Goal: Task Accomplishment & Management: Use online tool/utility

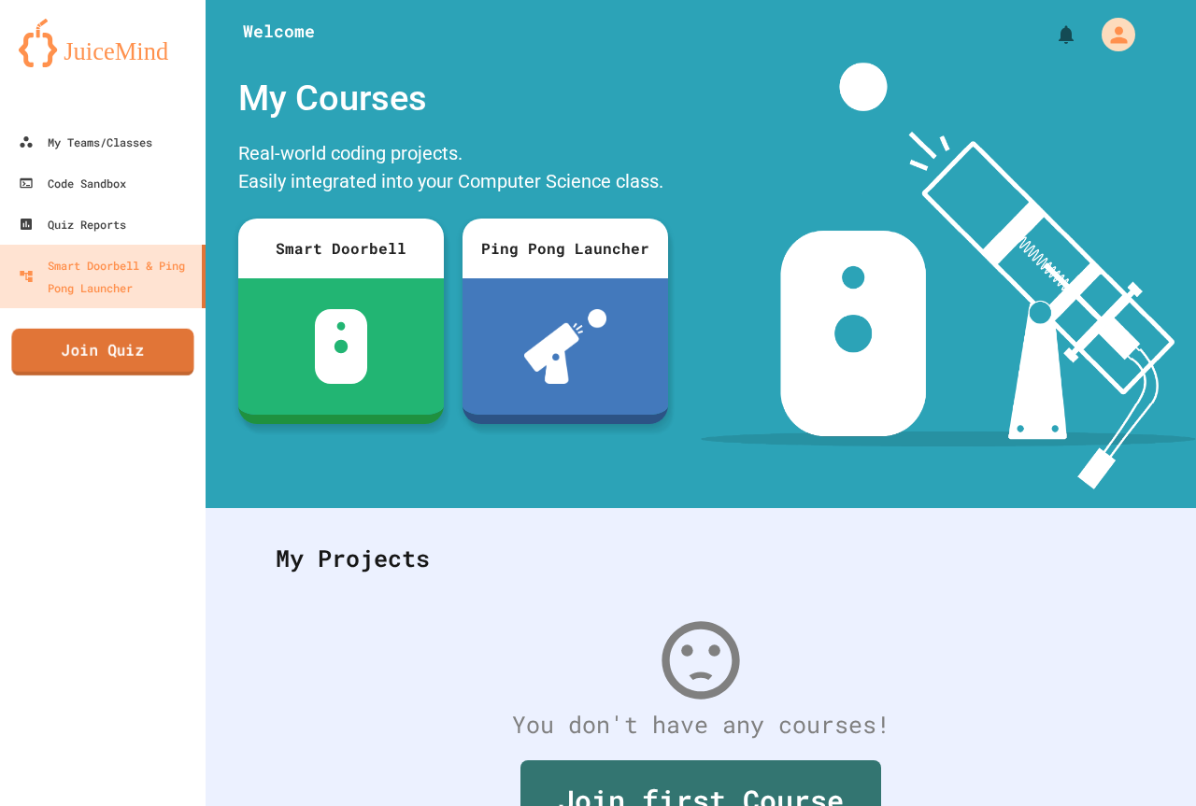
click at [158, 369] on link "Join Quiz" at bounding box center [102, 352] width 182 height 47
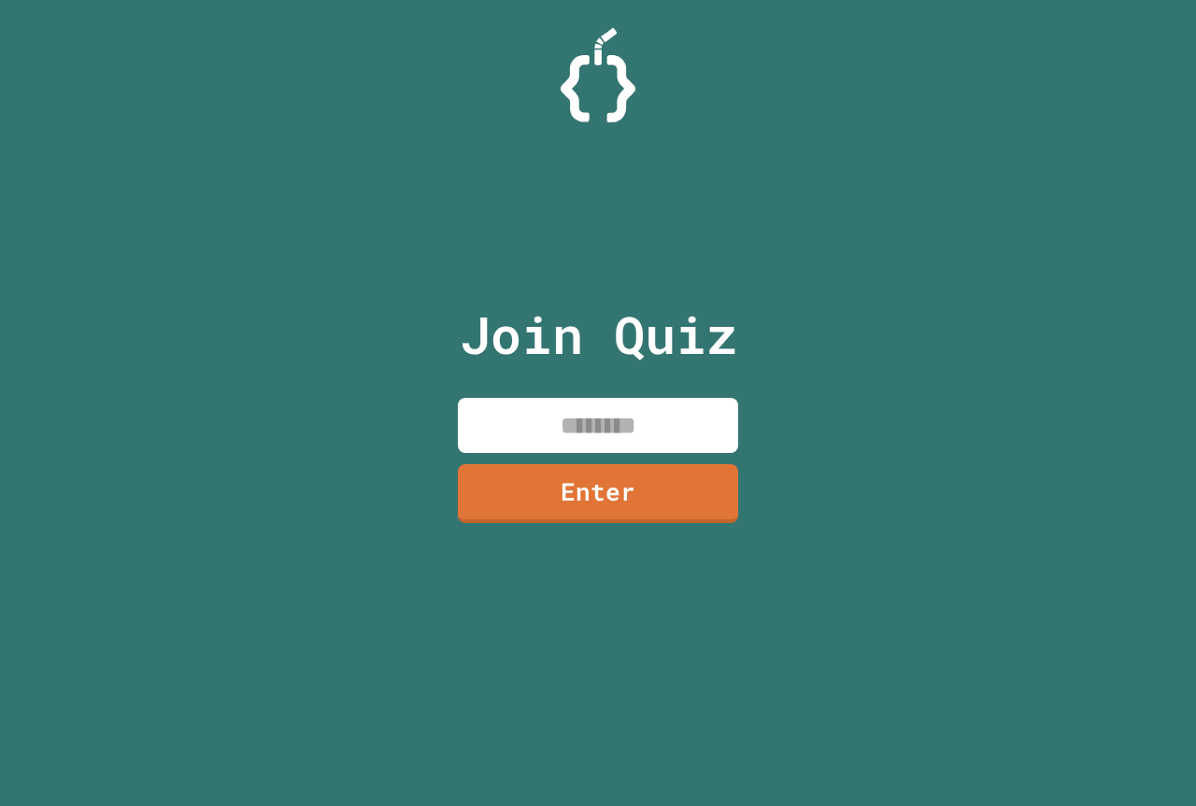
click at [549, 444] on input at bounding box center [598, 425] width 280 height 55
type input "********"
click at [969, 805] on html "We are updating our servers at 7PM EST on 3/11/2025. JuiceMind should continue …" at bounding box center [598, 403] width 1196 height 806
click at [623, 494] on link "Enter" at bounding box center [598, 491] width 276 height 62
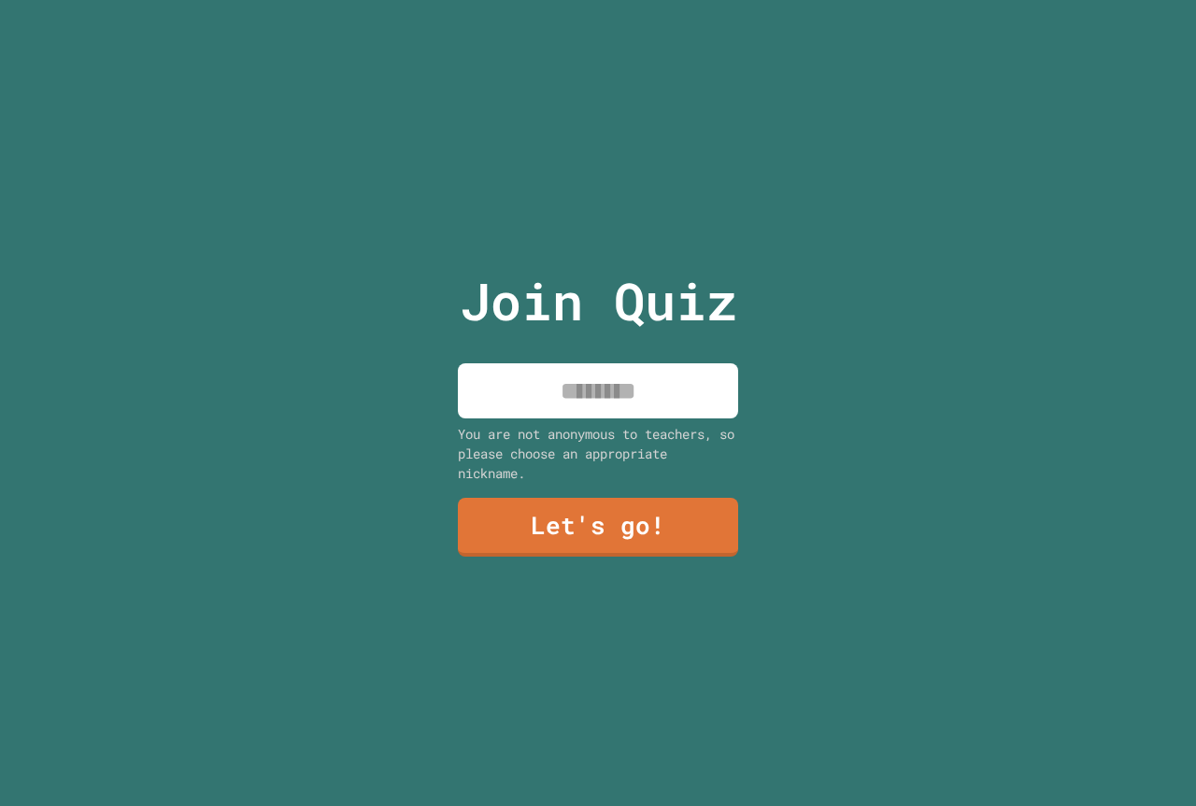
click at [672, 355] on div "Join Quiz You are not anonymous to teachers, so please choose an appropriate ni…" at bounding box center [598, 403] width 315 height 806
click at [668, 365] on input at bounding box center [598, 390] width 280 height 55
click at [663, 373] on input at bounding box center [598, 390] width 280 height 55
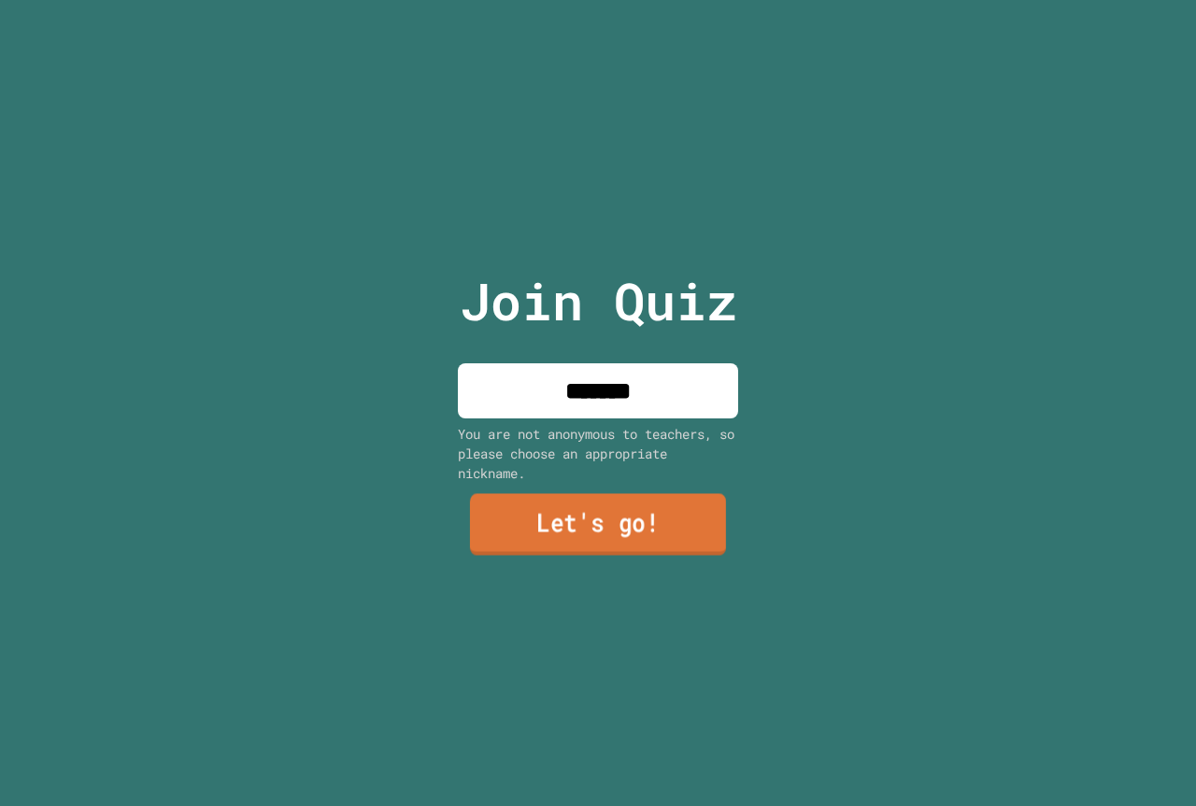
type input "*******"
click at [609, 515] on link "Let's go!" at bounding box center [597, 526] width 274 height 62
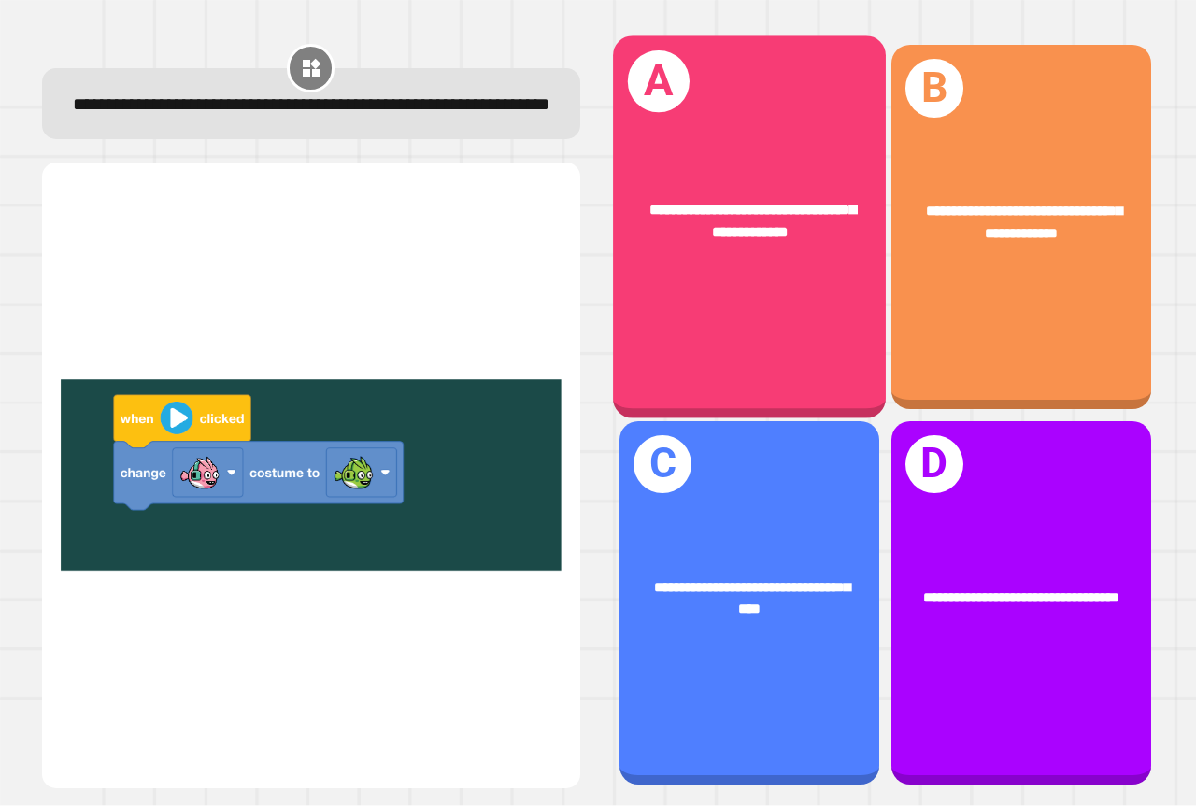
click at [819, 278] on div "**********" at bounding box center [749, 227] width 273 height 382
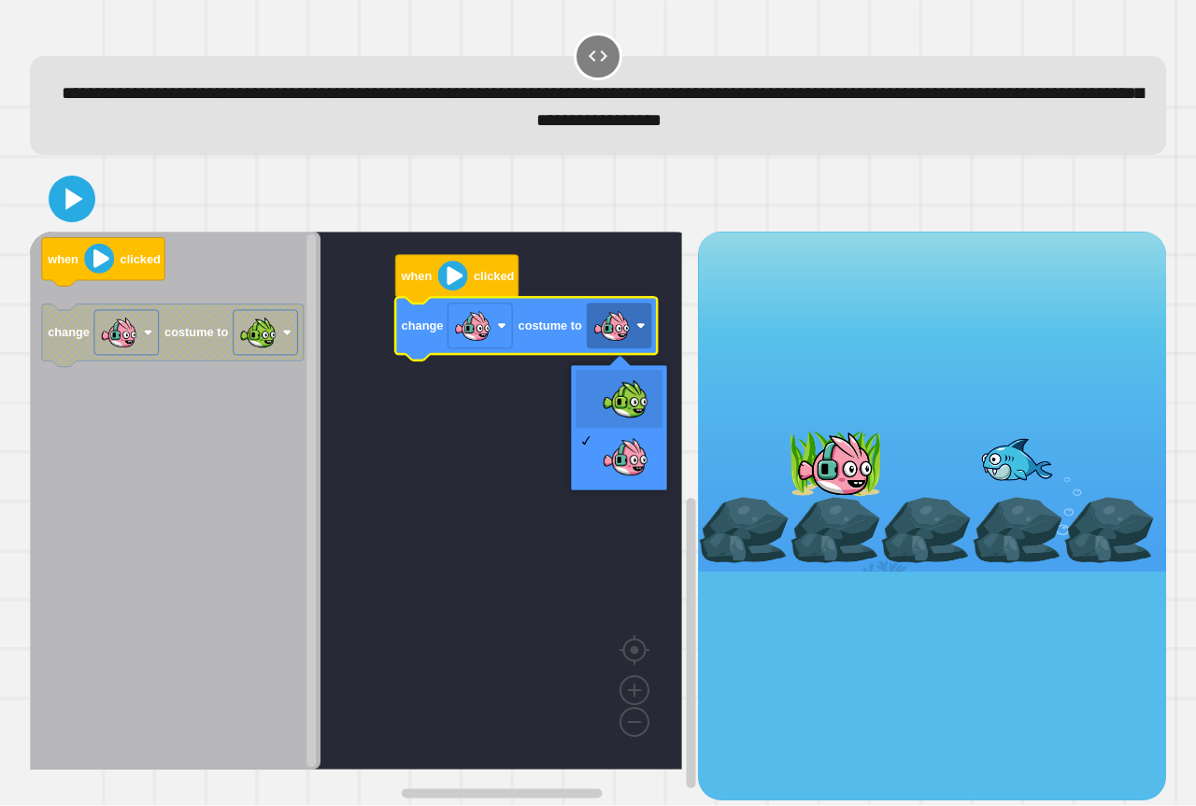
drag, startPoint x: 632, startPoint y: 405, endPoint x: 623, endPoint y: 374, distance: 33.1
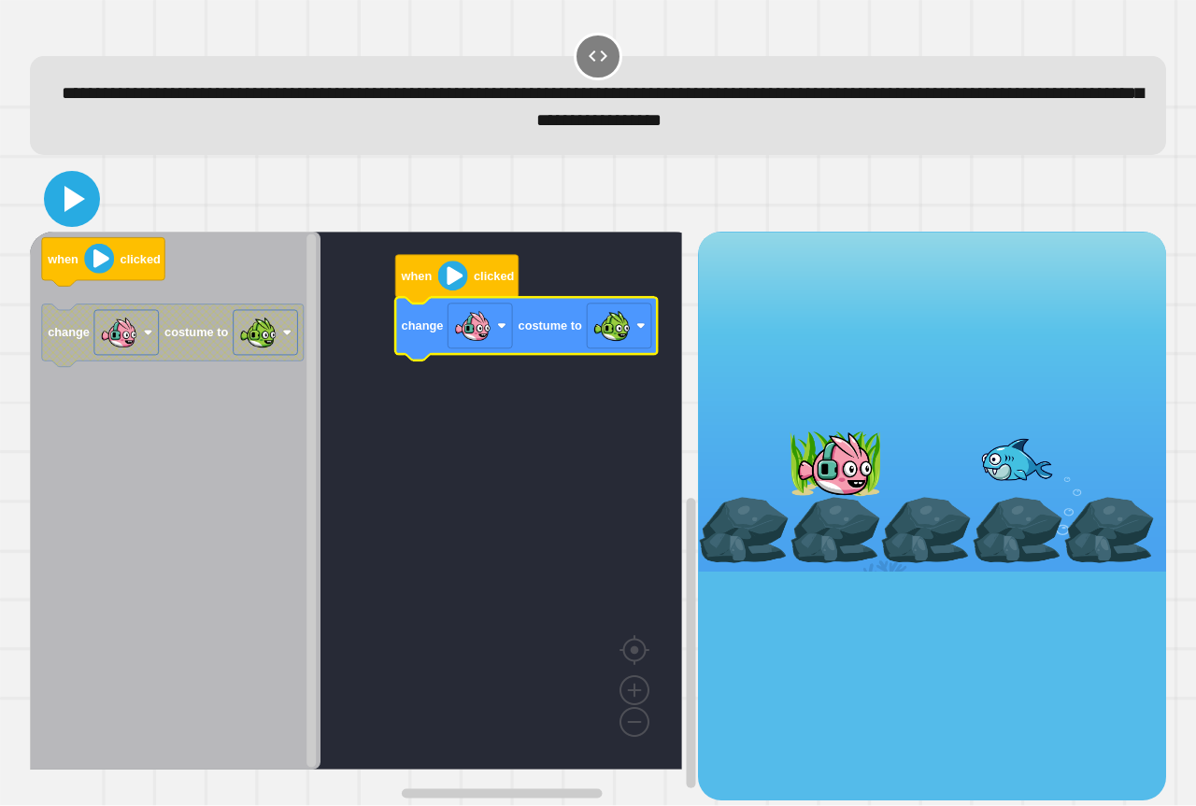
click at [51, 204] on icon at bounding box center [72, 199] width 45 height 45
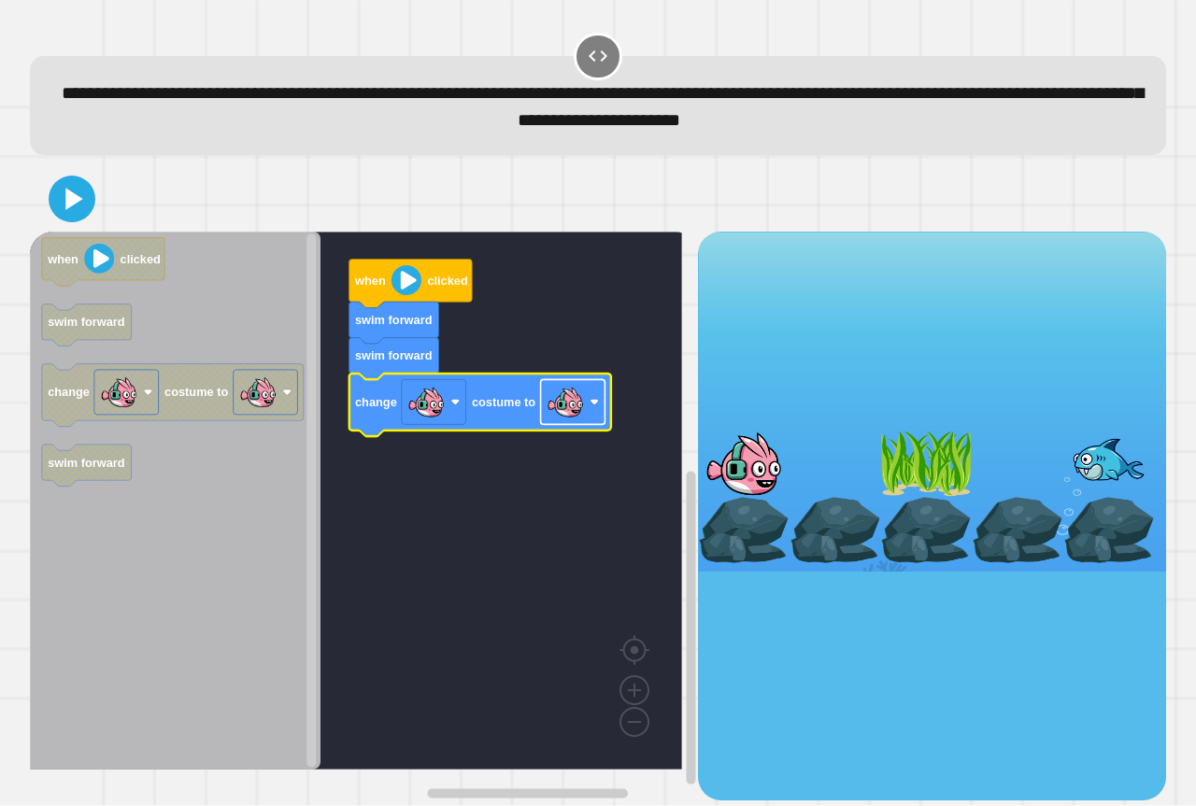
click at [546, 404] on image "Blockly Workspace" at bounding box center [564, 402] width 37 height 37
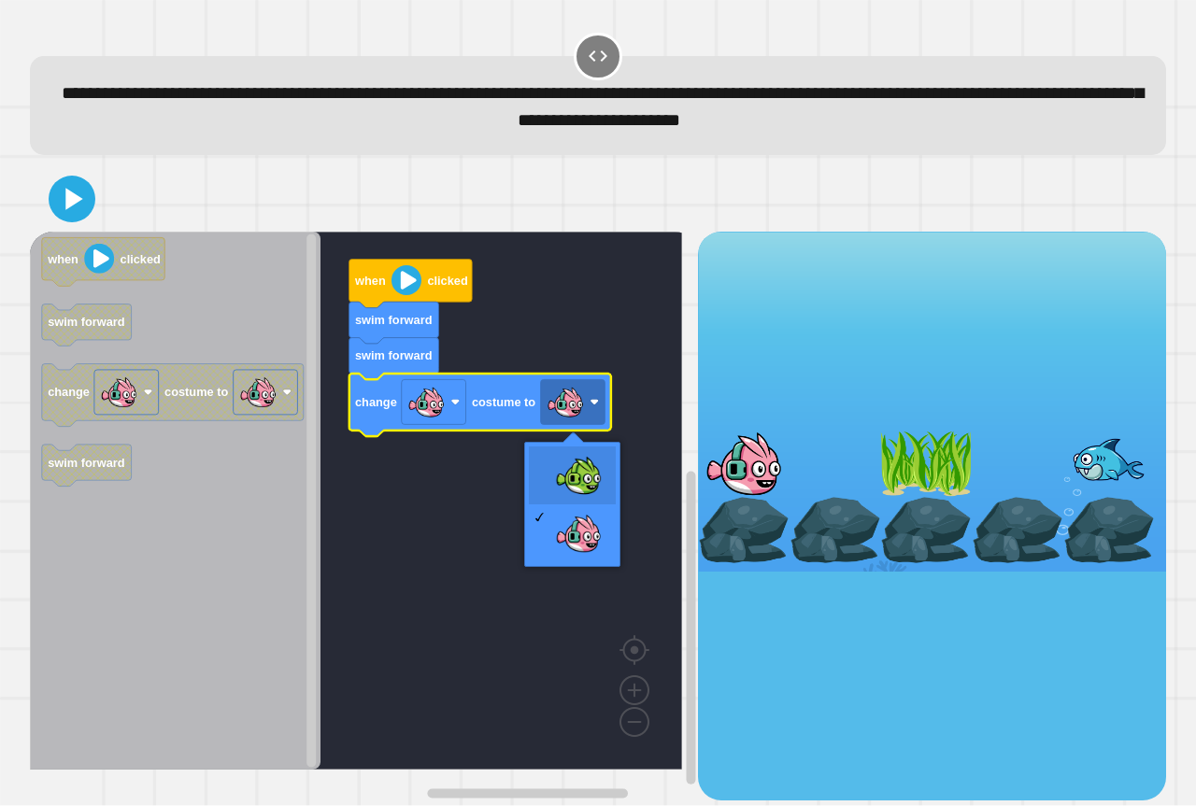
drag, startPoint x: 581, startPoint y: 475, endPoint x: 499, endPoint y: 385, distance: 122.3
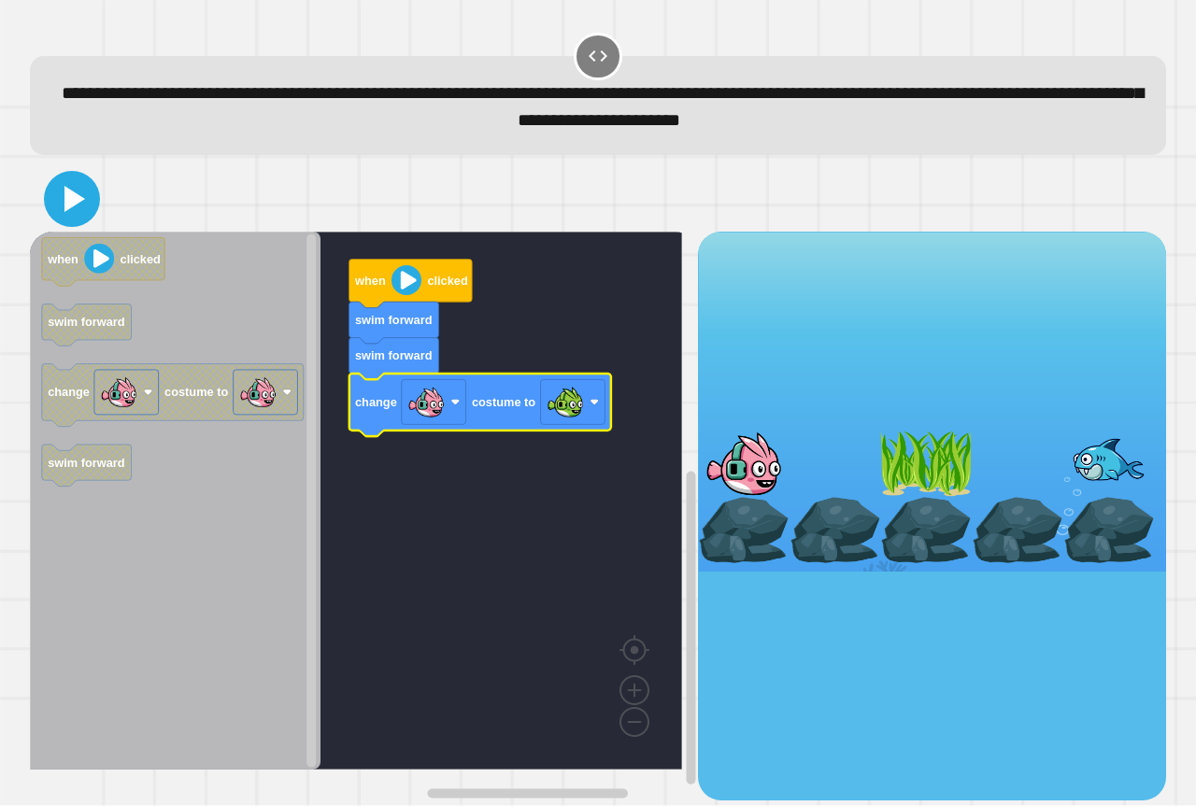
click at [88, 203] on icon at bounding box center [72, 199] width 45 height 45
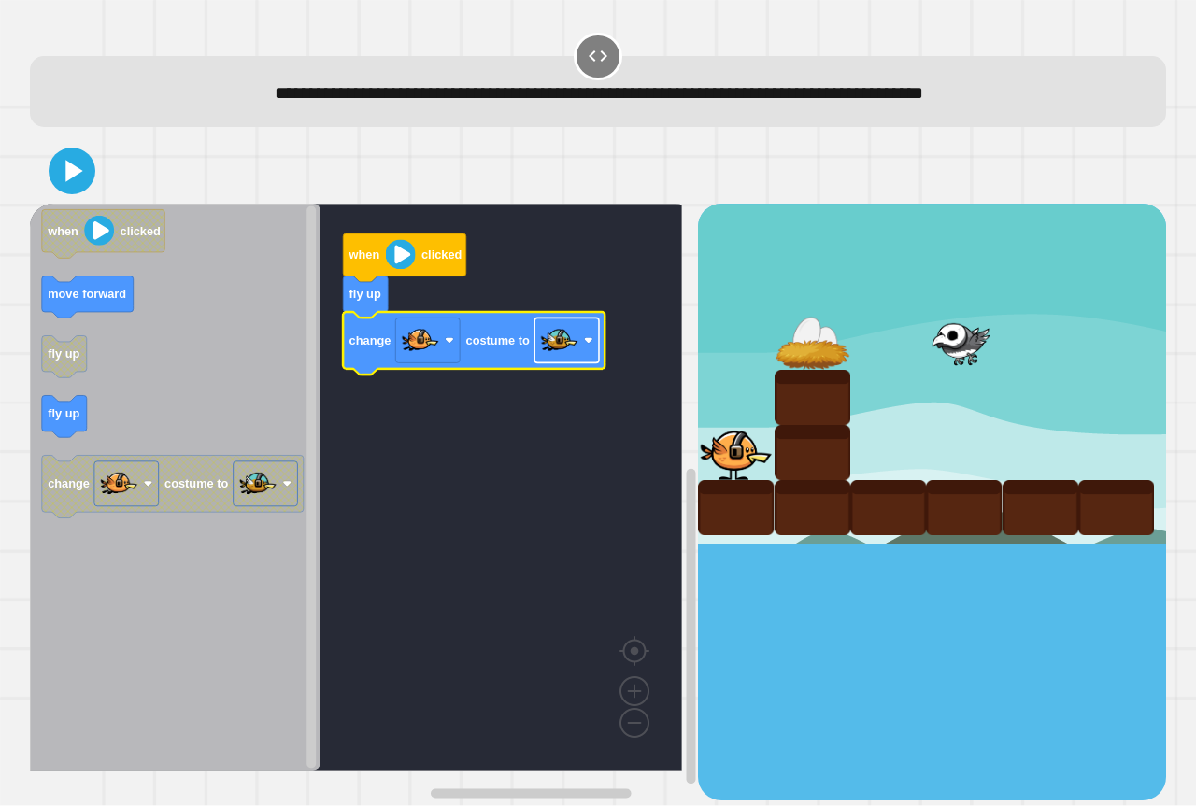
click at [562, 355] on image "Blockly Workspace" at bounding box center [559, 340] width 37 height 37
click at [69, 163] on icon at bounding box center [72, 171] width 45 height 45
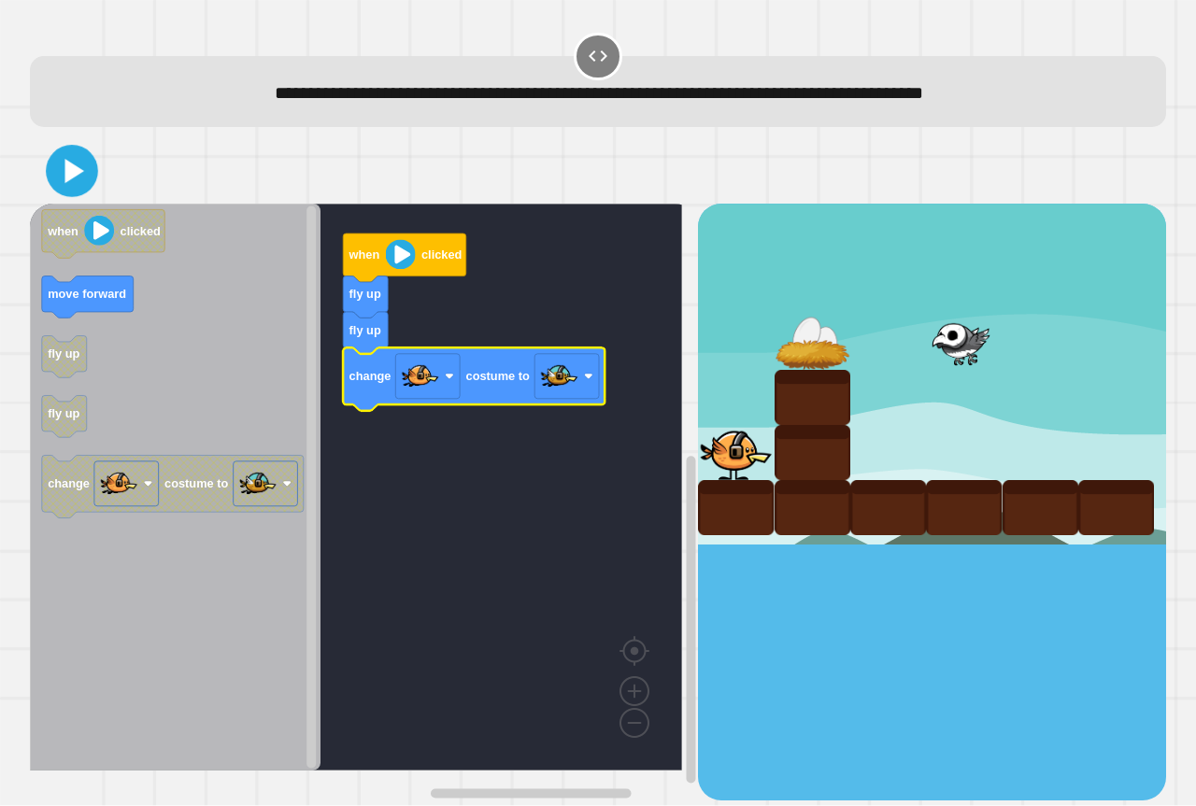
click at [70, 155] on icon at bounding box center [72, 171] width 42 height 42
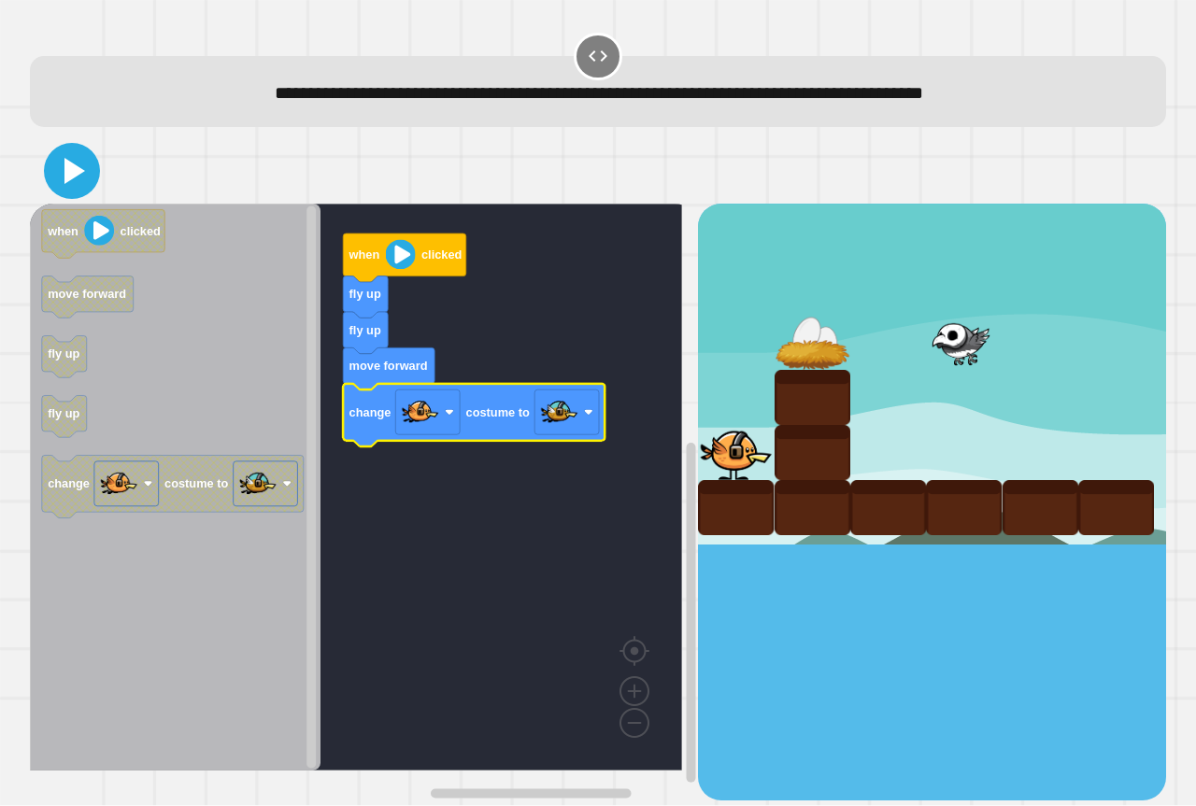
click at [57, 173] on icon at bounding box center [72, 171] width 45 height 45
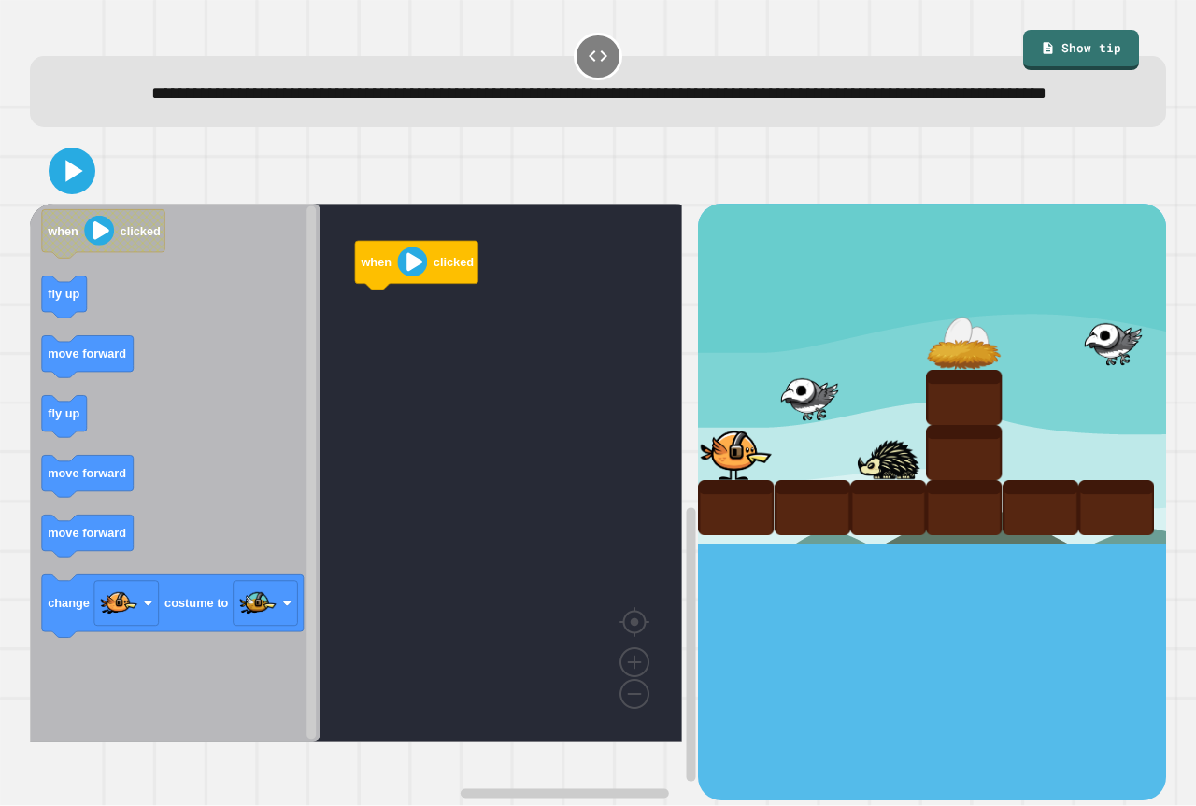
click at [147, 323] on icon "Blockly Workspace" at bounding box center [175, 473] width 290 height 538
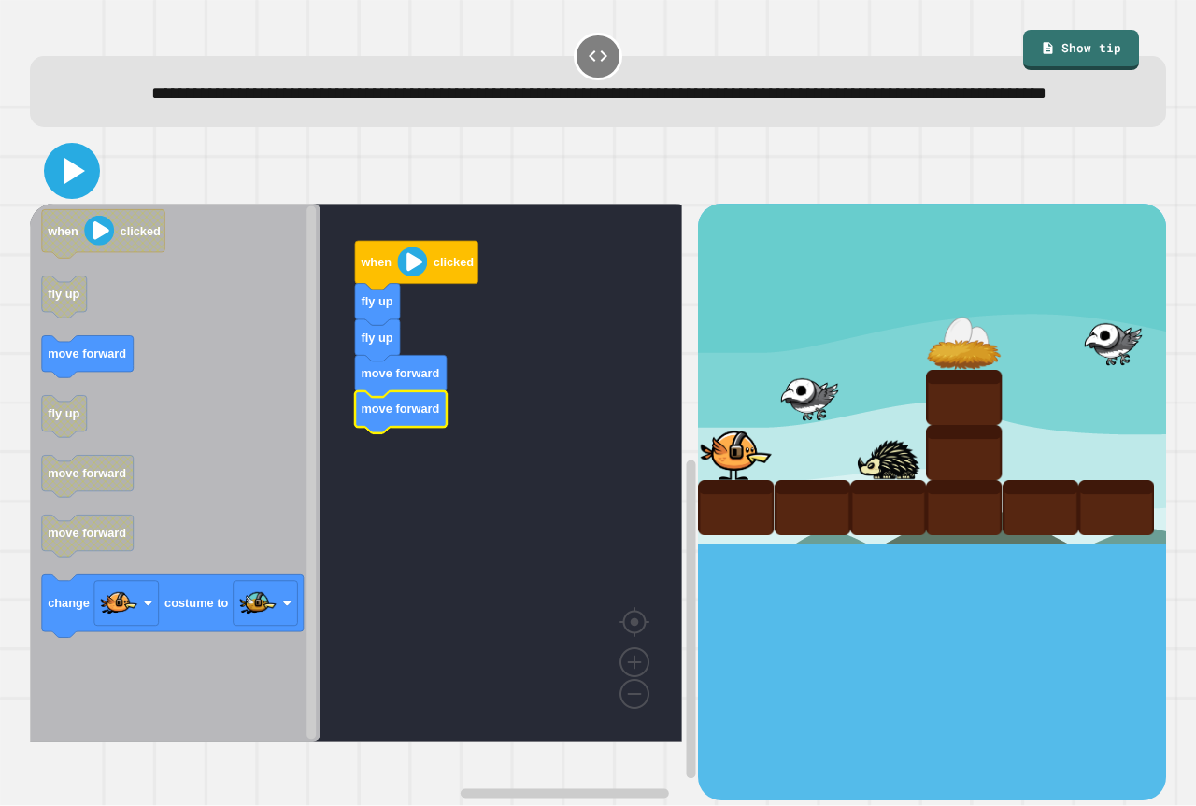
click at [73, 184] on icon at bounding box center [74, 171] width 21 height 26
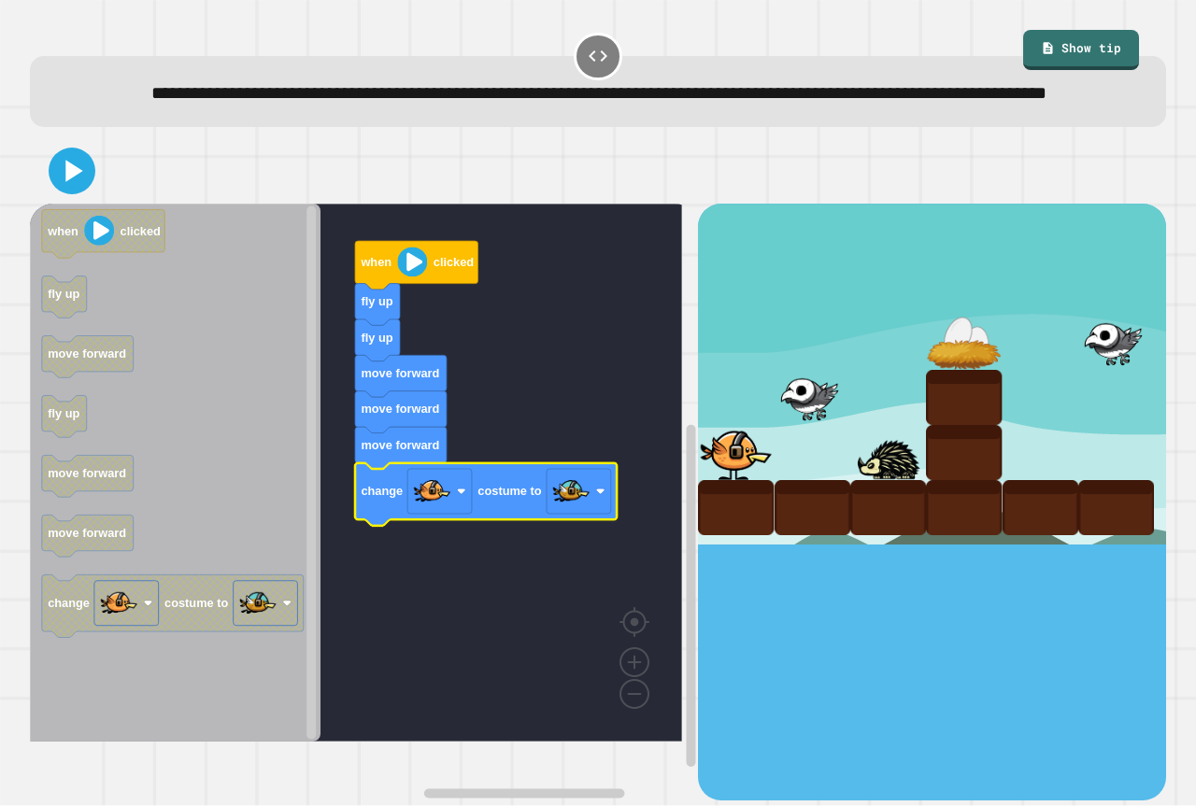
click at [76, 172] on div at bounding box center [598, 170] width 1136 height 65
click at [75, 190] on icon at bounding box center [72, 171] width 42 height 42
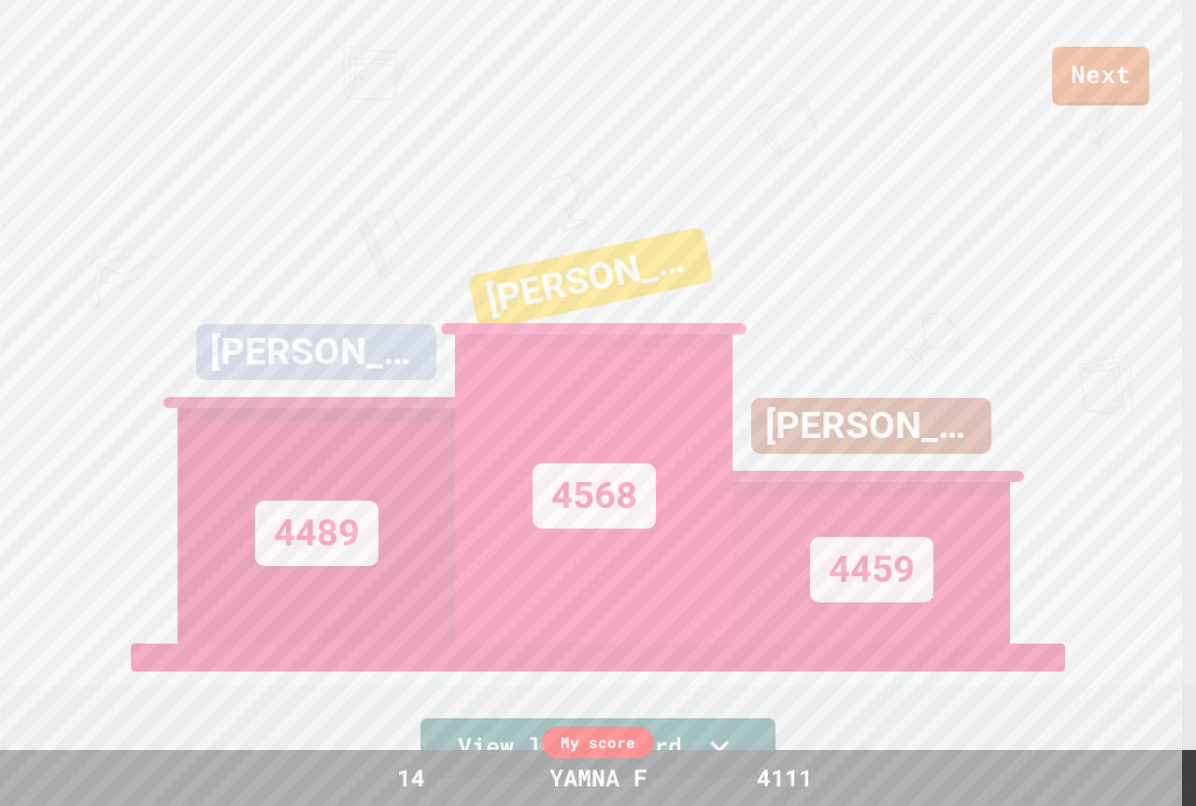
click at [606, 314] on div "[PERSON_NAME]" at bounding box center [593, 292] width 289 height 140
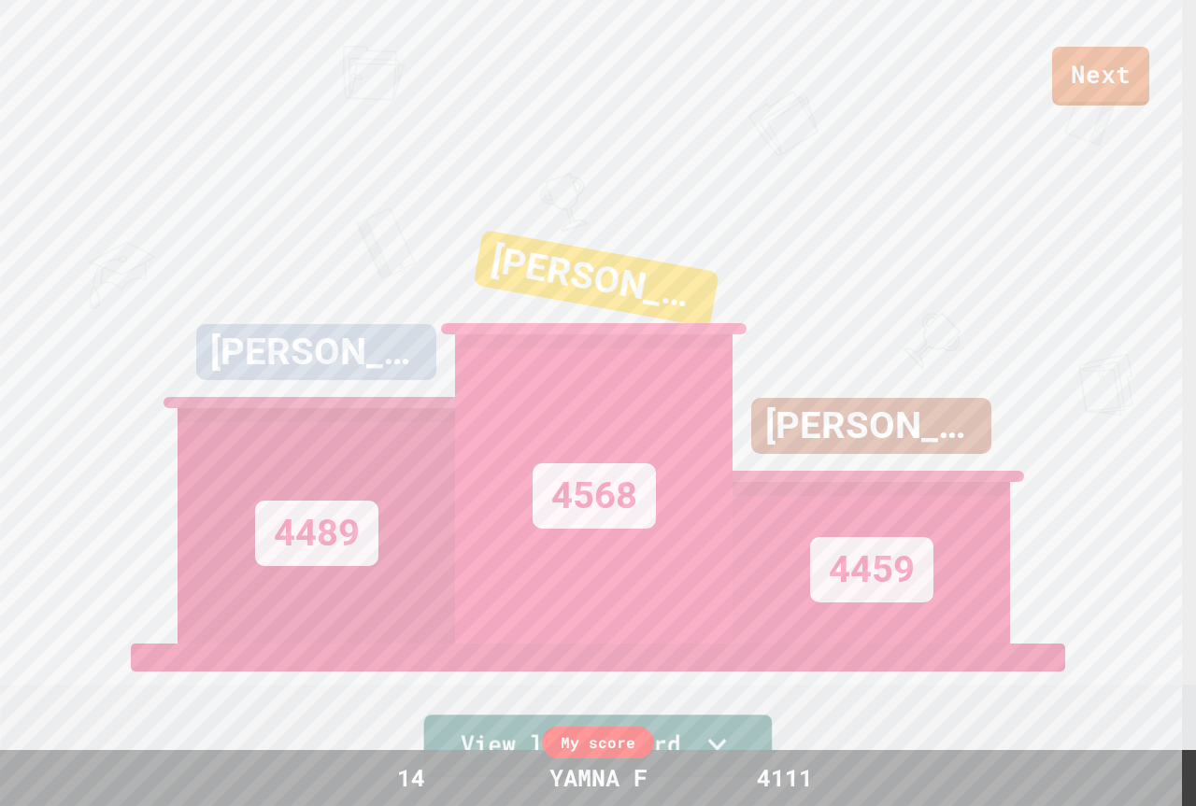
click at [714, 740] on icon at bounding box center [717, 744] width 36 height 39
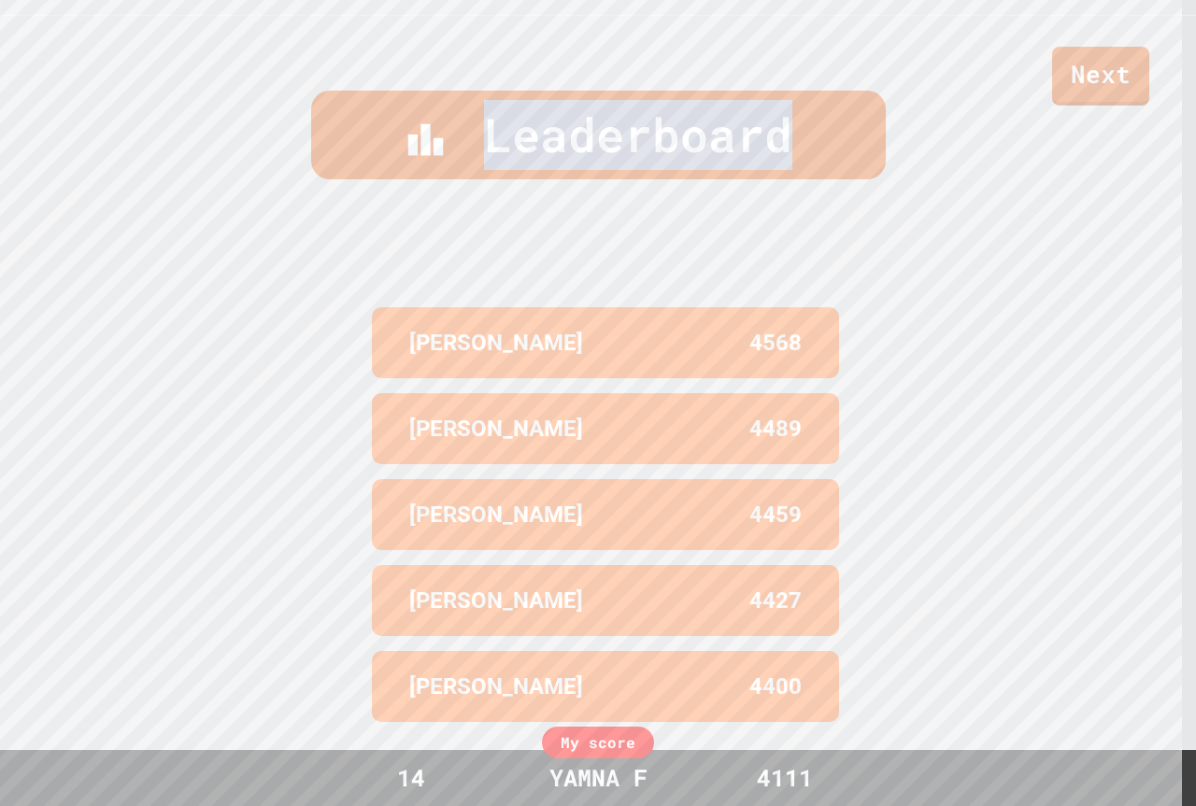
scroll to position [800, 0]
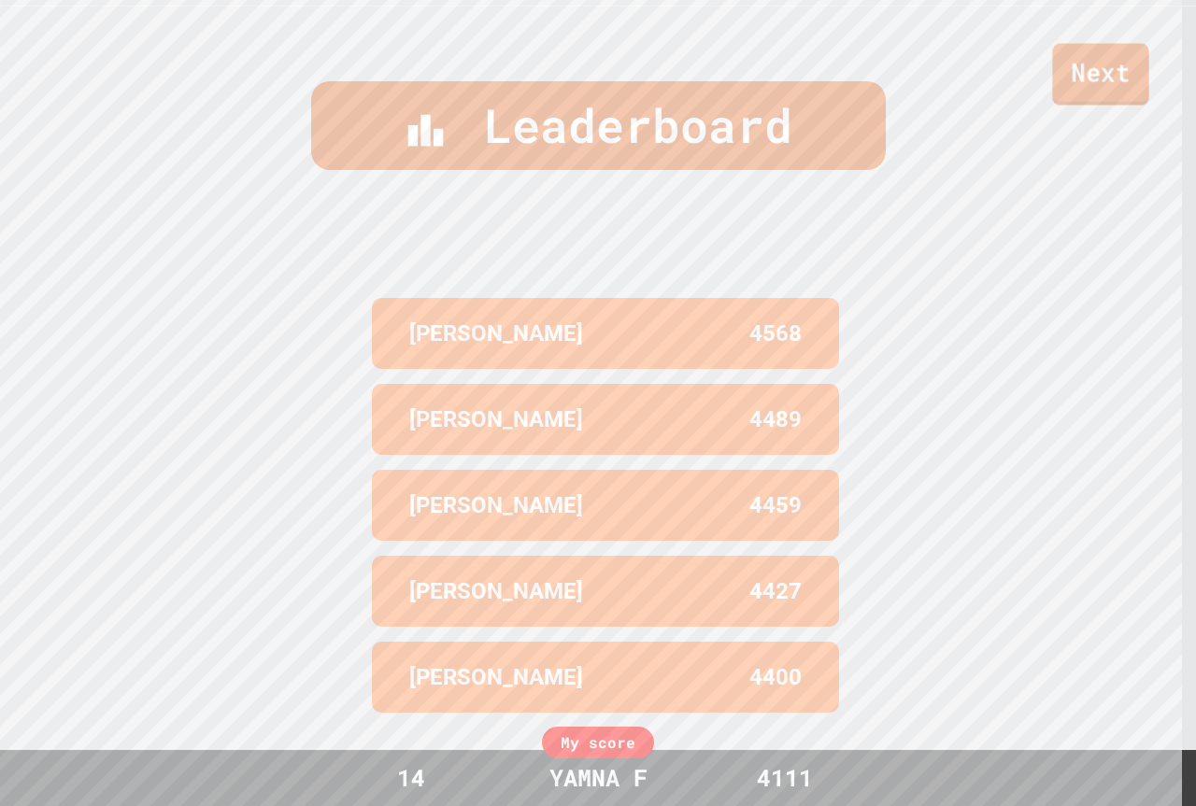
click at [1098, 47] on link "Next" at bounding box center [1100, 75] width 96 height 62
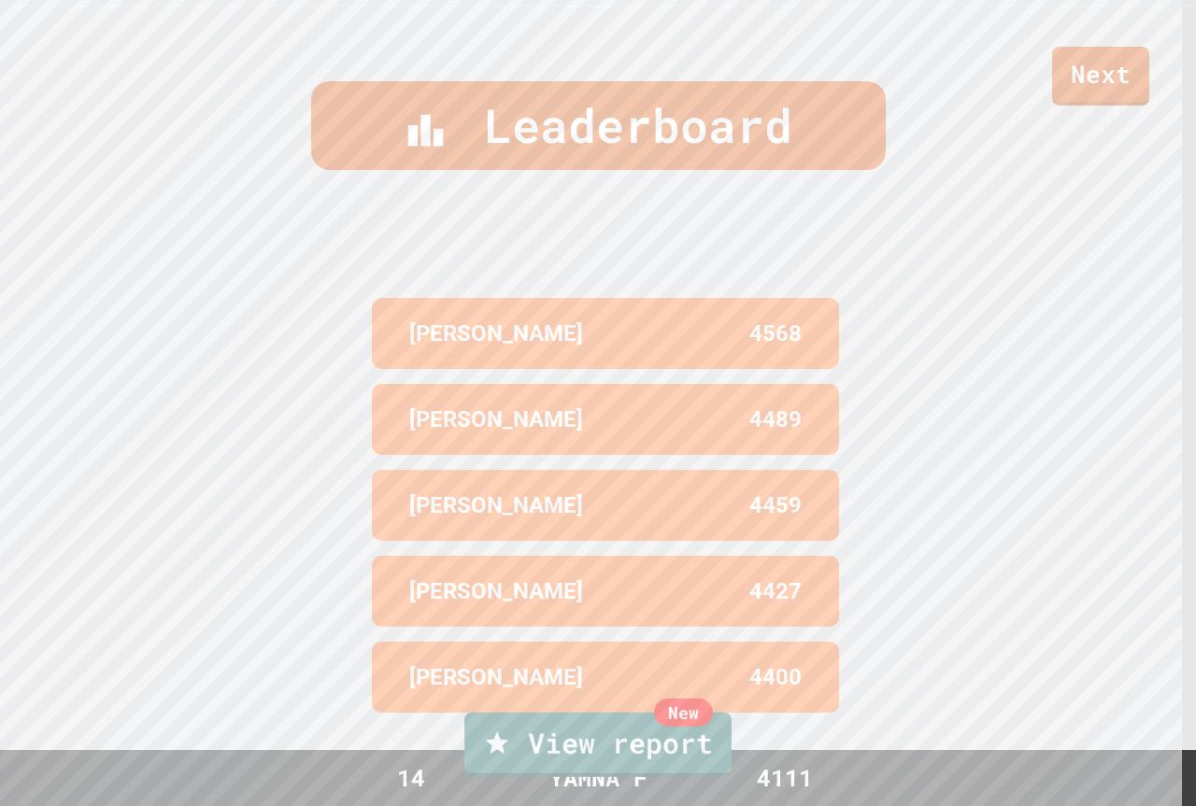
click at [546, 735] on link "New View report" at bounding box center [598, 743] width 272 height 67
click at [556, 733] on link "New View report" at bounding box center [597, 742] width 267 height 67
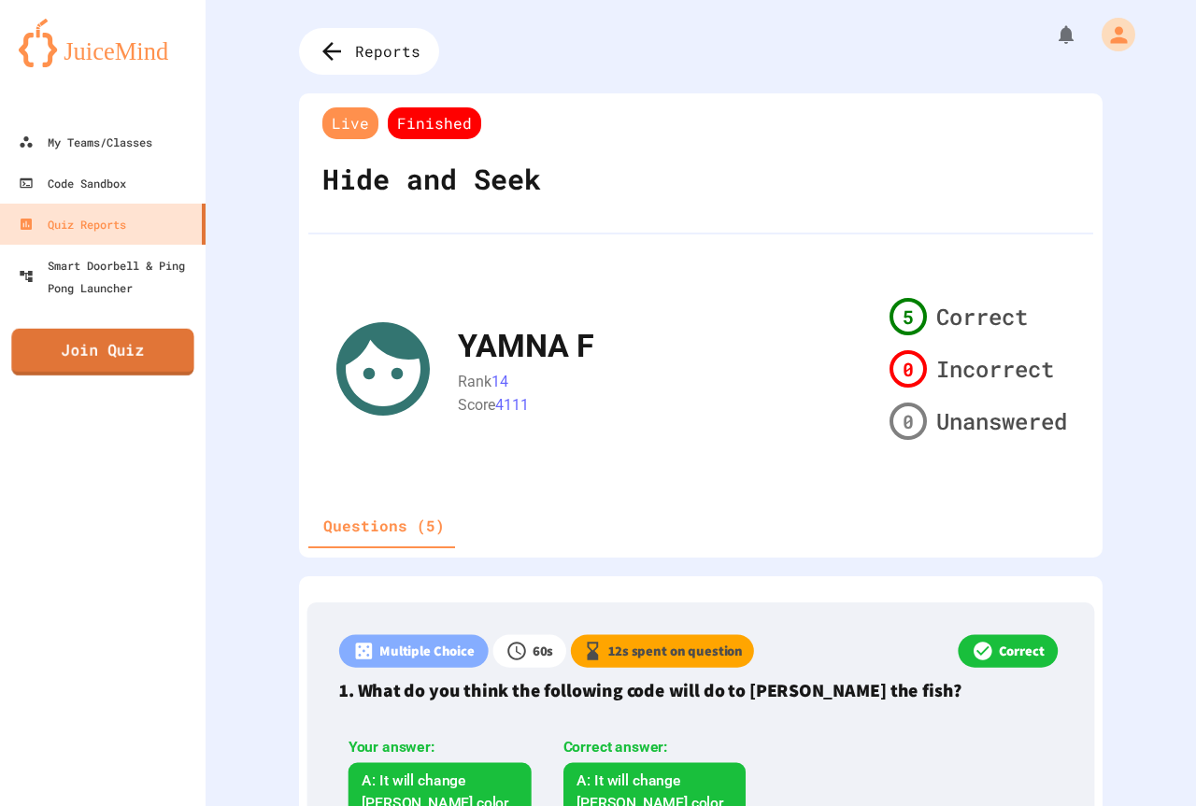
click at [166, 338] on link "Join Quiz" at bounding box center [102, 352] width 182 height 47
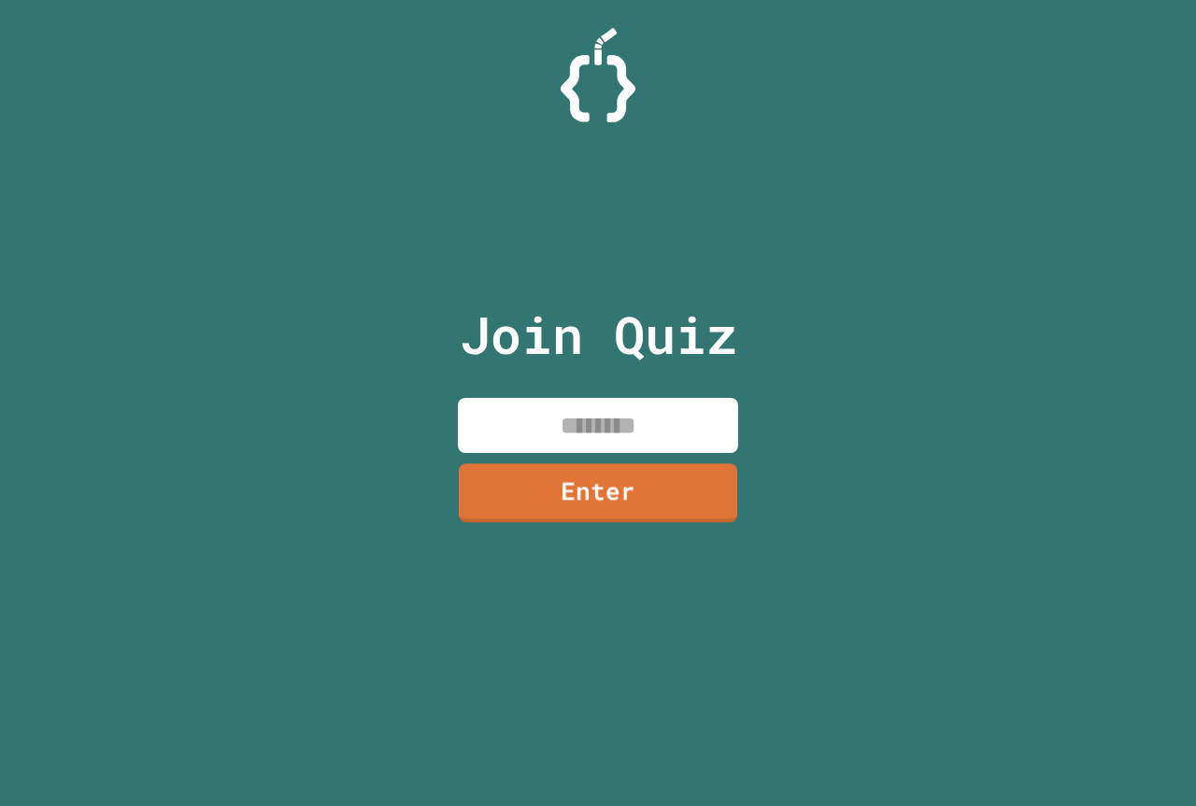
click at [653, 421] on input at bounding box center [598, 425] width 280 height 55
type input "********"
click at [667, 488] on link "Enter" at bounding box center [598, 491] width 261 height 62
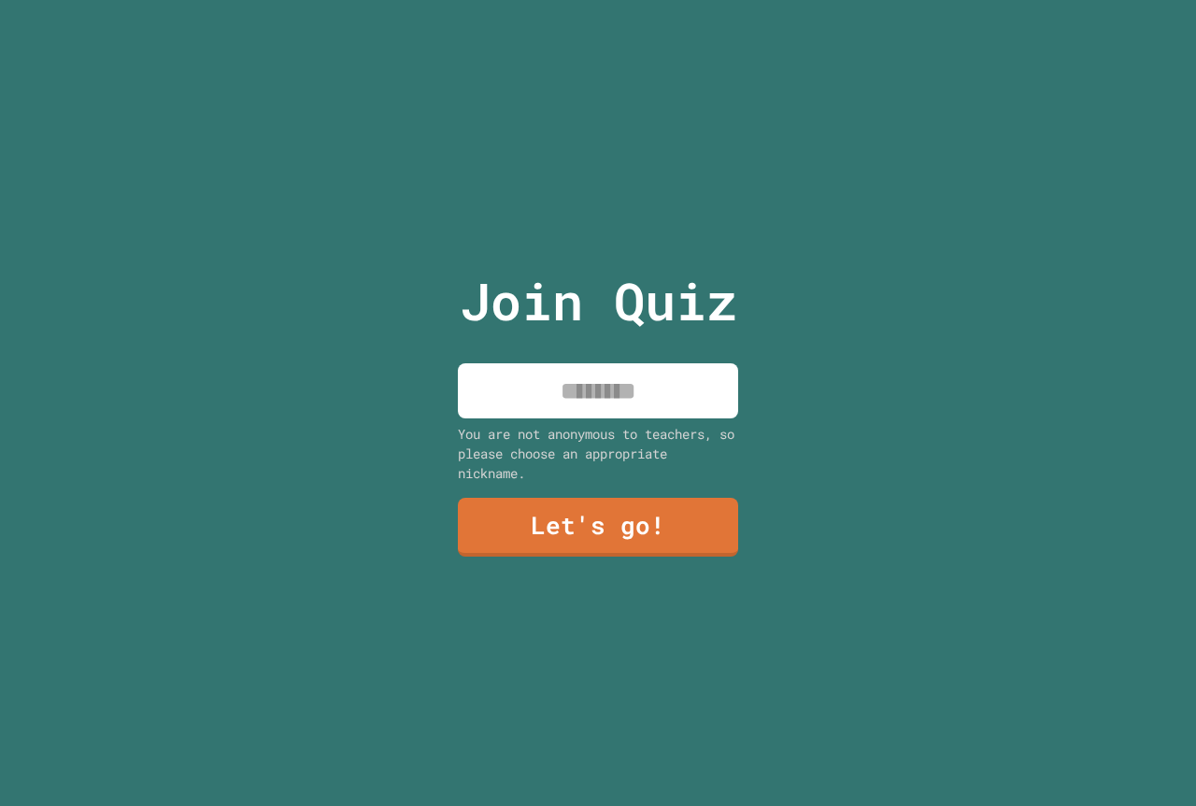
click at [581, 400] on input at bounding box center [598, 390] width 280 height 55
type input "*******"
click at [618, 505] on link "Let's go!" at bounding box center [598, 525] width 272 height 62
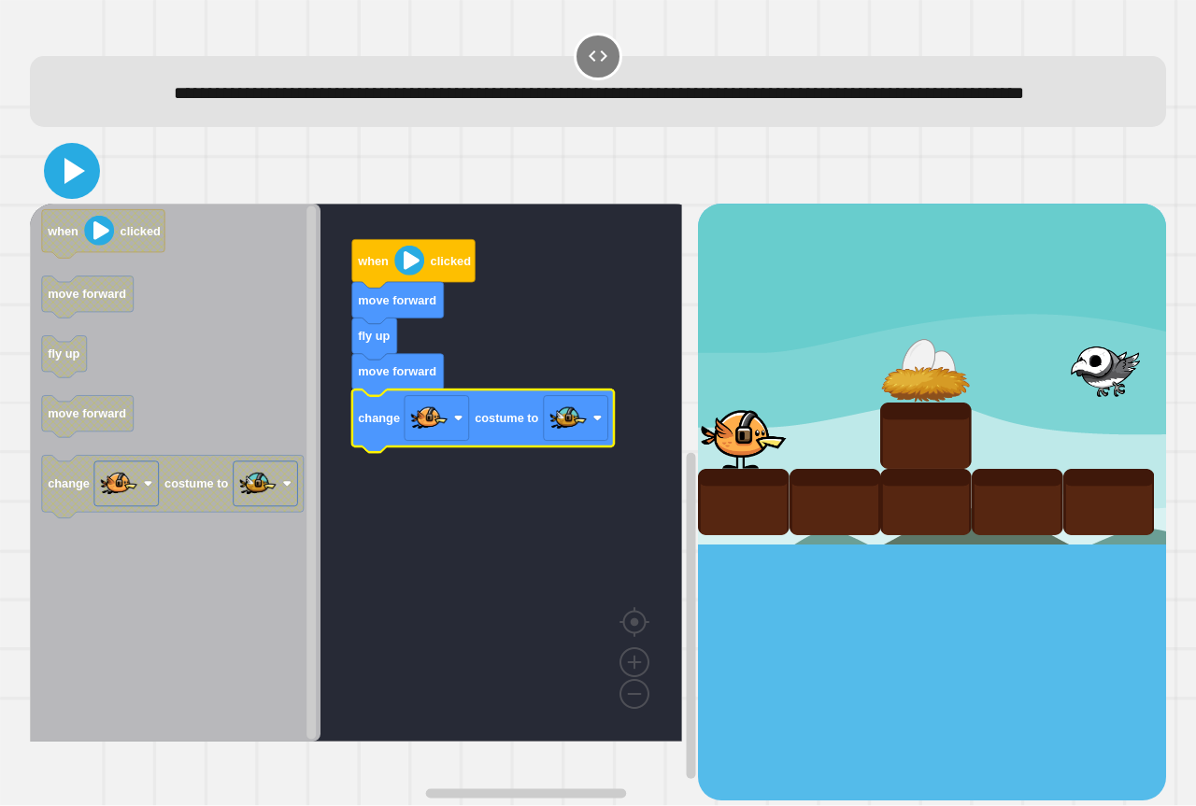
click at [86, 193] on icon at bounding box center [72, 171] width 45 height 45
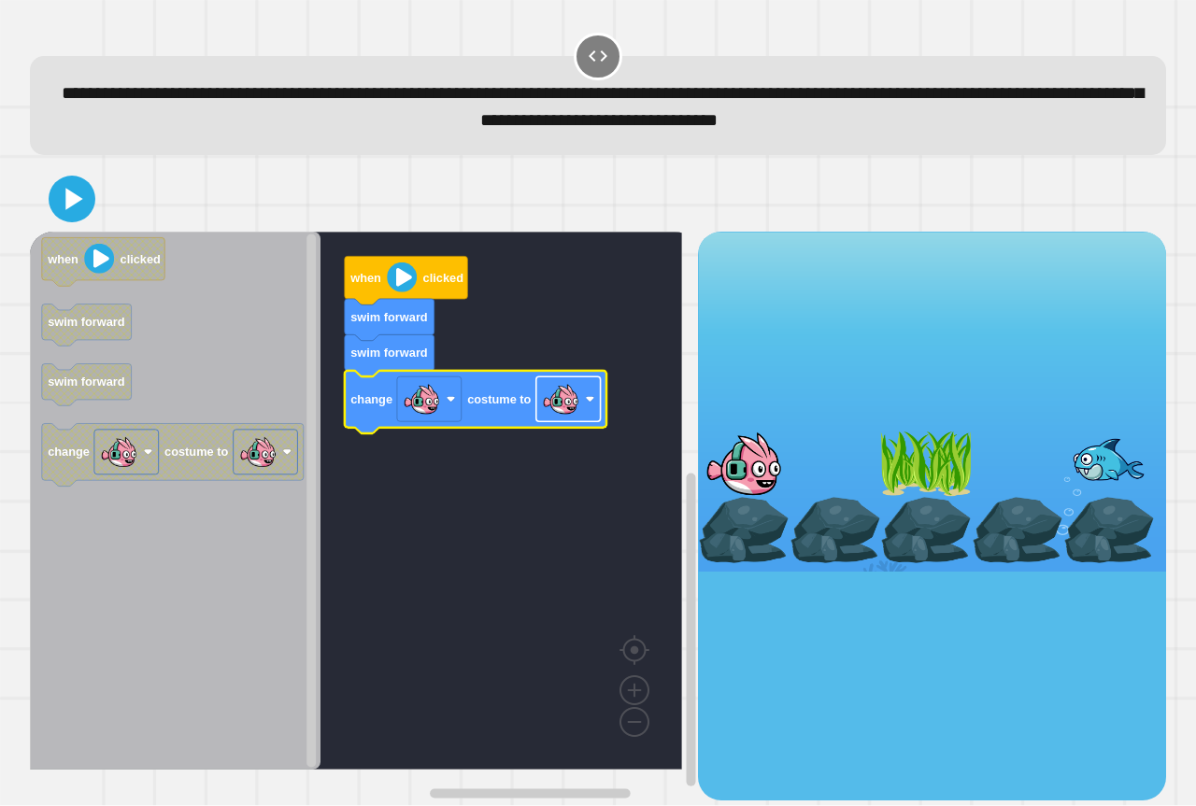
click at [564, 414] on image "Blockly Workspace" at bounding box center [560, 399] width 37 height 37
click at [56, 206] on icon at bounding box center [72, 199] width 38 height 38
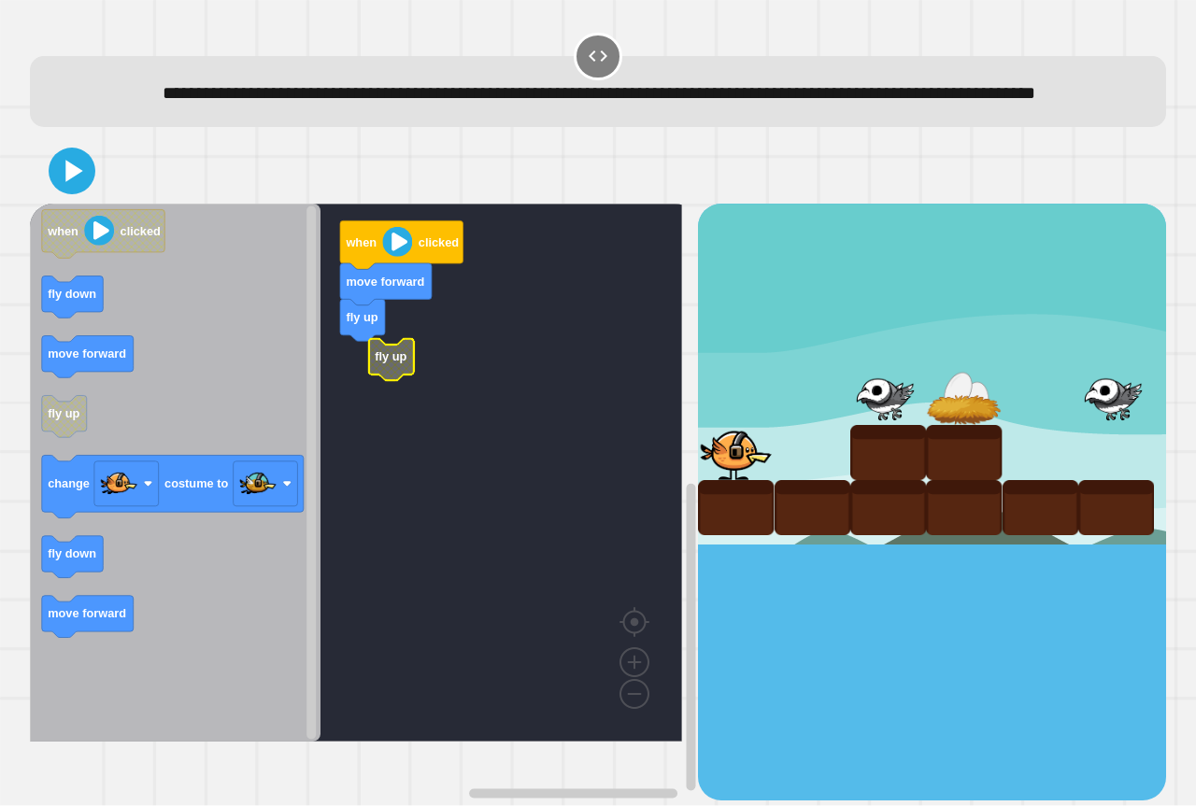
click at [363, 393] on rect "Blockly Workspace" at bounding box center [356, 473] width 652 height 538
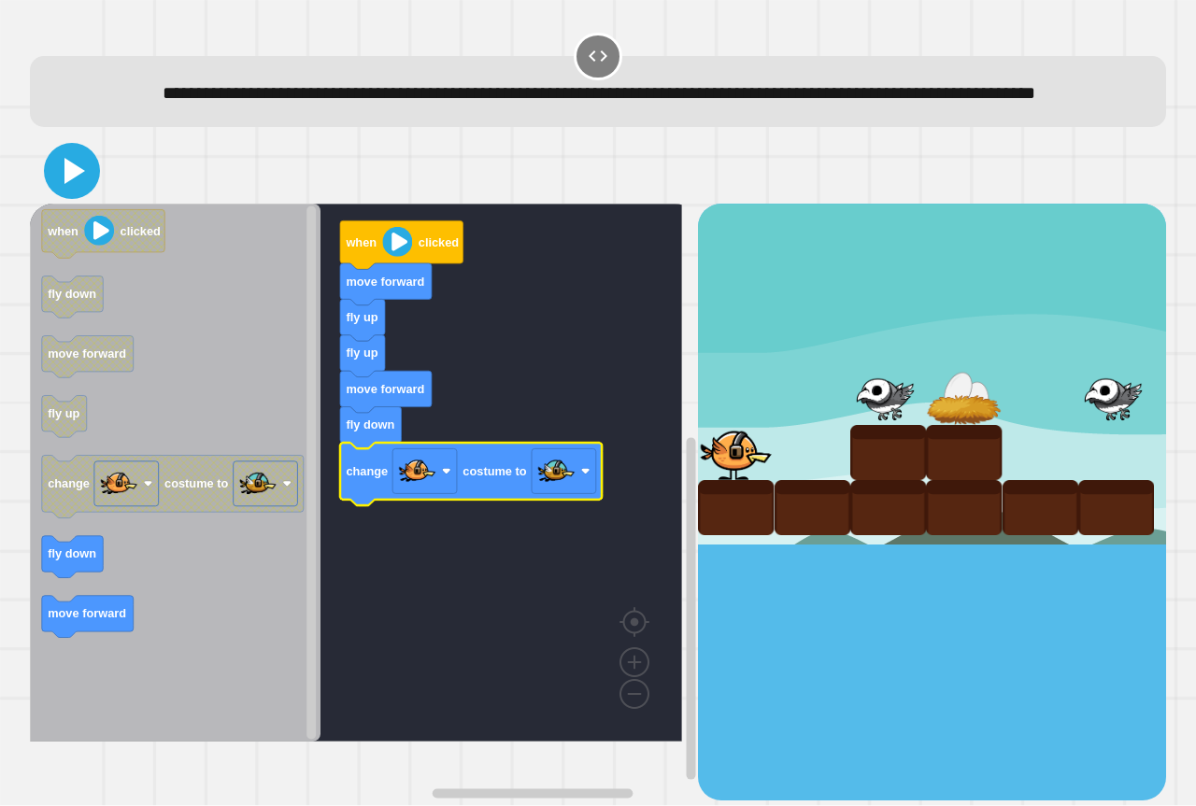
click at [82, 193] on icon at bounding box center [72, 171] width 45 height 45
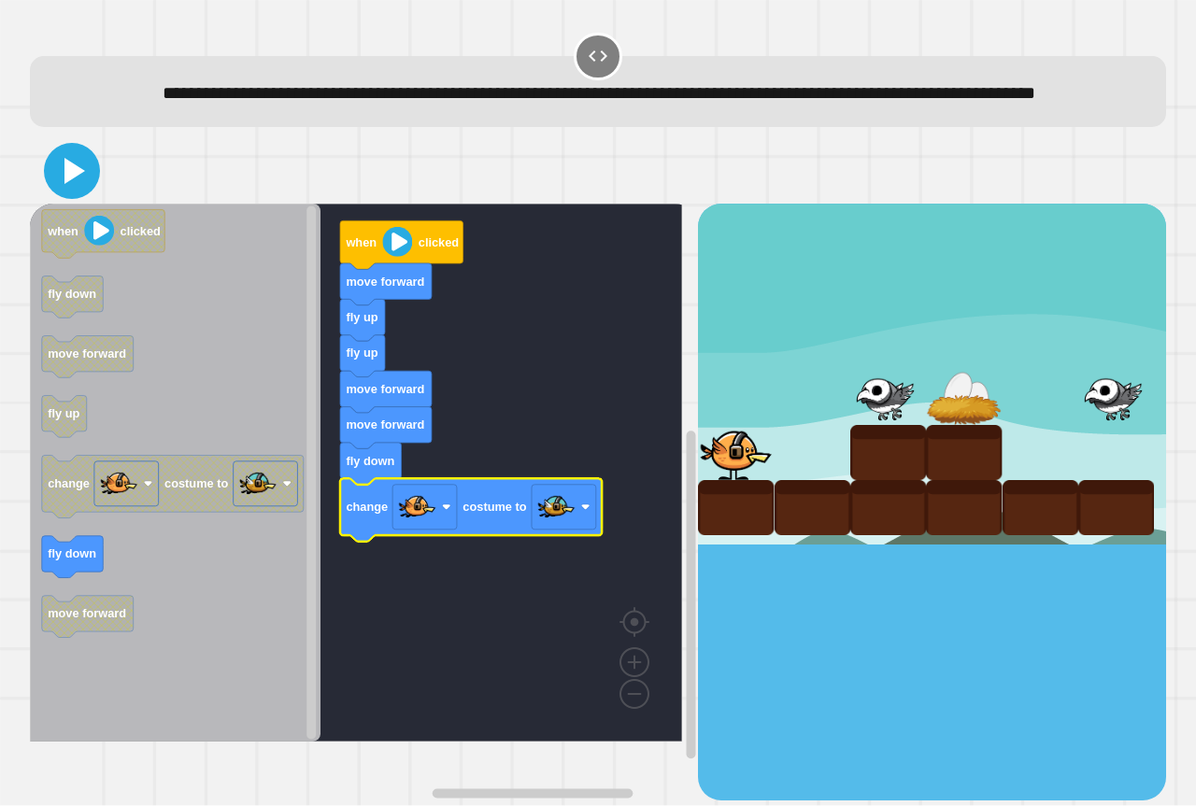
click at [76, 193] on icon at bounding box center [72, 171] width 45 height 45
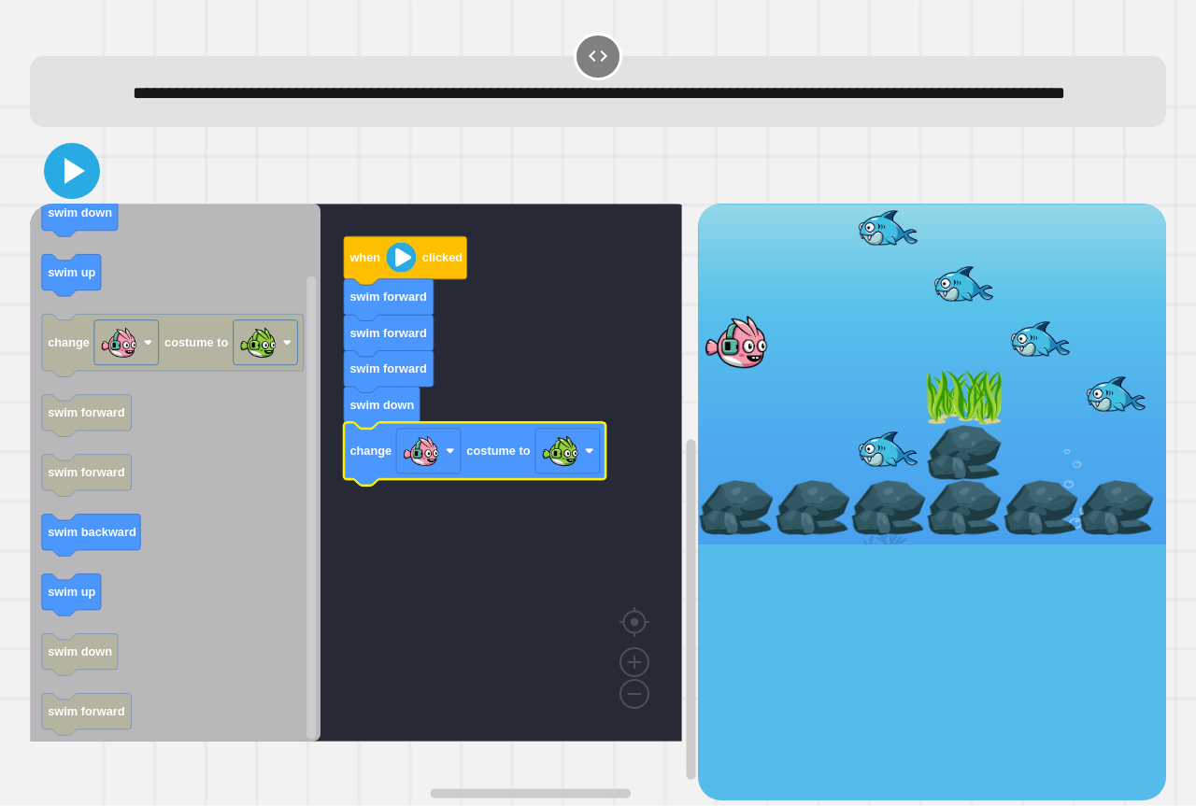
click at [76, 193] on icon at bounding box center [72, 171] width 45 height 45
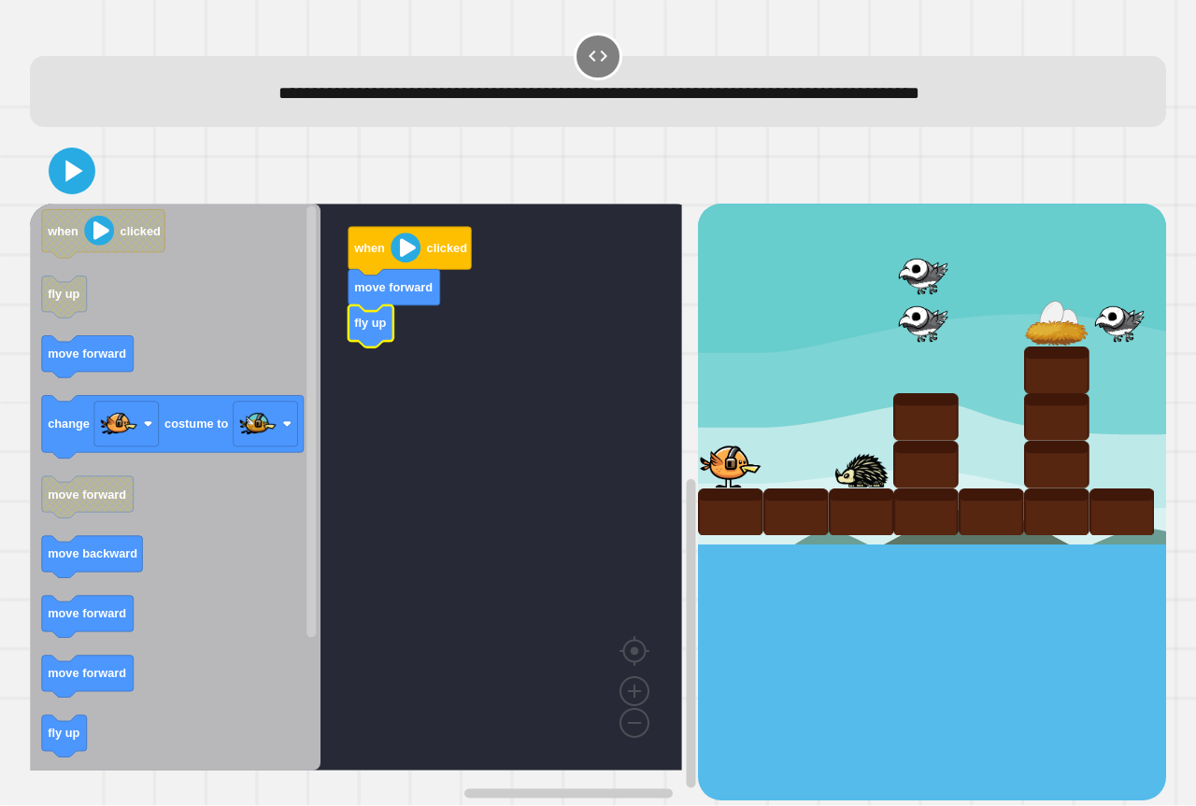
drag, startPoint x: 765, startPoint y: 460, endPoint x: 797, endPoint y: 464, distance: 32.1
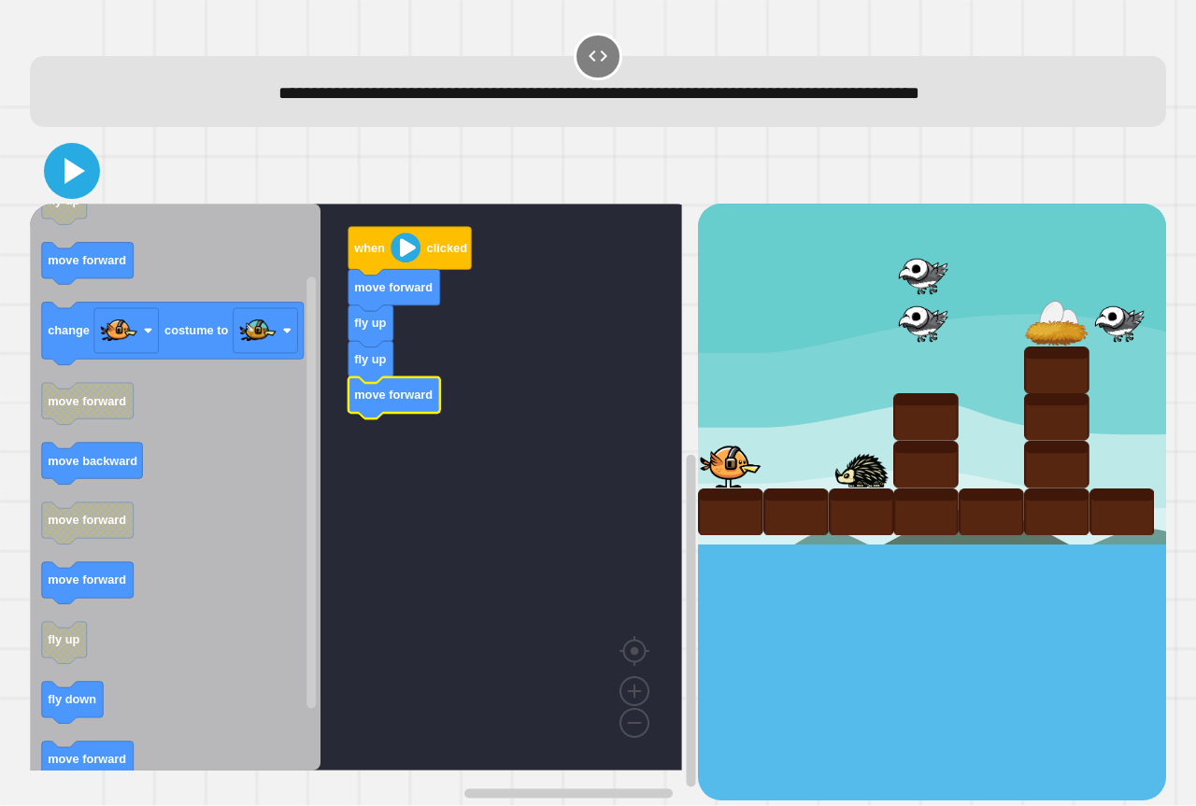
click at [79, 170] on icon at bounding box center [74, 171] width 21 height 26
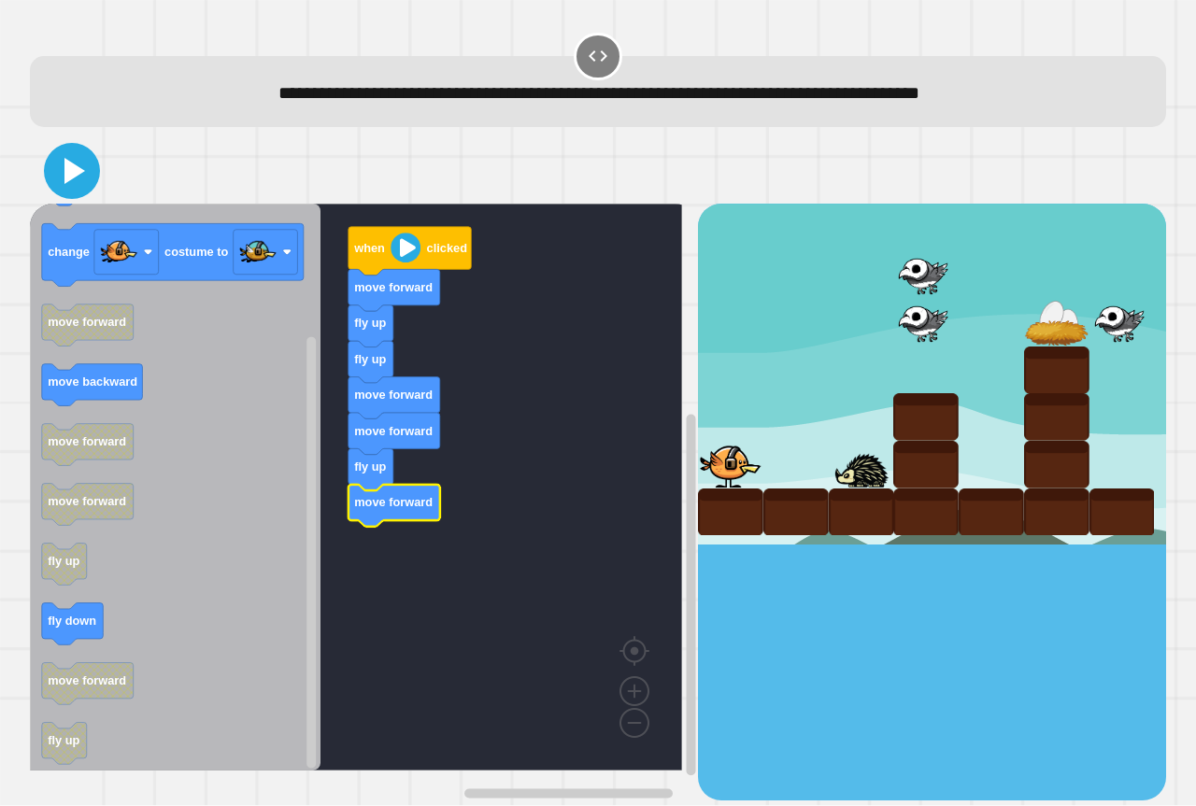
click at [67, 173] on icon at bounding box center [74, 171] width 21 height 26
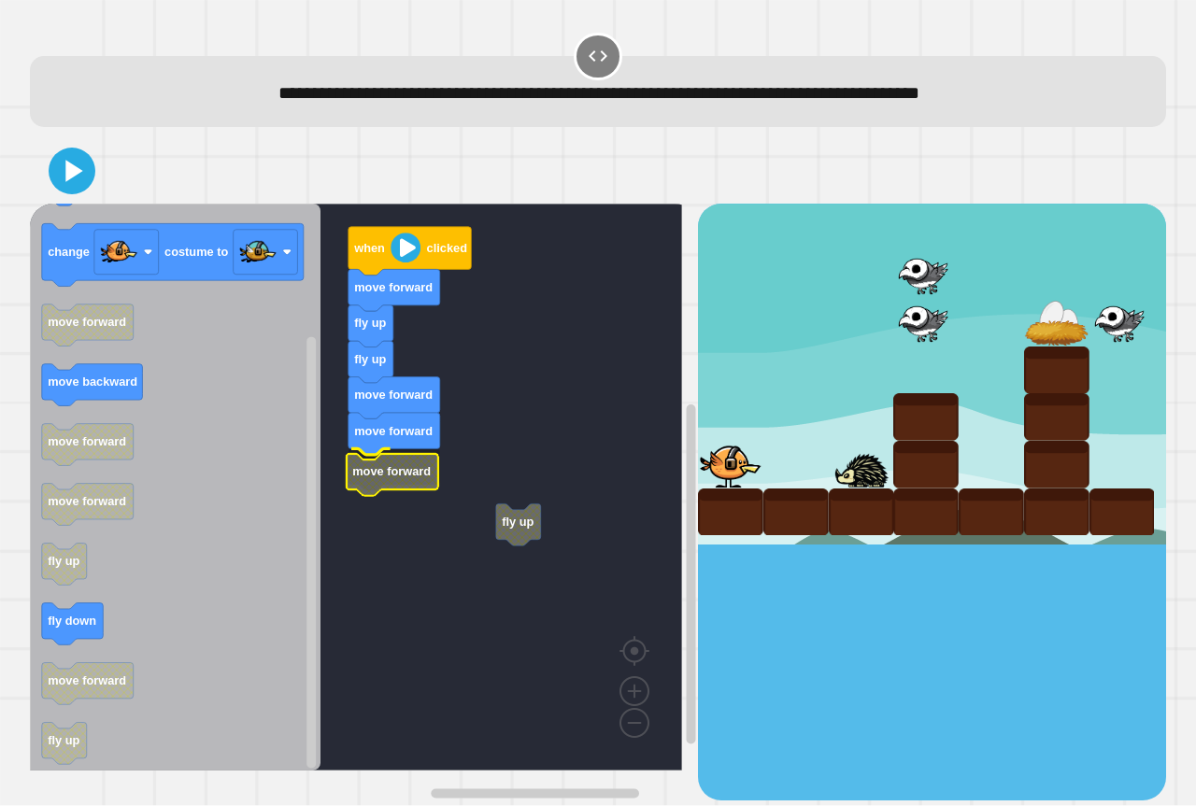
click at [387, 488] on rect "Blockly Workspace" at bounding box center [356, 487] width 652 height 567
click at [374, 531] on rect "Blockly Workspace" at bounding box center [356, 487] width 652 height 567
click at [371, 531] on rect "Blockly Workspace" at bounding box center [356, 487] width 652 height 567
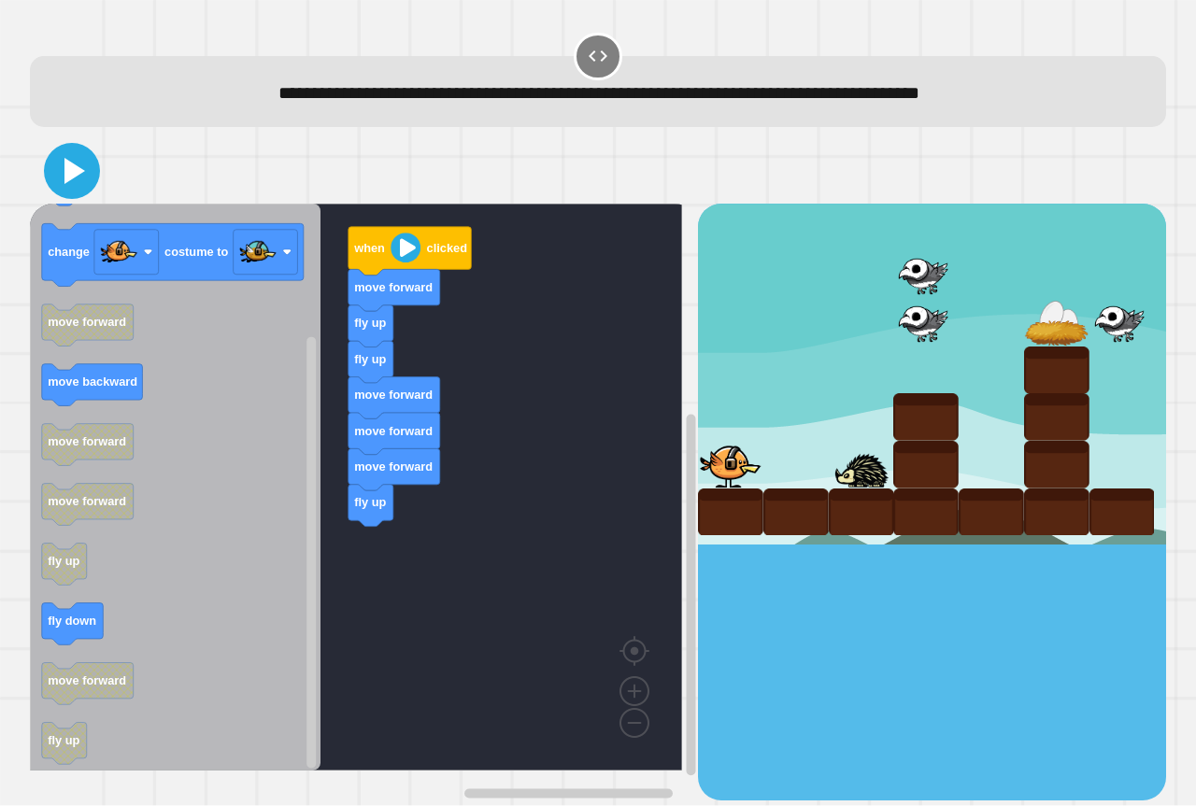
click at [77, 192] on icon at bounding box center [72, 171] width 45 height 45
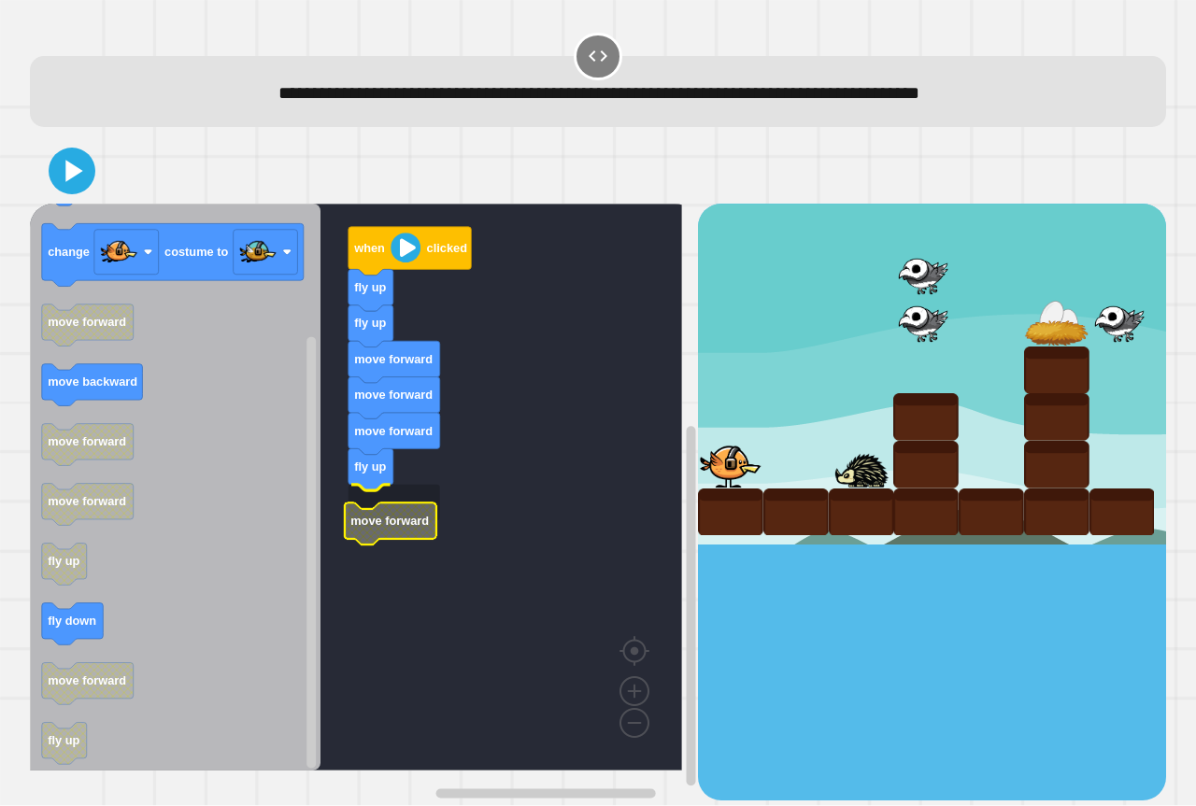
click at [393, 525] on rect "Blockly Workspace" at bounding box center [356, 487] width 652 height 567
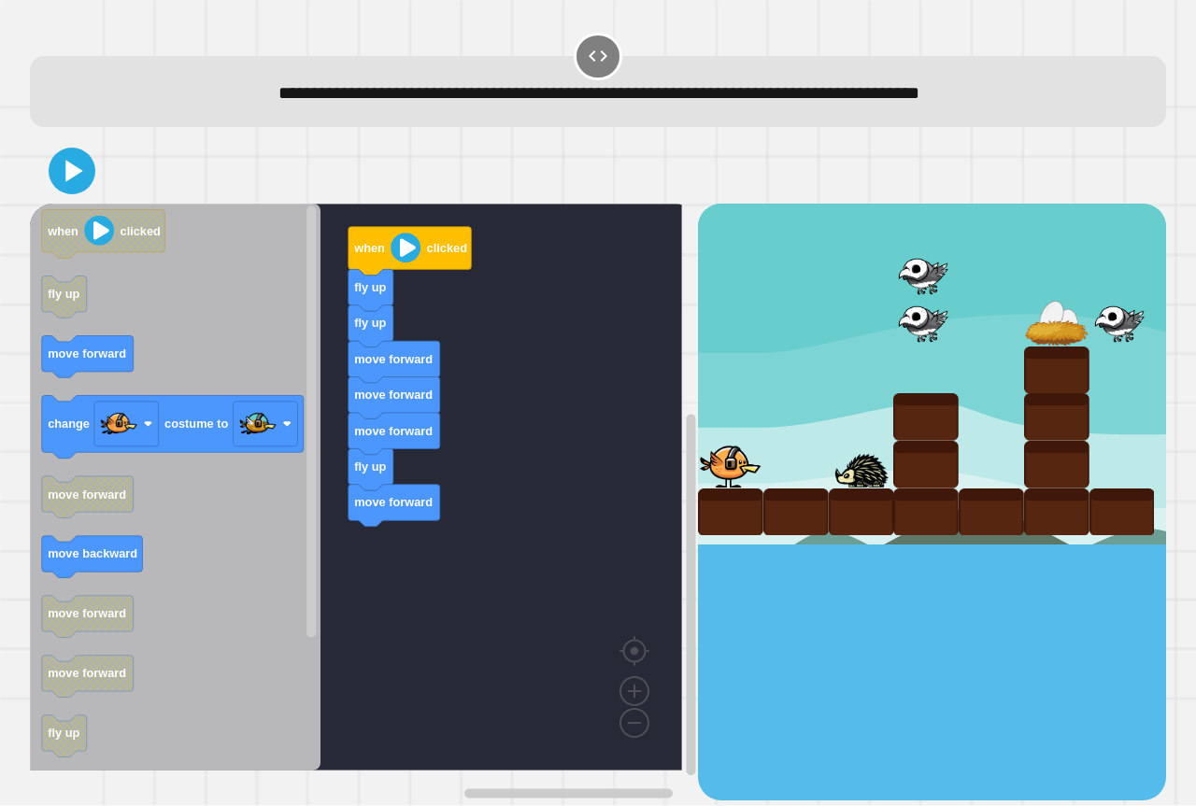
click at [383, 537] on div "when clicked fly up fly up move forward move forward move forward fly up move f…" at bounding box center [364, 502] width 668 height 596
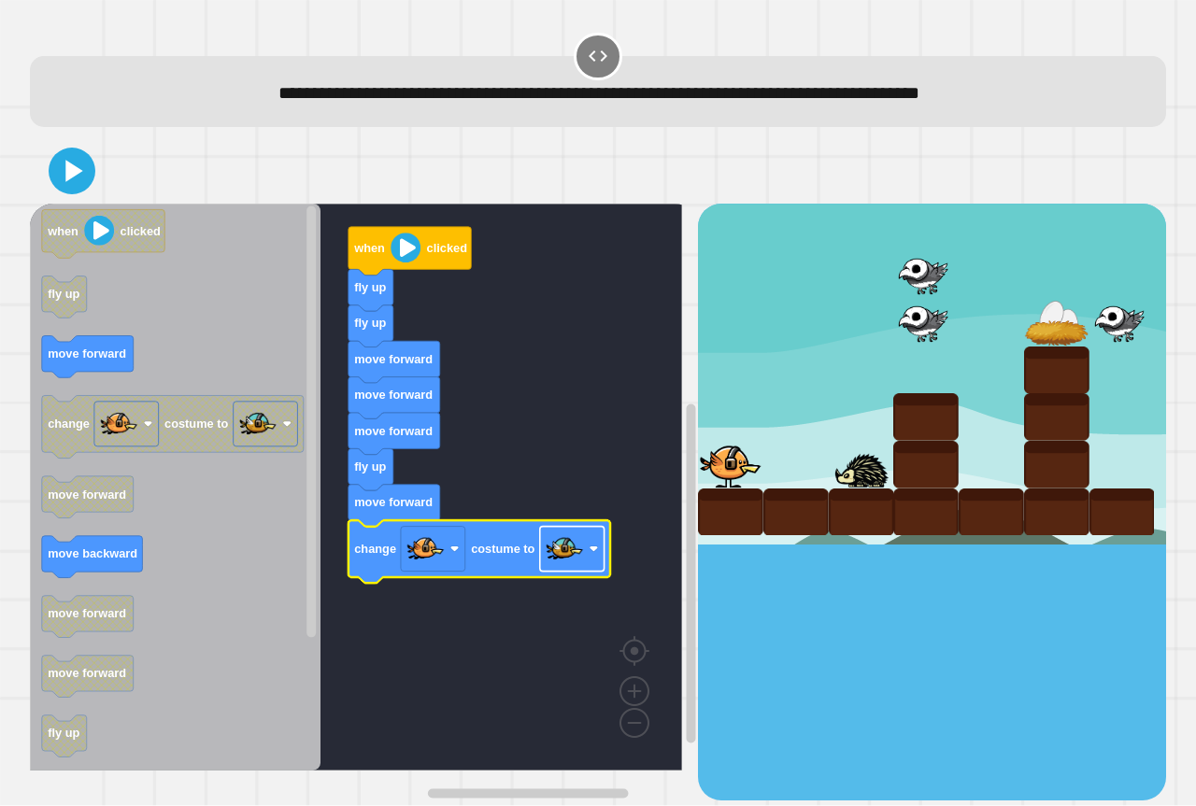
click at [565, 560] on image "Blockly Workspace" at bounding box center [563, 549] width 37 height 37
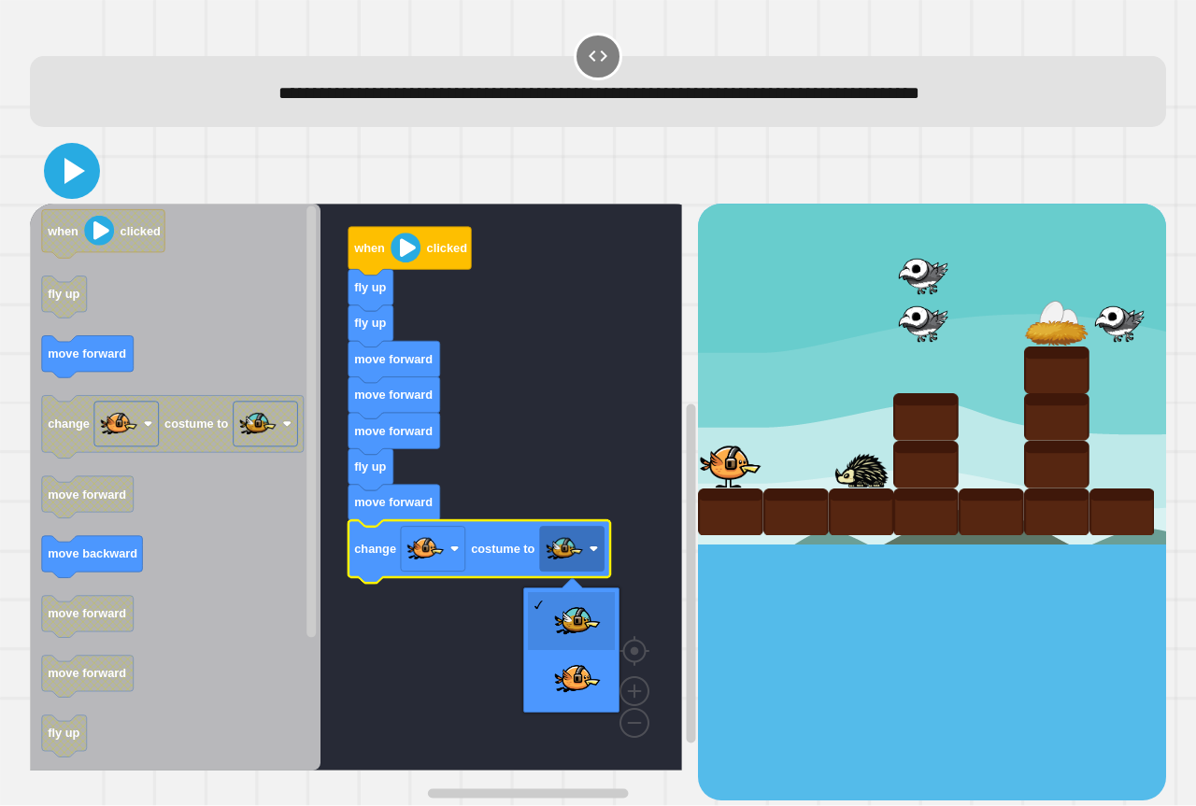
click at [66, 177] on icon at bounding box center [74, 171] width 21 height 26
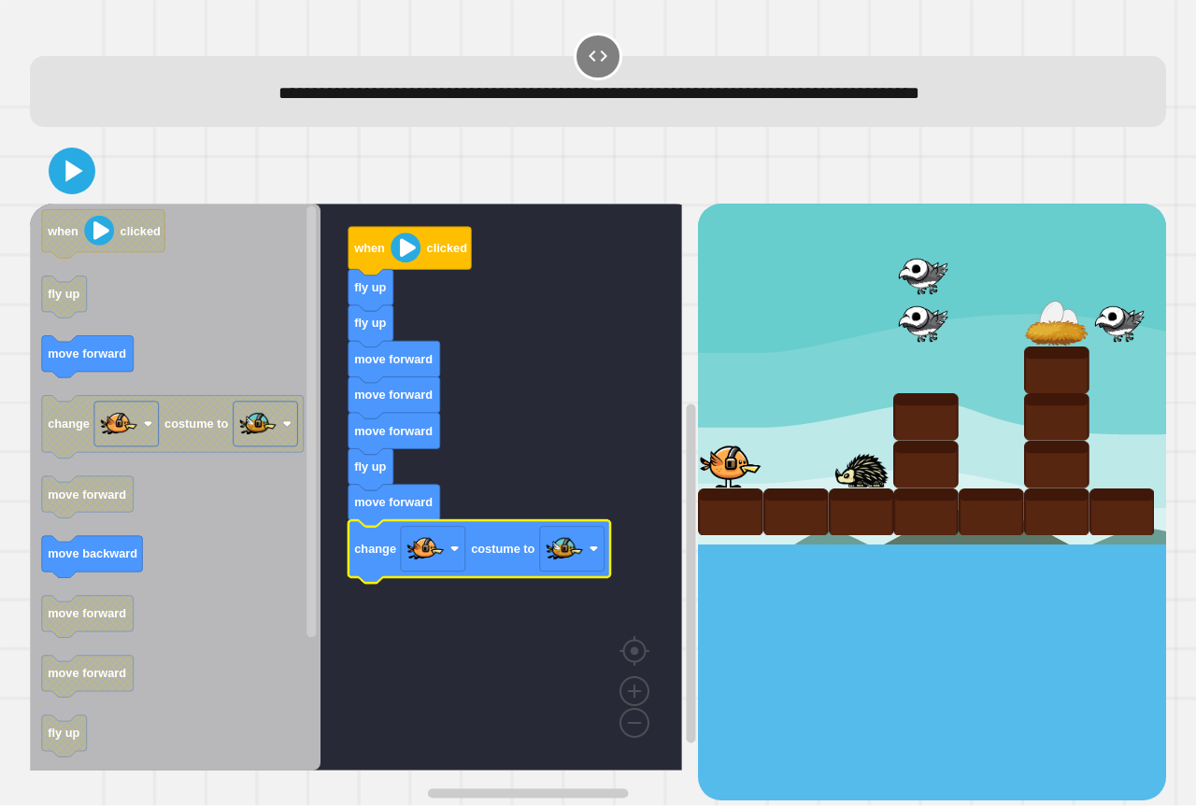
click at [458, 691] on rect "Blockly Workspace" at bounding box center [356, 487] width 652 height 567
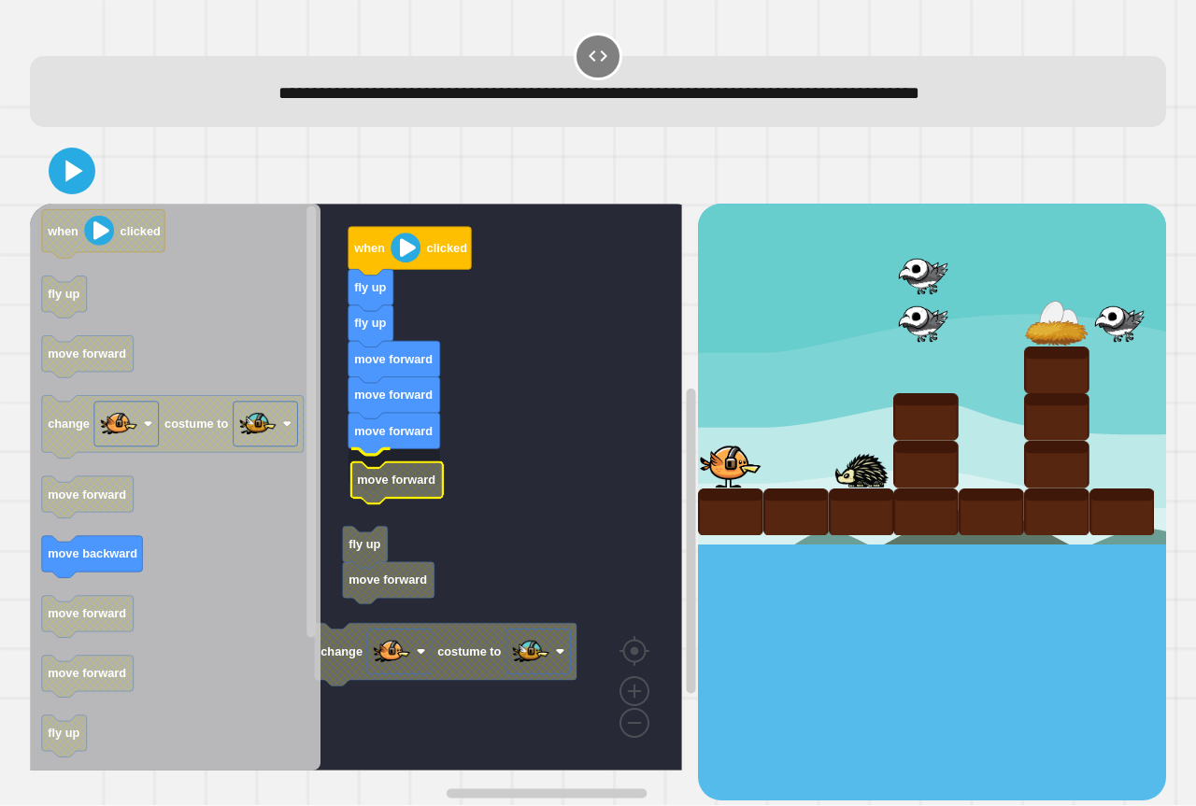
click at [380, 493] on rect "Blockly Workspace" at bounding box center [356, 487] width 652 height 567
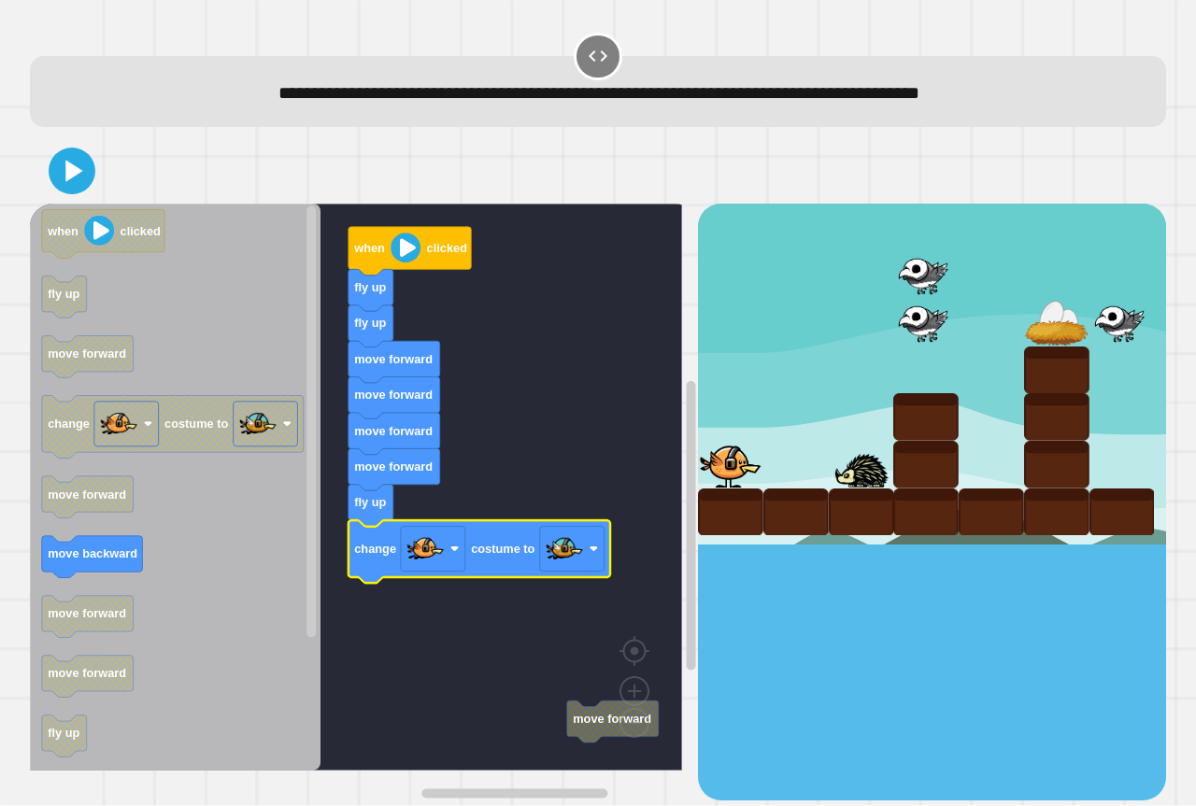
click at [504, 517] on rect "Blockly Workspace" at bounding box center [356, 487] width 652 height 567
click at [67, 174] on icon at bounding box center [74, 171] width 21 height 26
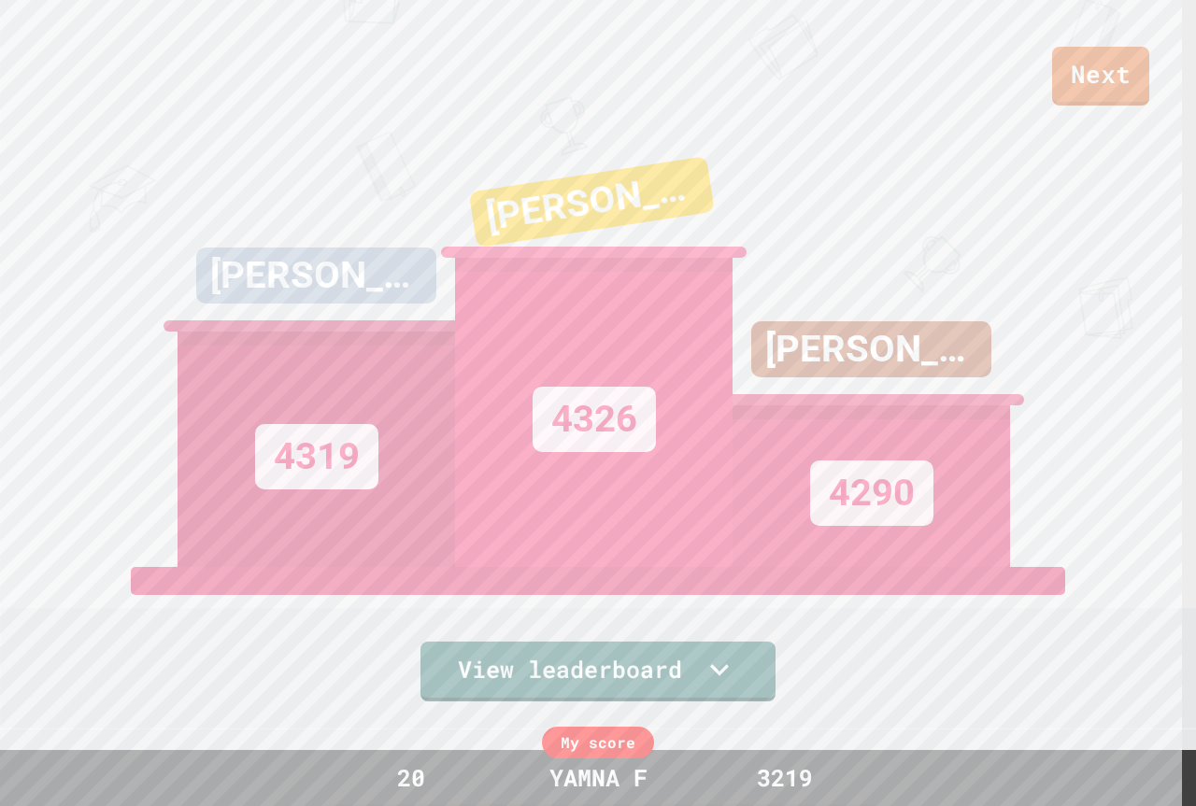
scroll to position [66, 0]
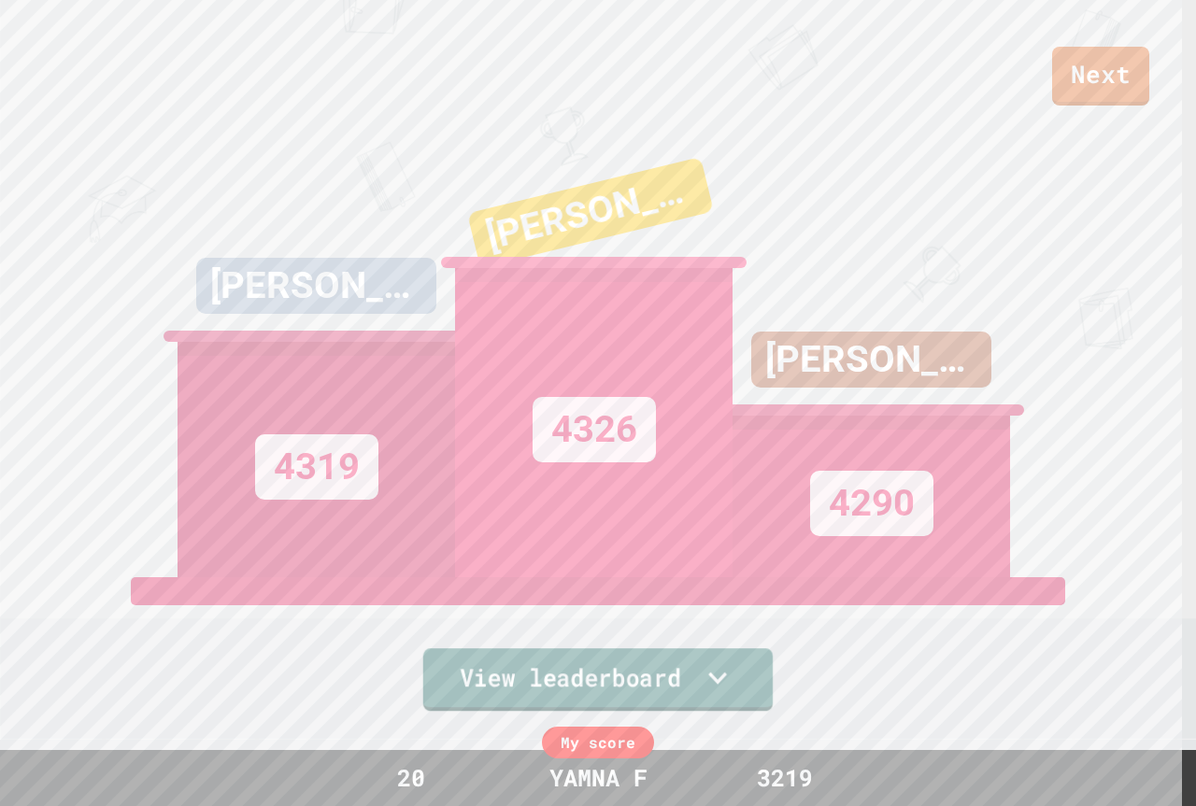
click at [747, 668] on link "View leaderboard" at bounding box center [597, 679] width 349 height 63
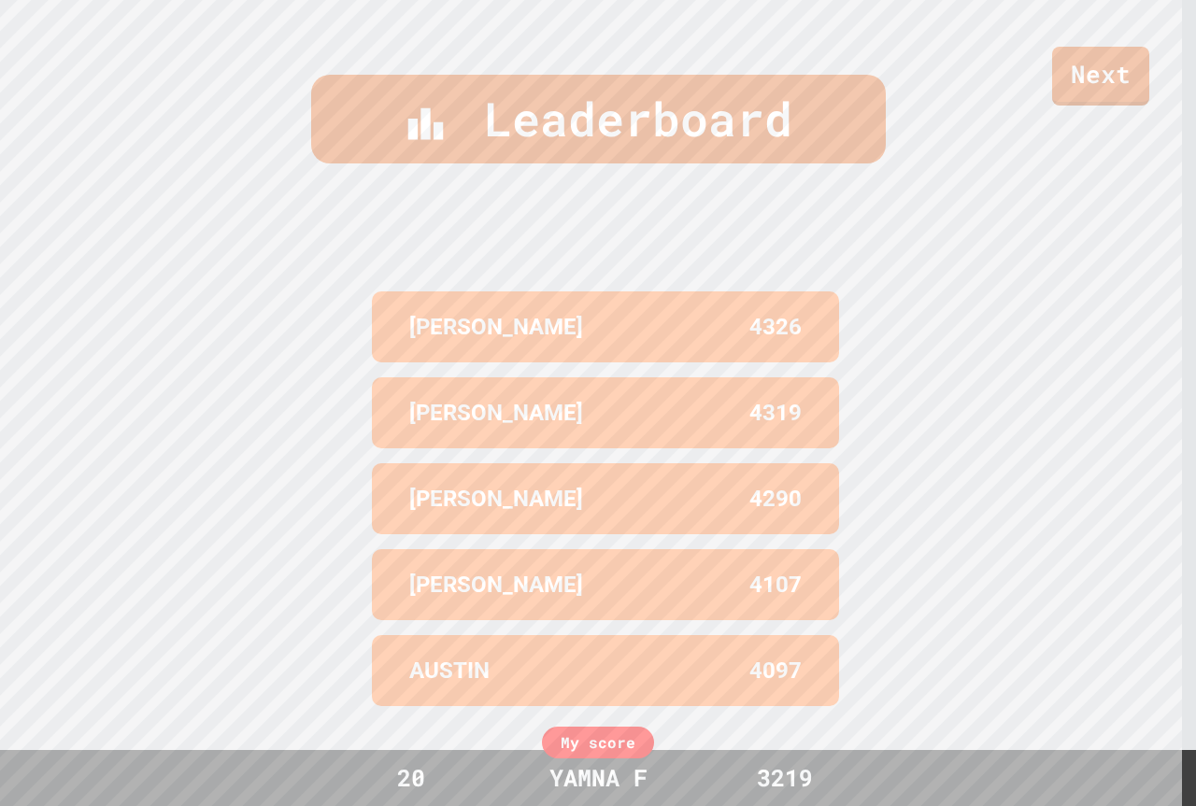
scroll to position [814, 0]
click at [1105, 89] on link "Next" at bounding box center [1100, 74] width 95 height 62
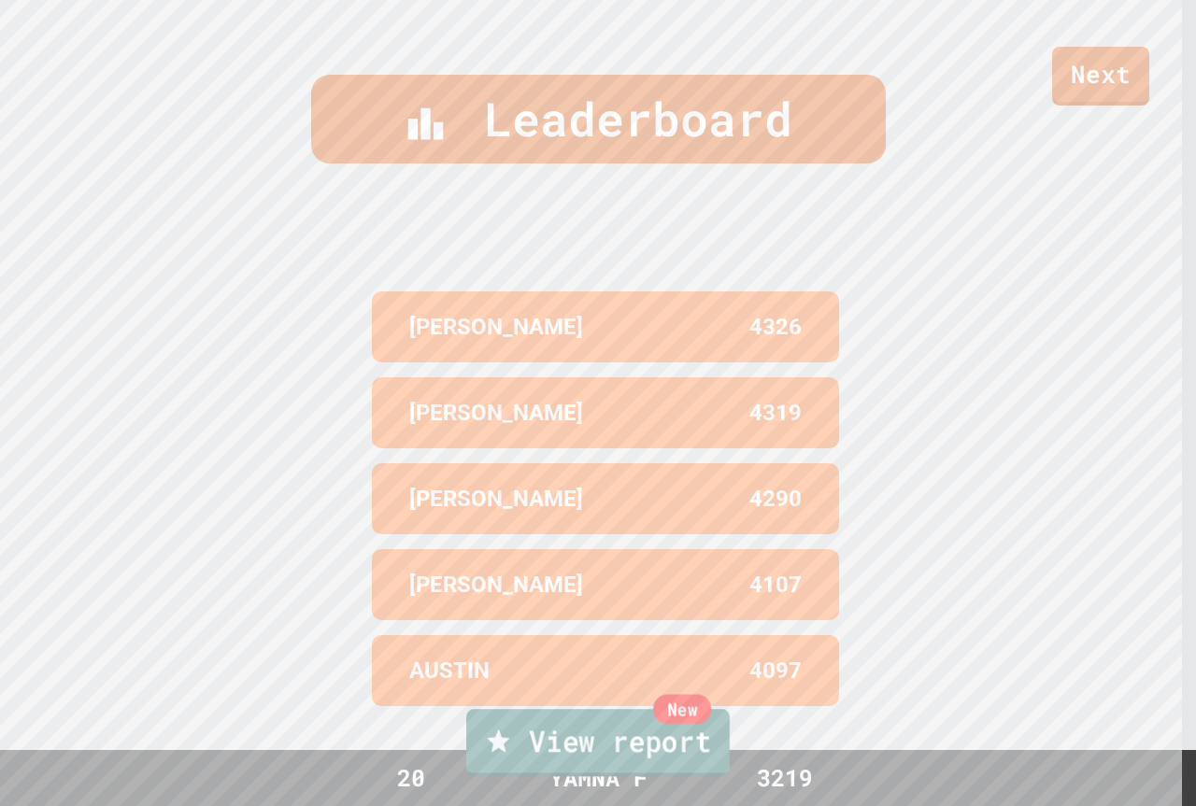
click at [692, 738] on link "New View report" at bounding box center [597, 742] width 263 height 67
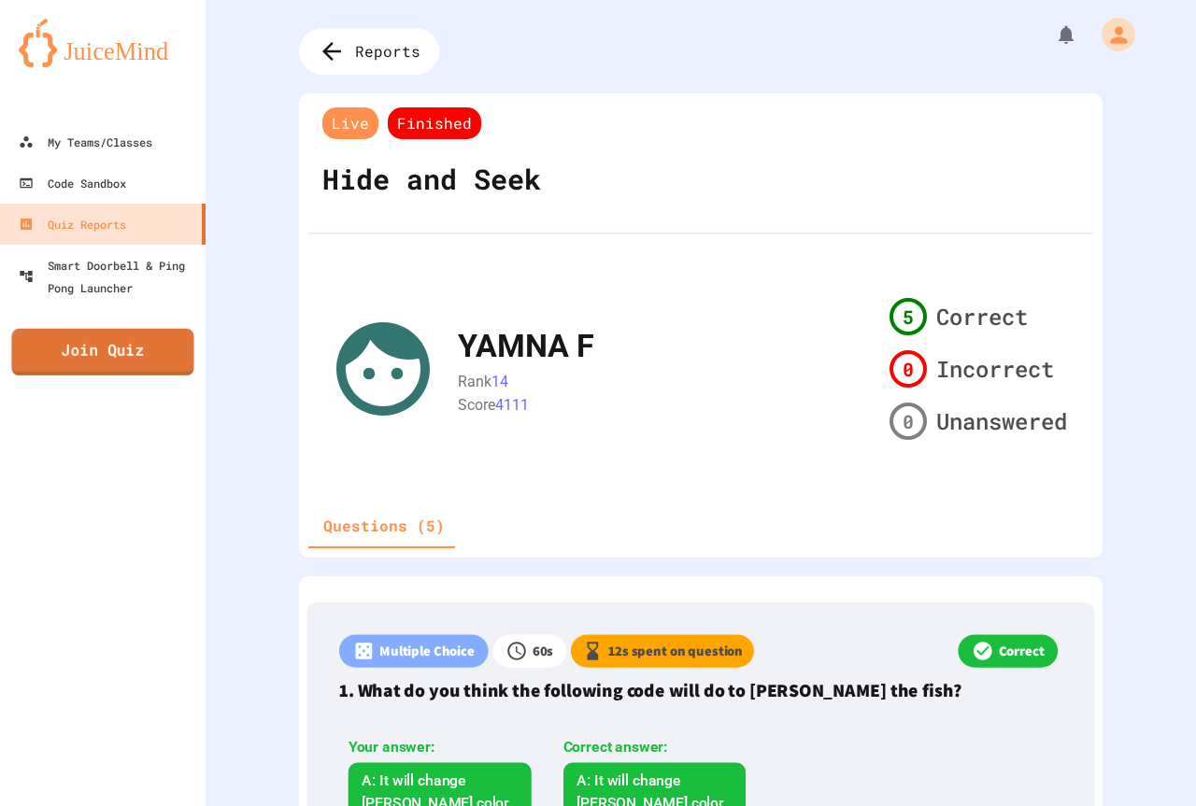
click at [74, 342] on link "Join Quiz" at bounding box center [102, 352] width 182 height 47
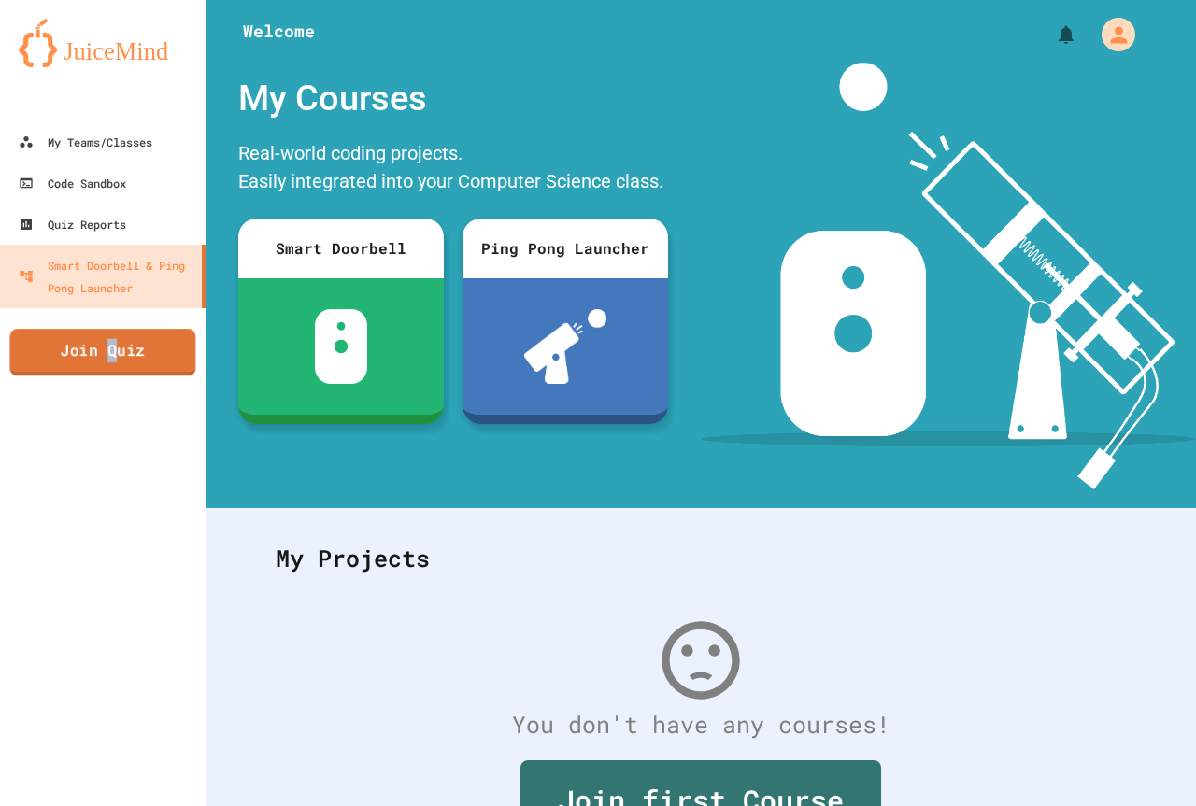
click at [112, 369] on link "Join Quiz" at bounding box center [102, 352] width 186 height 47
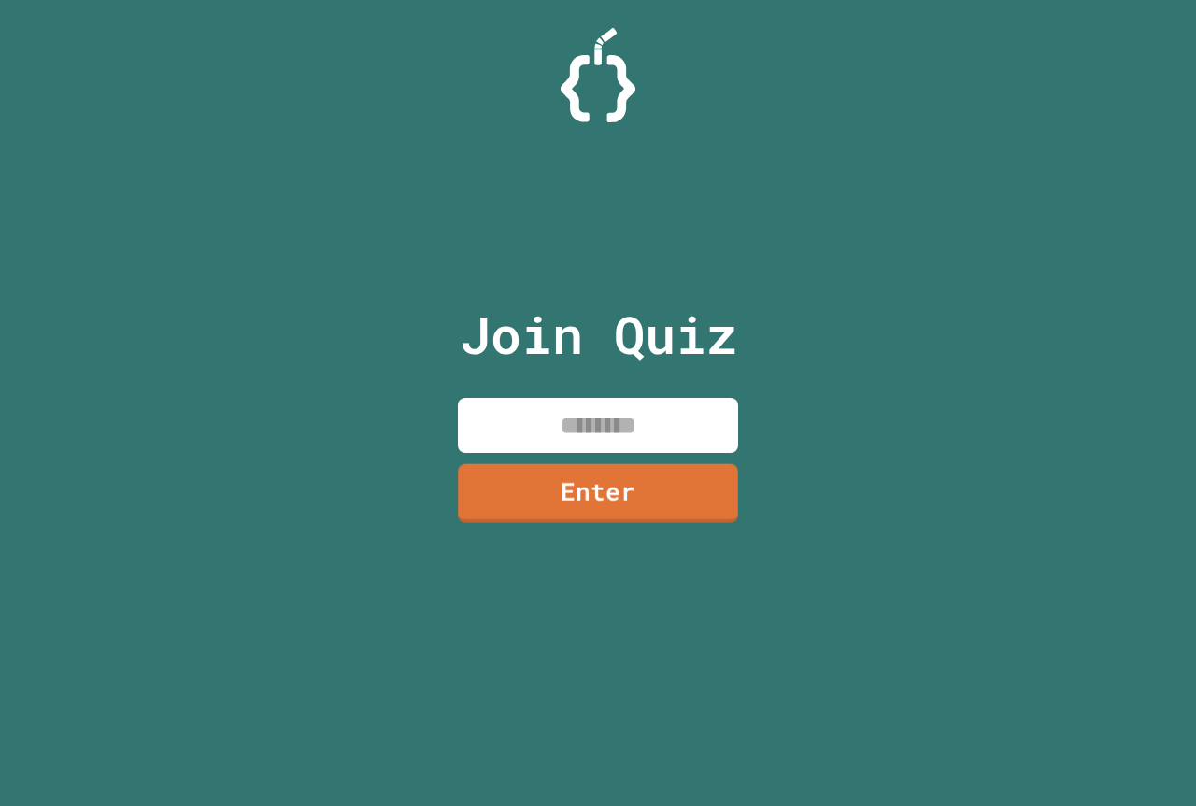
click at [624, 440] on input at bounding box center [598, 425] width 280 height 55
paste input "********"
type input "********"
click at [590, 494] on link "Enter" at bounding box center [598, 491] width 276 height 62
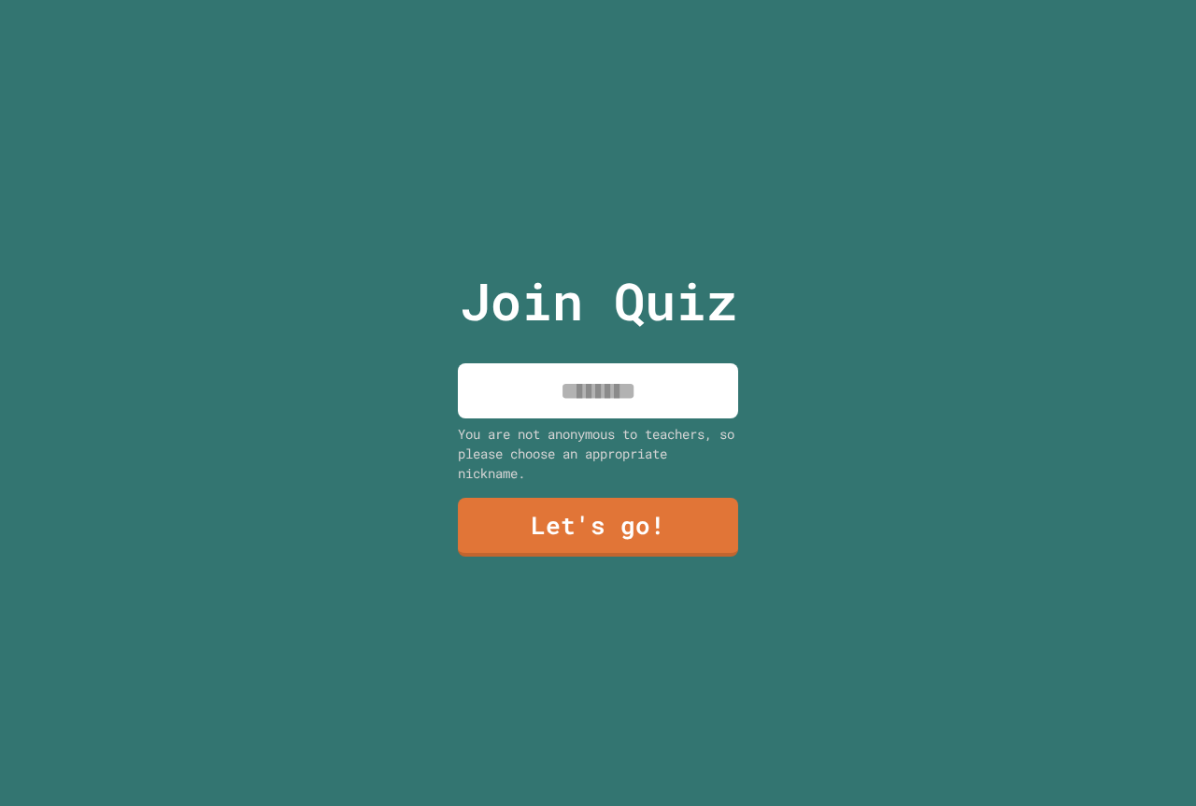
drag, startPoint x: 616, startPoint y: 396, endPoint x: 599, endPoint y: 381, distance: 23.2
click at [616, 395] on input at bounding box center [598, 390] width 280 height 55
type input "*******"
click at [572, 530] on link "Let's go!" at bounding box center [597, 525] width 273 height 62
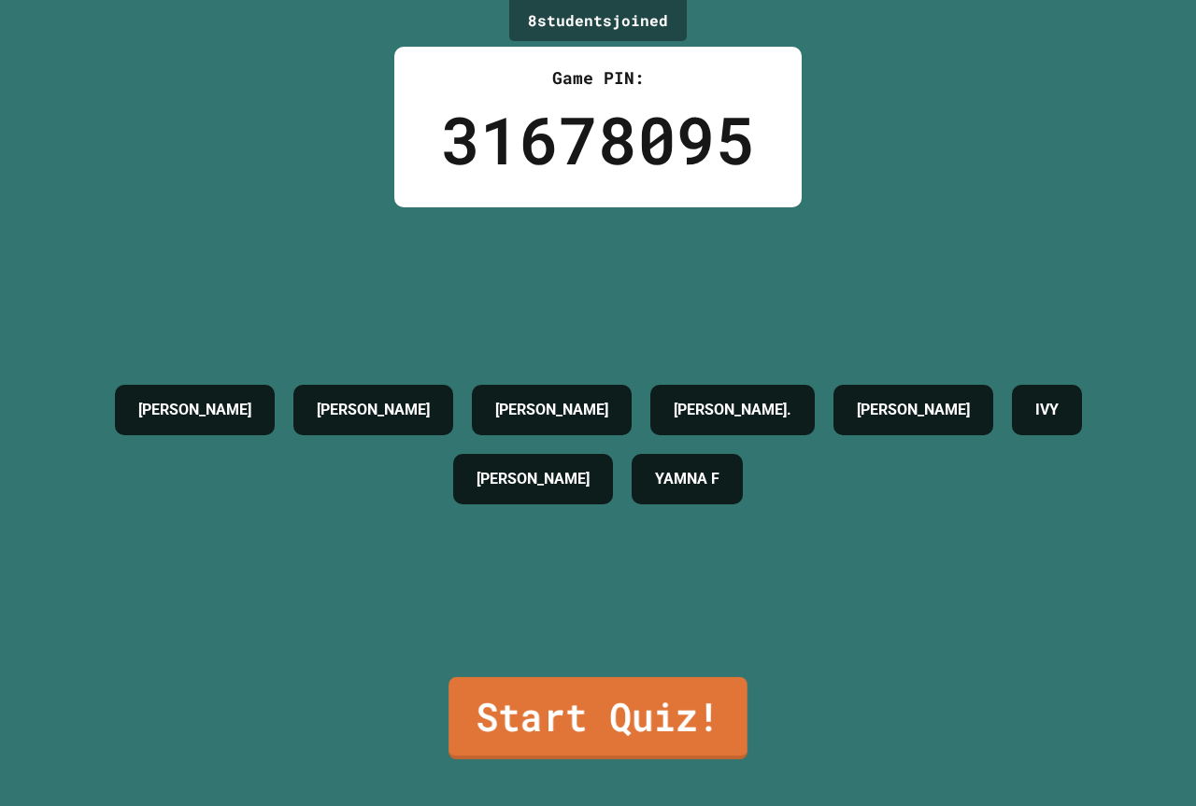
click at [646, 722] on link "Start Quiz!" at bounding box center [597, 718] width 299 height 82
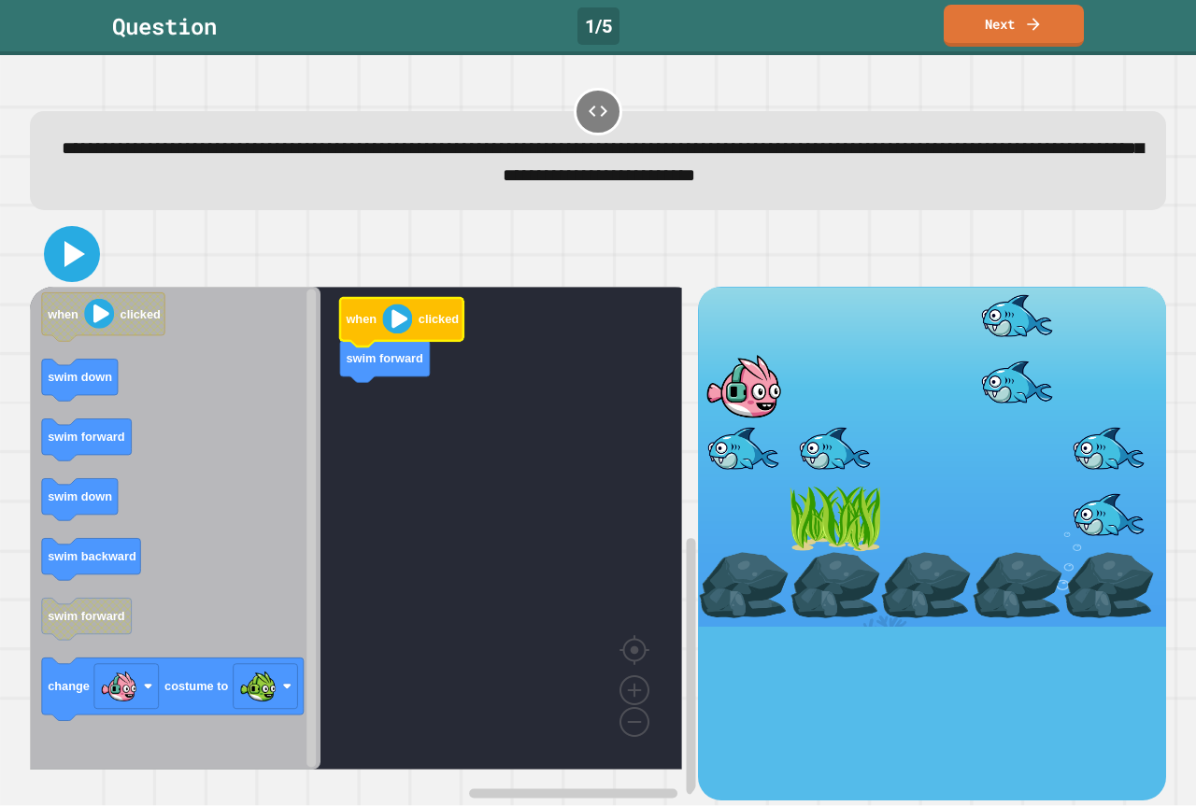
click at [71, 254] on icon at bounding box center [74, 254] width 21 height 26
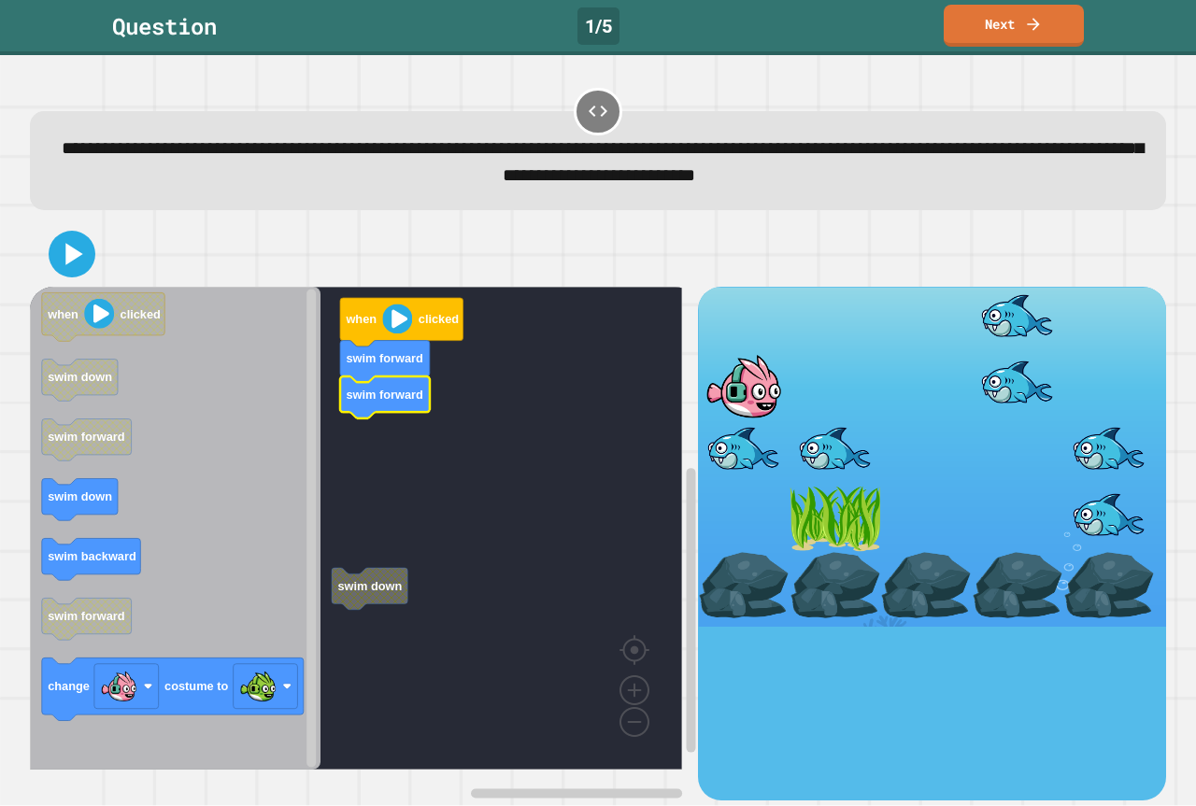
click at [367, 553] on rect "Blockly Workspace" at bounding box center [356, 528] width 652 height 483
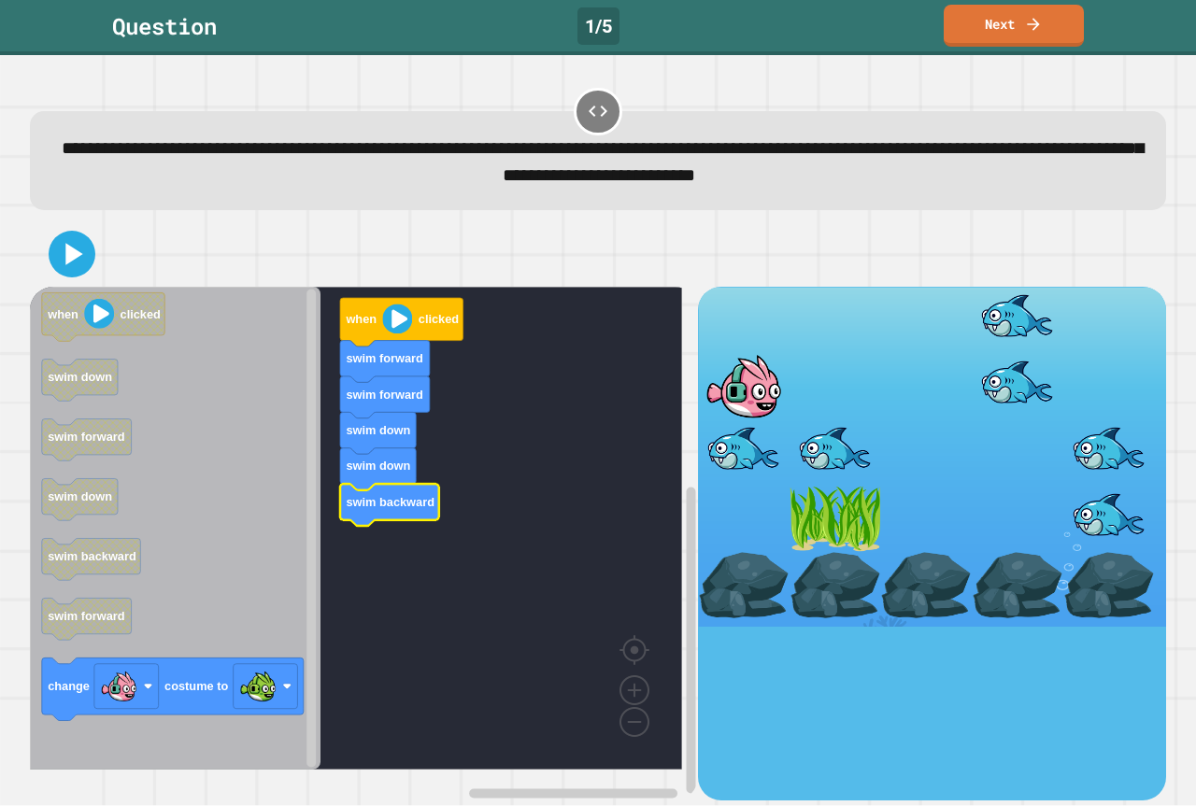
click at [327, 611] on div "when clicked swim forward swim forward swim down swim down swim backward when c…" at bounding box center [364, 543] width 668 height 513
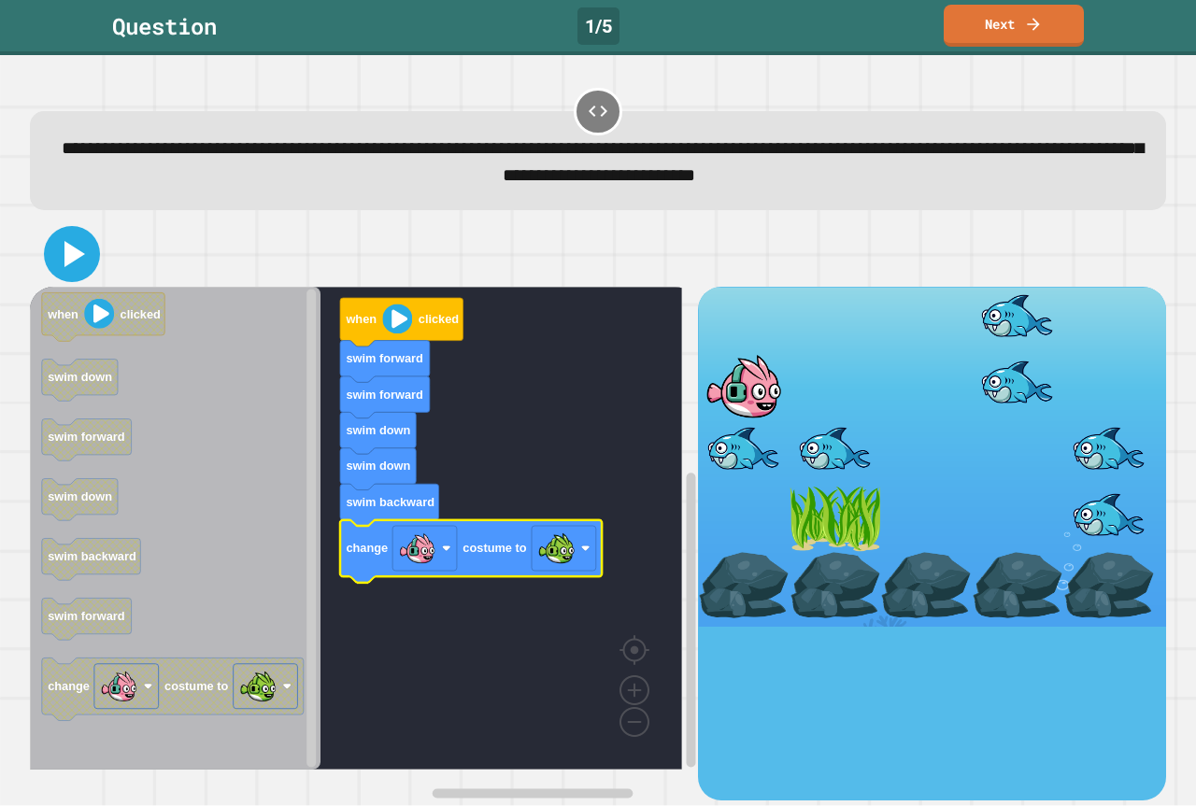
click at [68, 247] on icon at bounding box center [74, 254] width 21 height 26
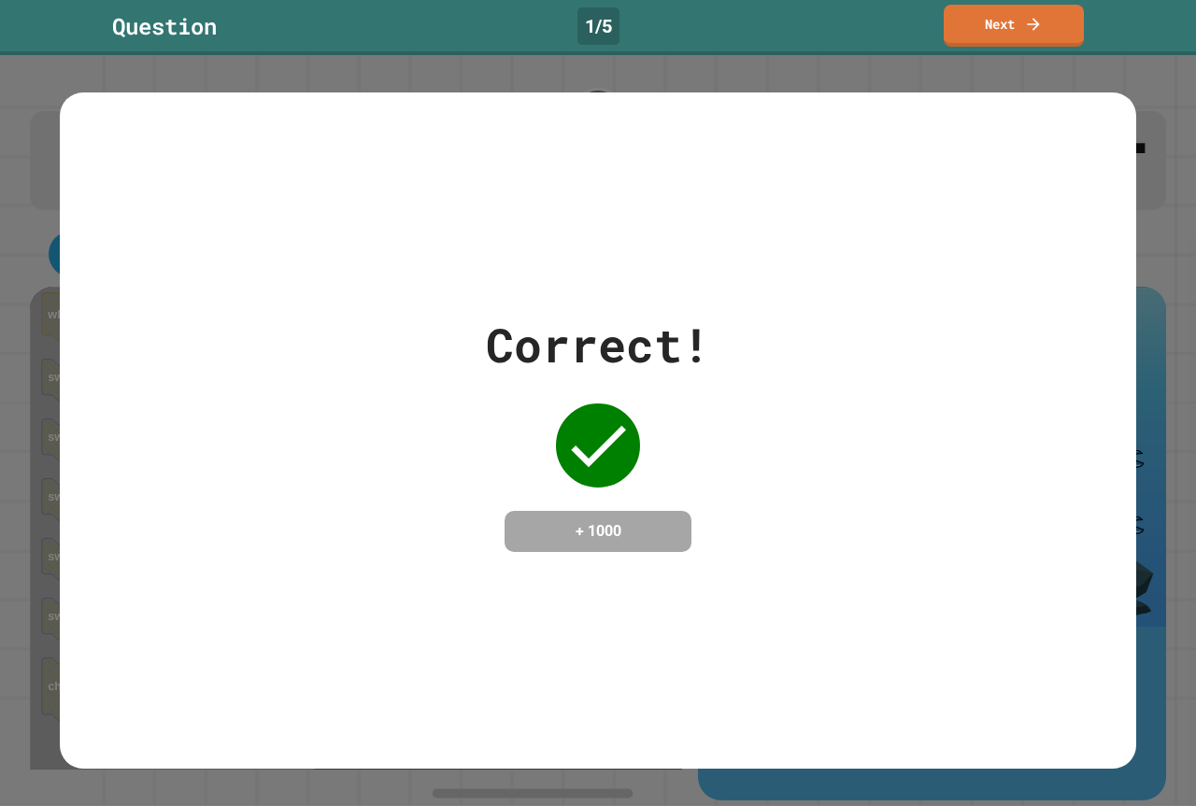
click at [0, 151] on div "Correct! + 1000" at bounding box center [598, 430] width 1196 height 751
click at [963, 7] on link "Next" at bounding box center [1013, 24] width 138 height 44
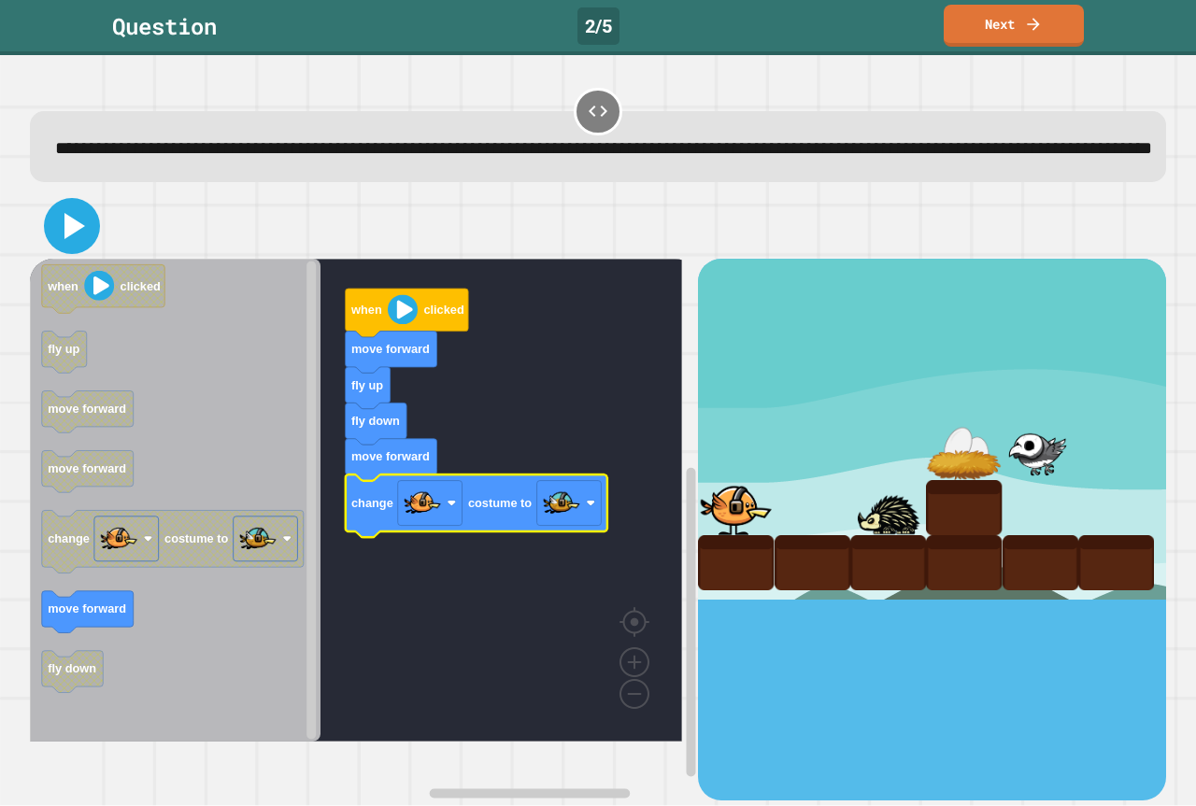
click at [74, 239] on icon at bounding box center [74, 226] width 21 height 26
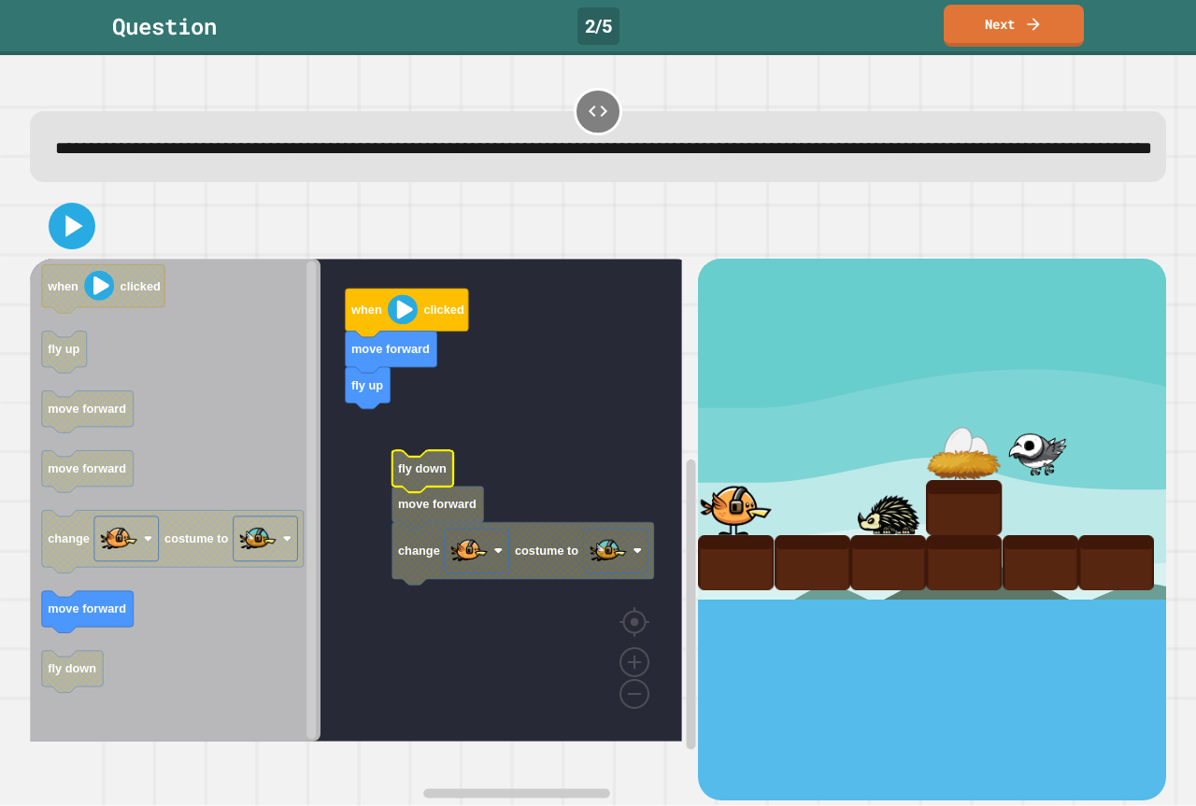
click at [415, 478] on rect "Blockly Workspace" at bounding box center [356, 500] width 652 height 483
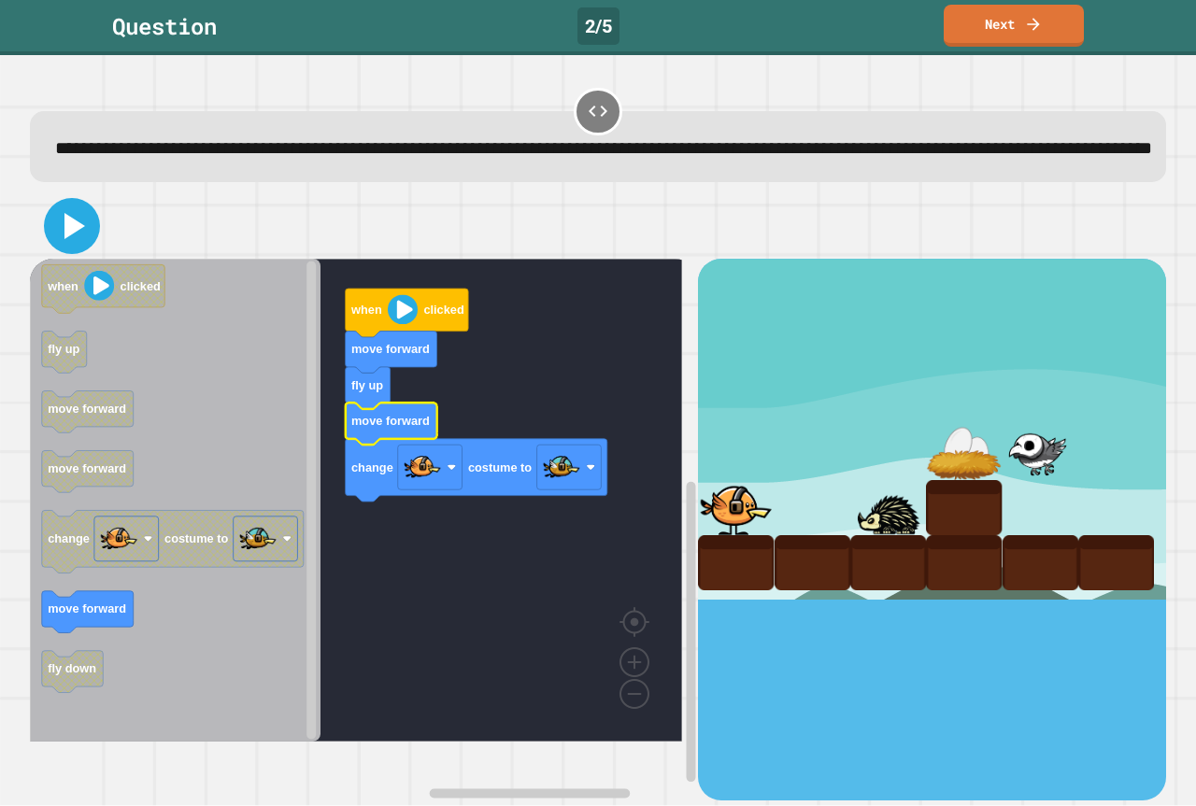
click at [54, 248] on icon at bounding box center [72, 226] width 45 height 45
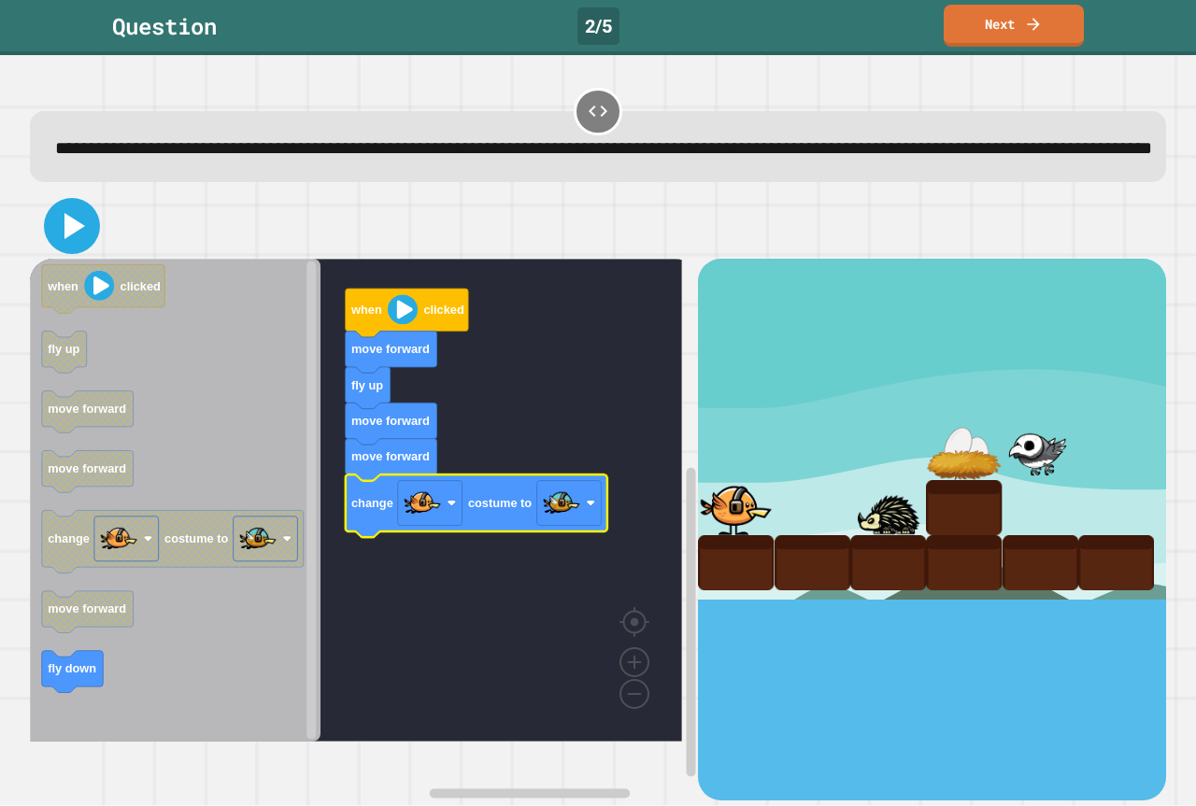
click at [78, 239] on icon at bounding box center [74, 226] width 21 height 26
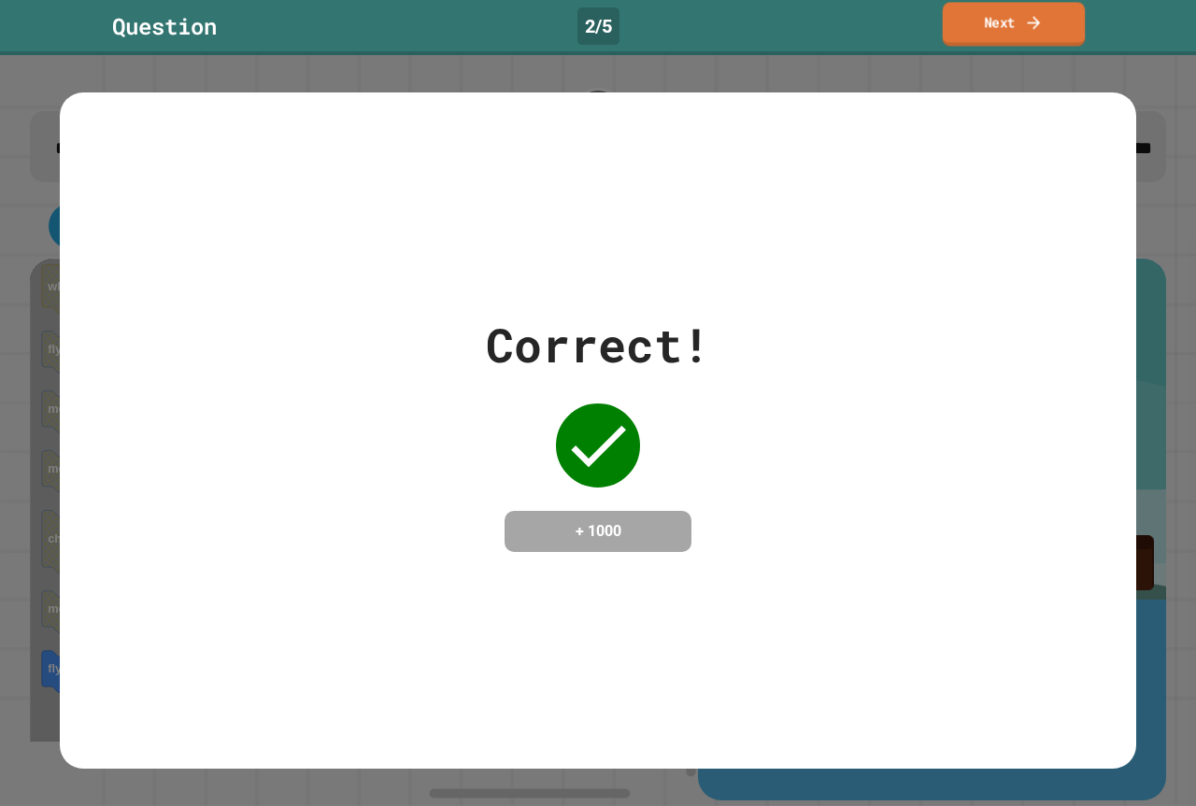
click at [994, 31] on link "Next" at bounding box center [1013, 24] width 143 height 44
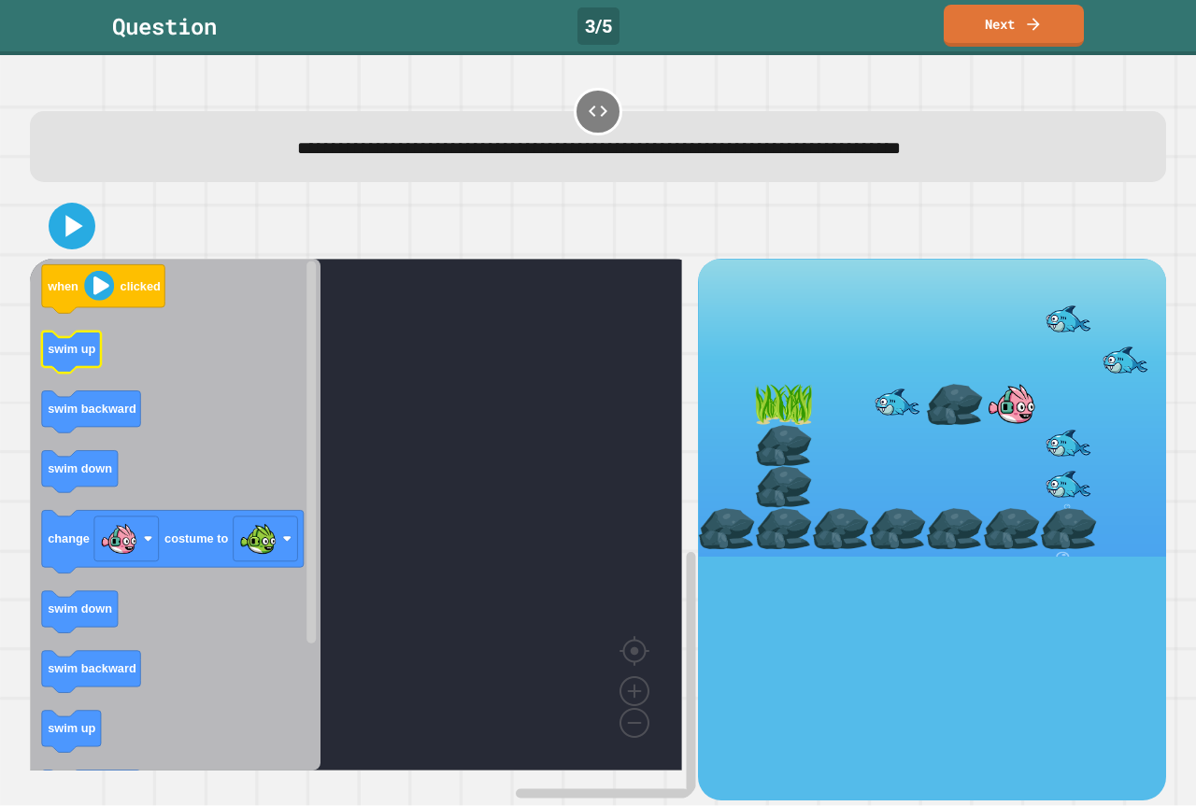
click at [135, 394] on icon "when clicked swim up swim backward swim down change costume to swim down swim b…" at bounding box center [175, 515] width 290 height 512
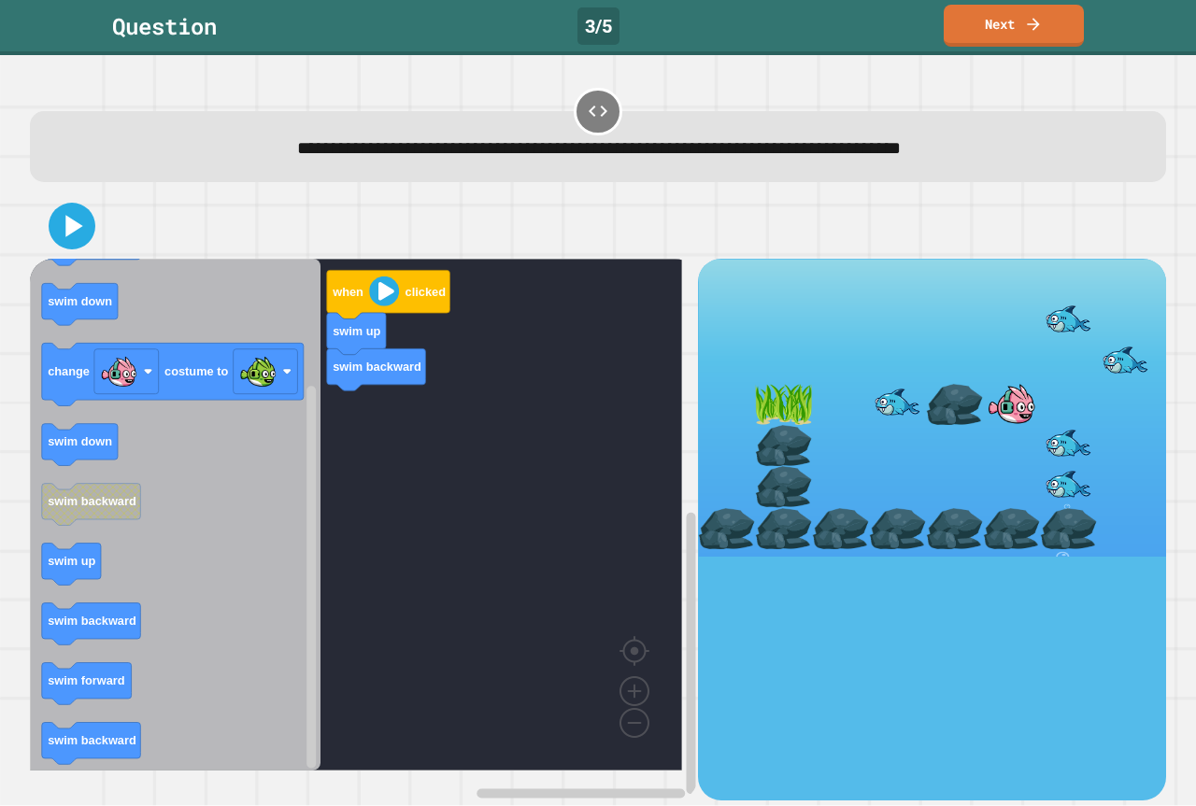
click at [303, 532] on icon "when clicked swim up swim backward swim down change costume to swim down swim b…" at bounding box center [175, 515] width 290 height 512
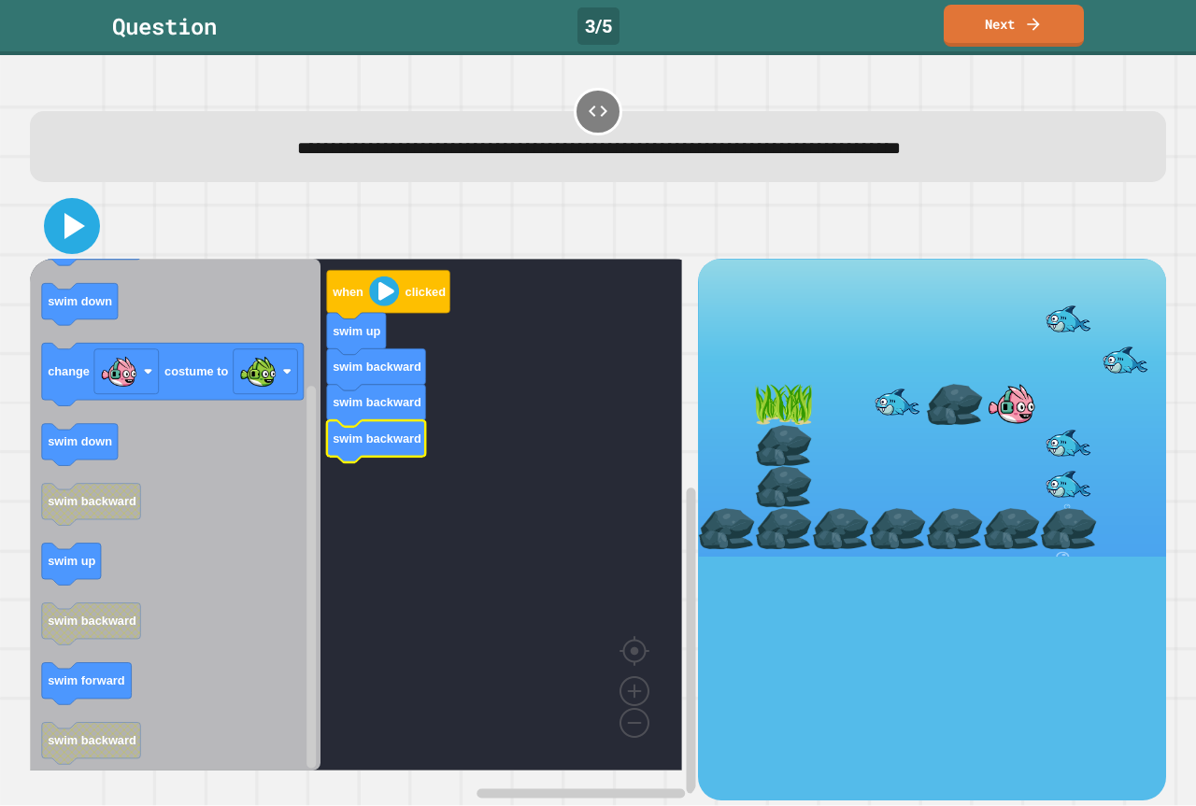
click at [62, 219] on icon at bounding box center [72, 226] width 45 height 45
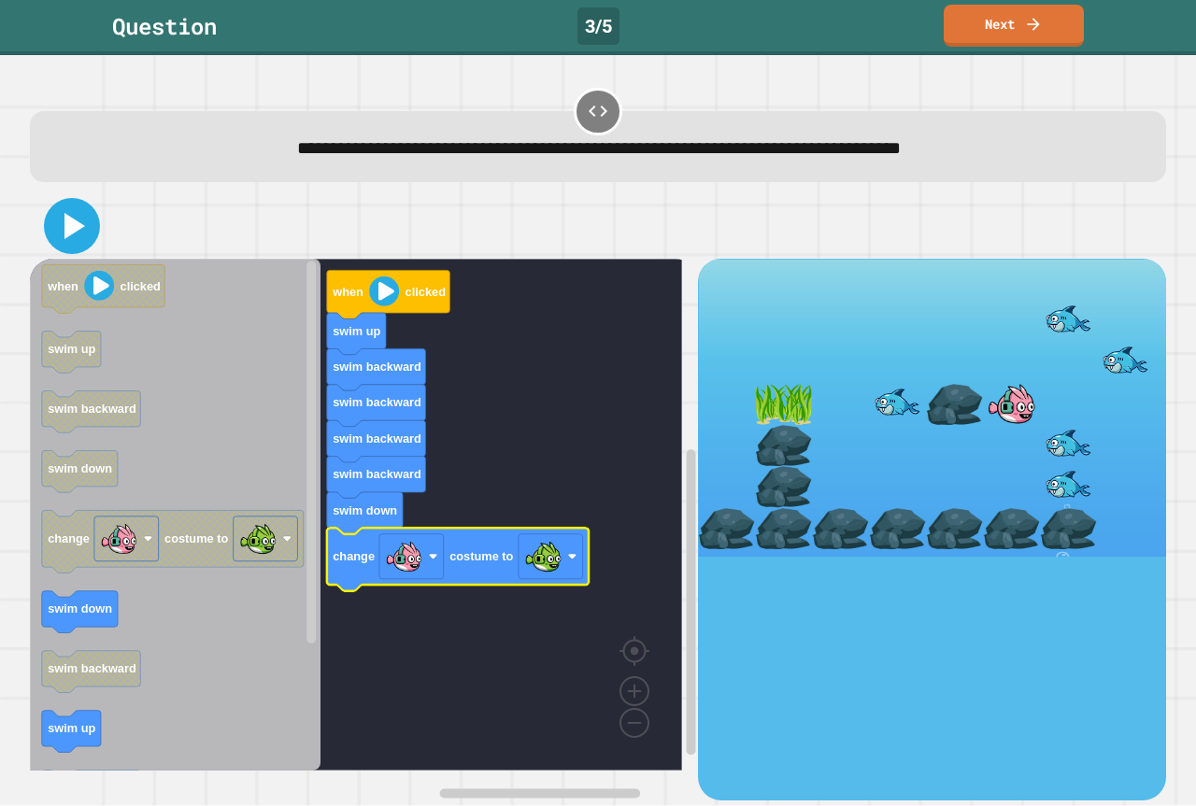
click at [57, 224] on icon at bounding box center [72, 226] width 45 height 45
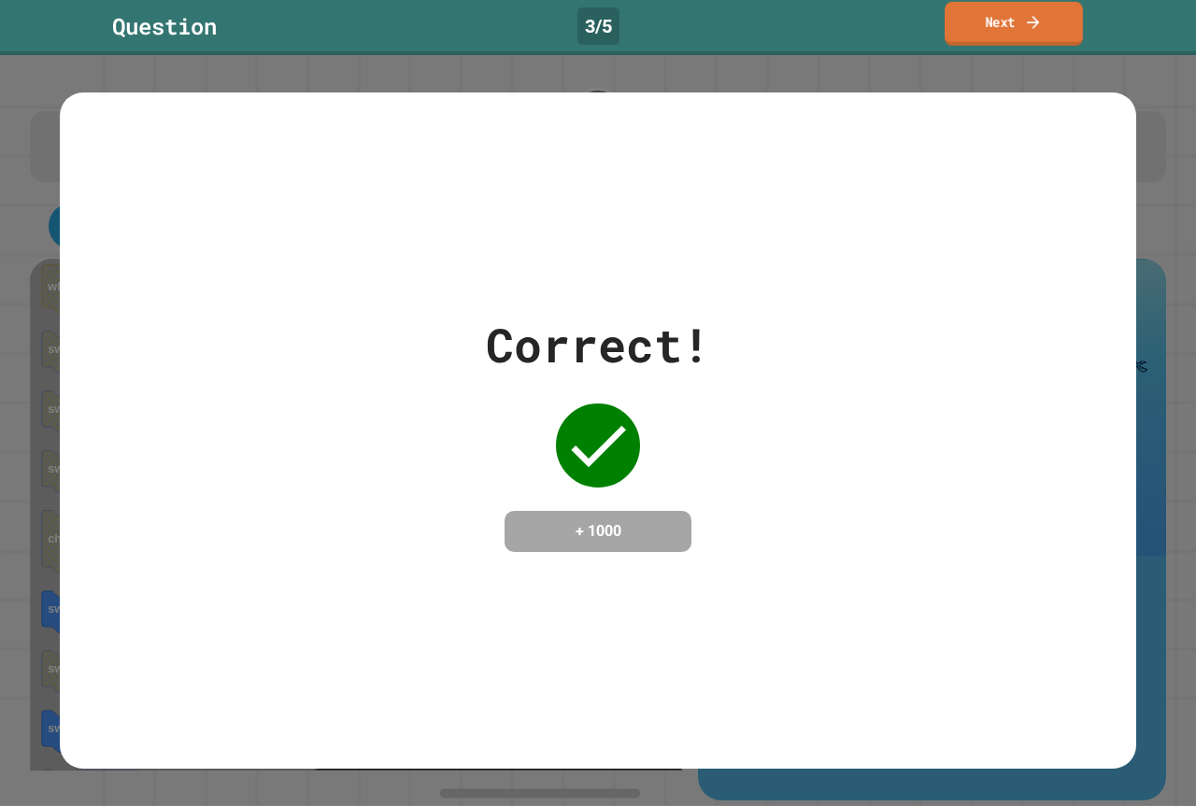
drag, startPoint x: 1082, startPoint y: 16, endPoint x: 1074, endPoint y: 7, distance: 11.2
click at [1074, 7] on link "Next" at bounding box center [1013, 24] width 138 height 44
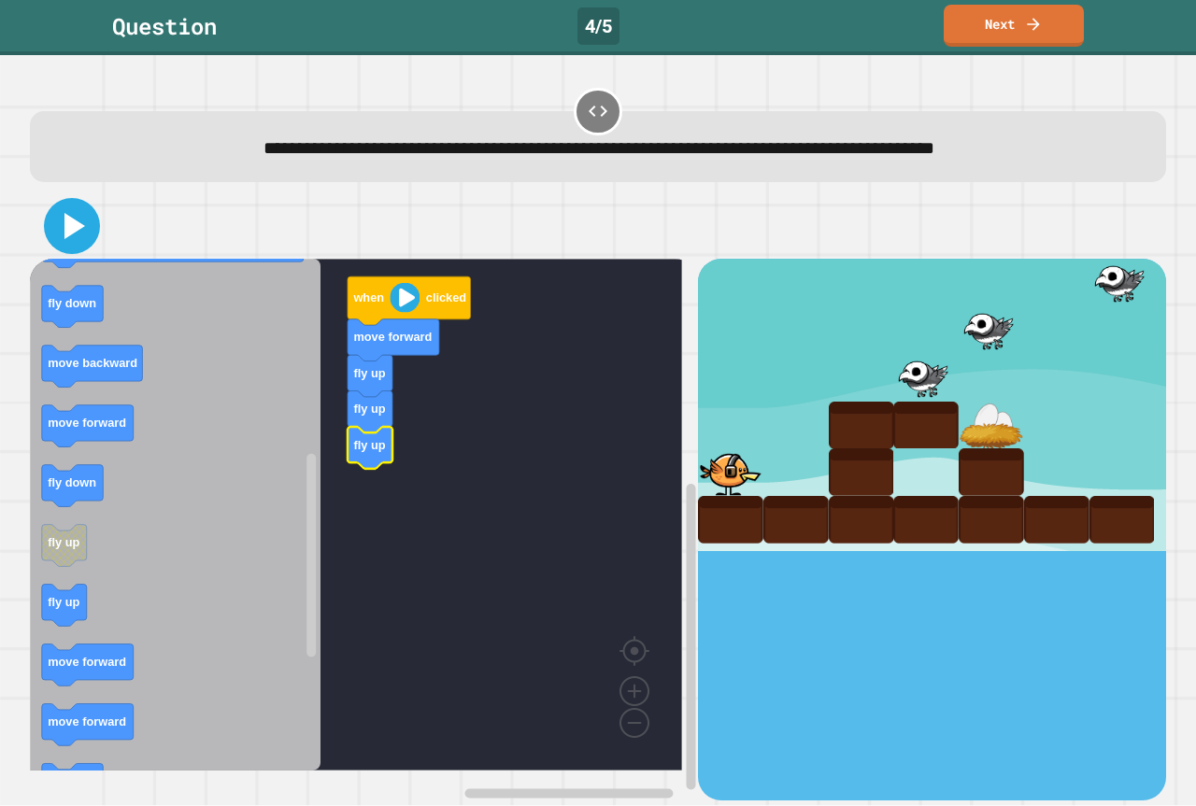
click at [65, 215] on icon at bounding box center [72, 226] width 45 height 45
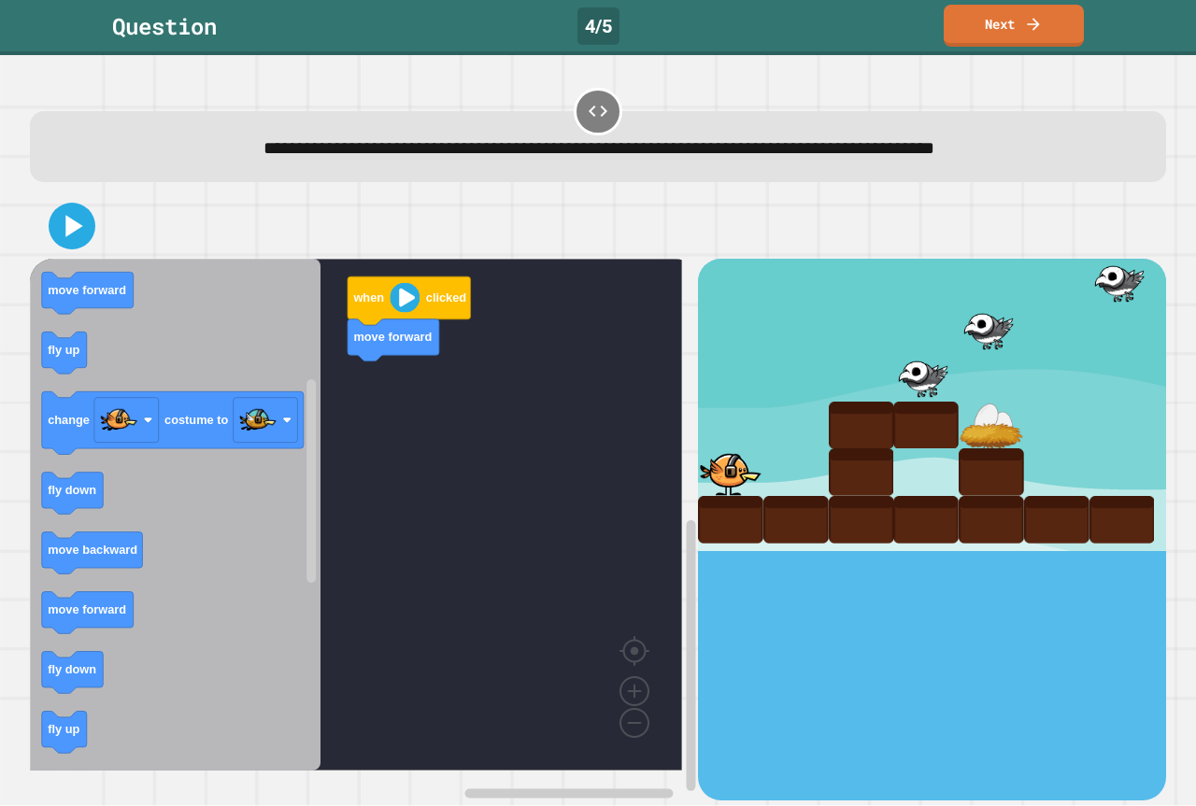
click at [50, 347] on icon "when clicked fly down fly up move forward move backward move forward fly up cha…" at bounding box center [175, 515] width 290 height 512
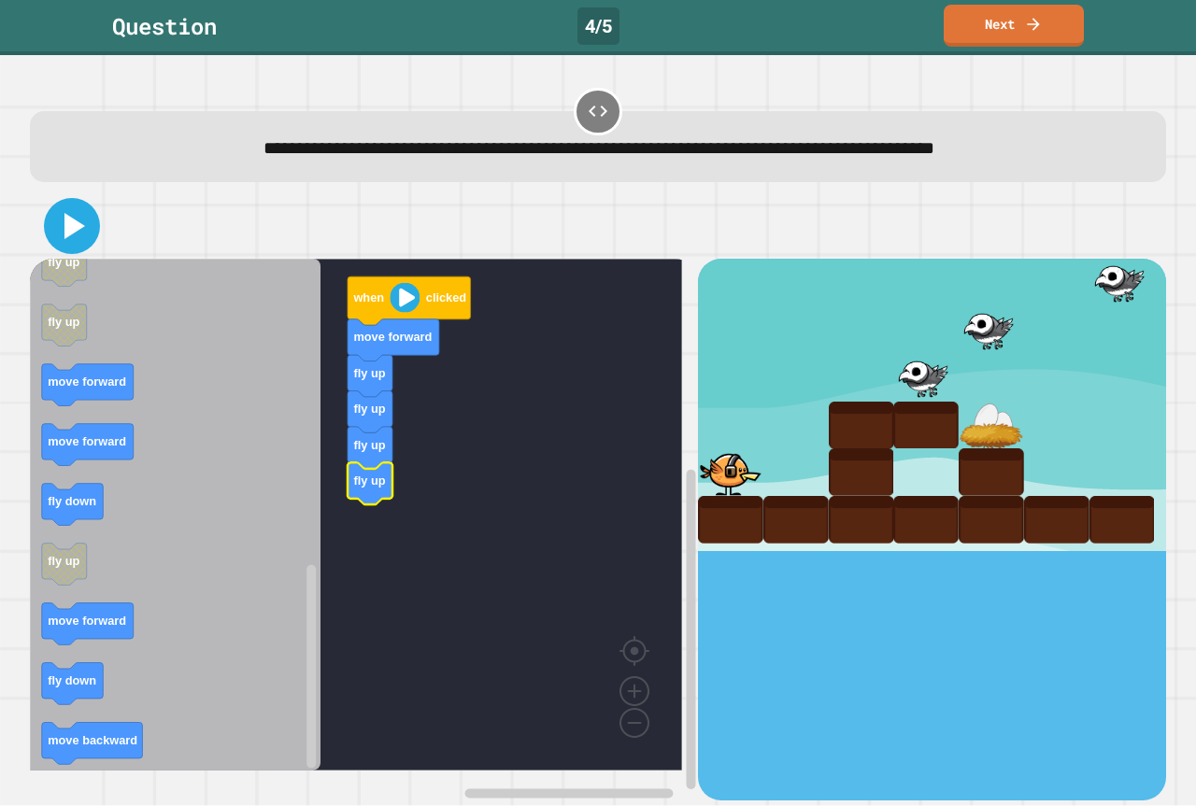
click at [84, 231] on icon at bounding box center [72, 226] width 45 height 45
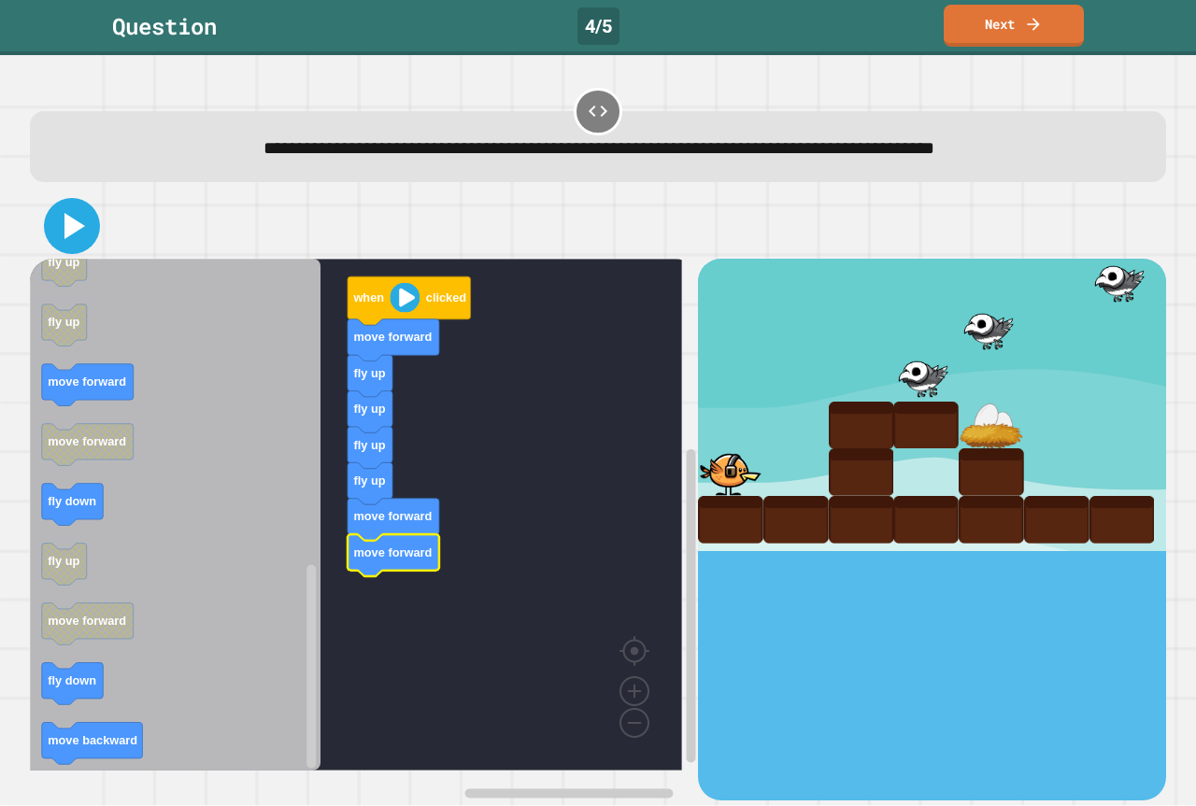
click at [85, 243] on icon at bounding box center [72, 226] width 45 height 45
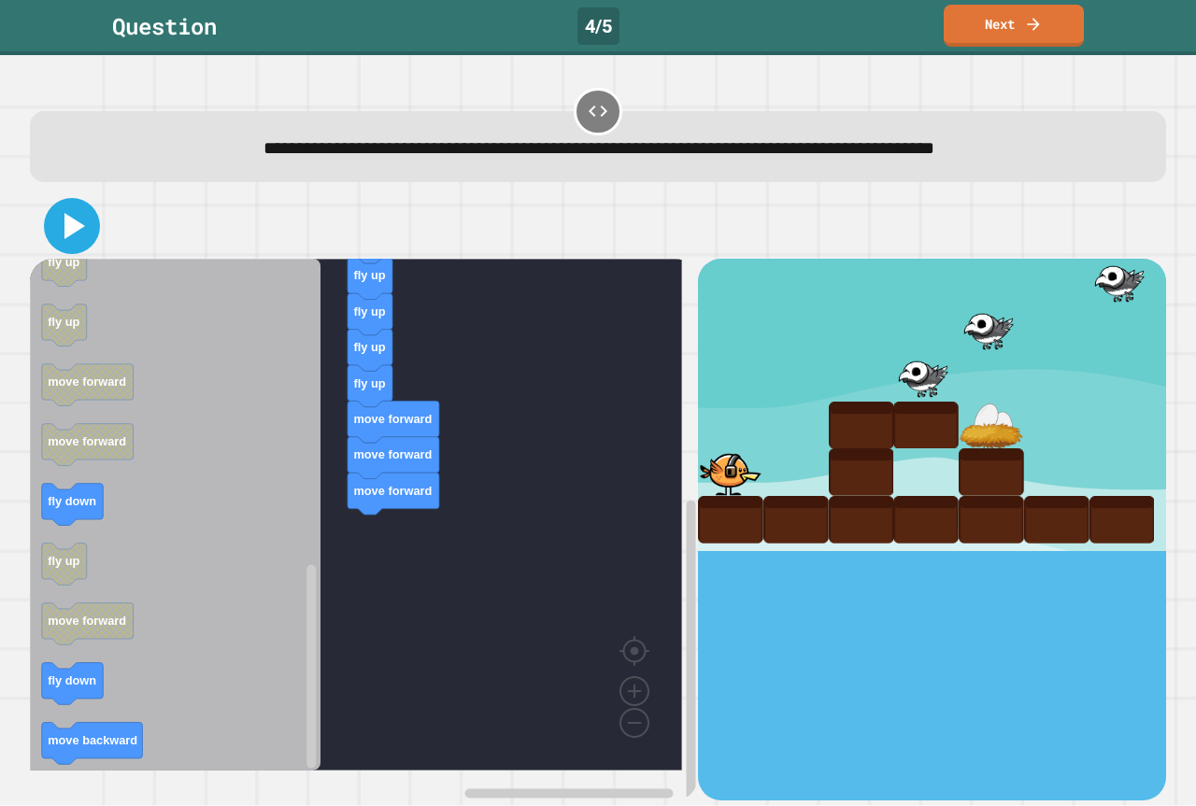
click at [81, 219] on icon at bounding box center [72, 226] width 45 height 45
click at [86, 225] on icon at bounding box center [72, 226] width 45 height 45
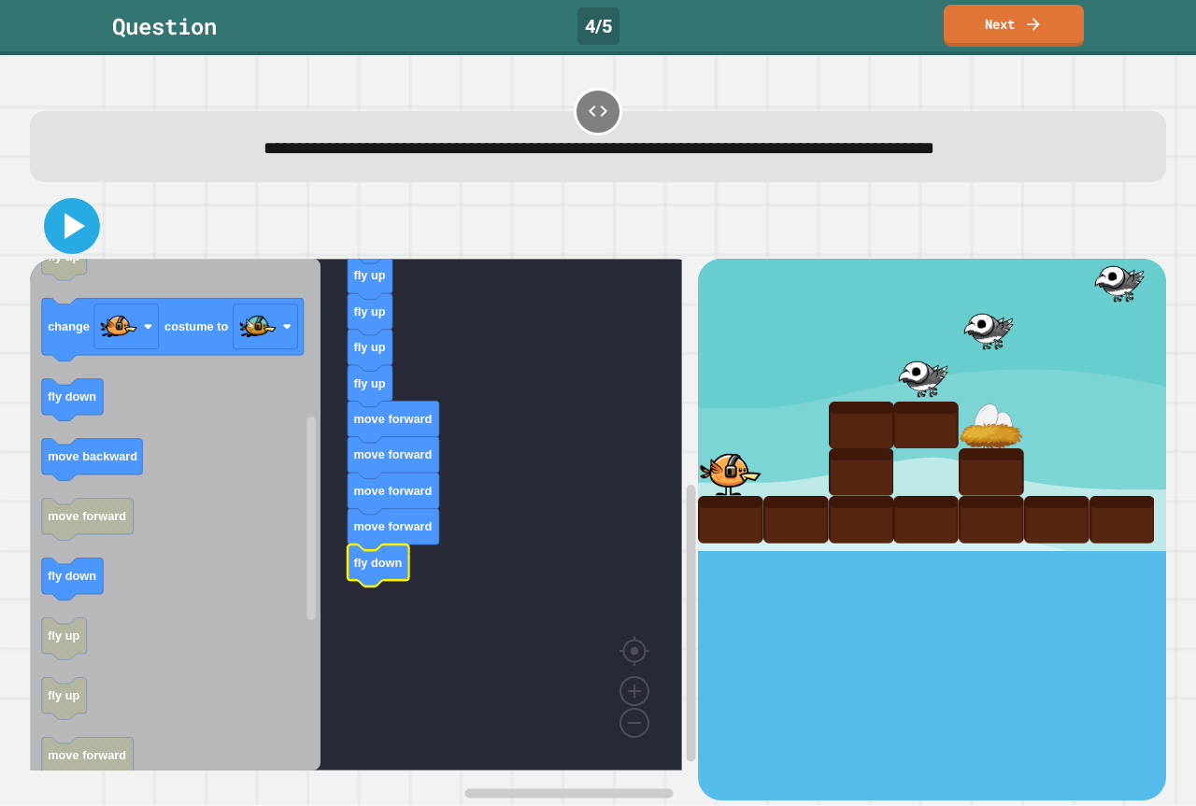
click at [78, 229] on icon at bounding box center [74, 226] width 21 height 26
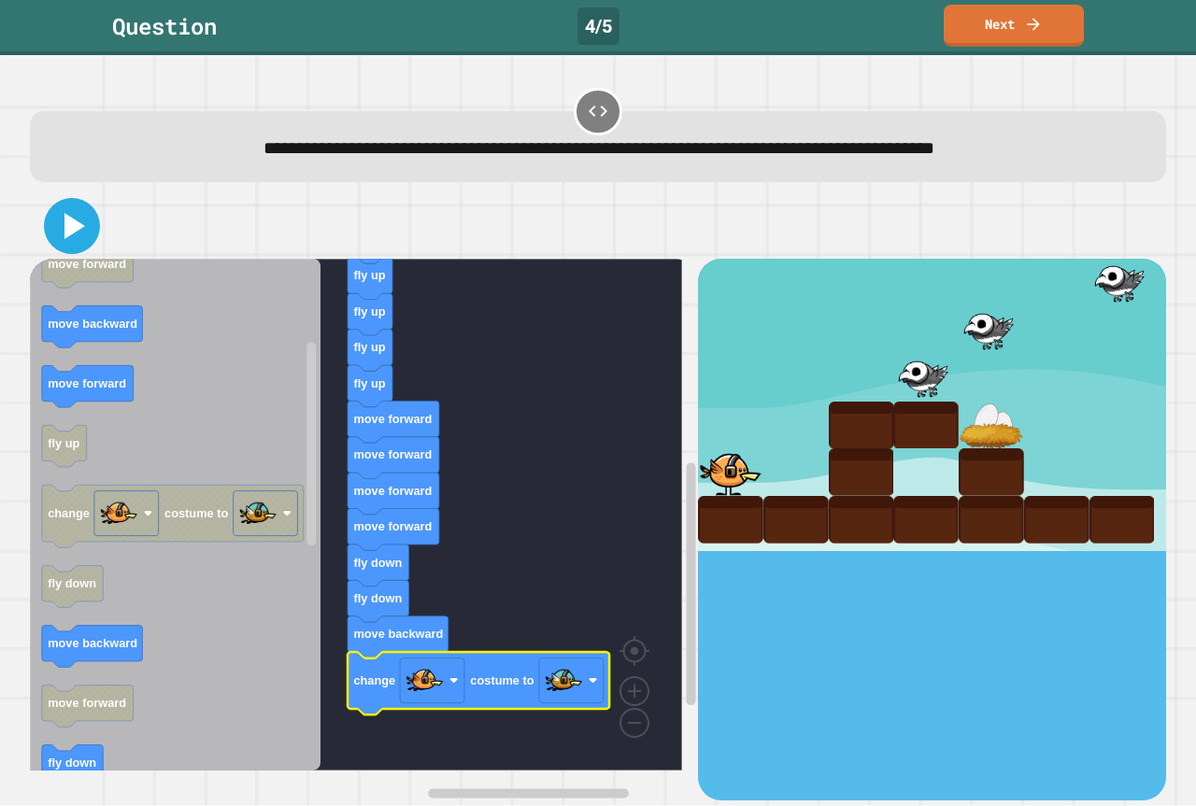
click at [81, 237] on icon at bounding box center [72, 226] width 45 height 45
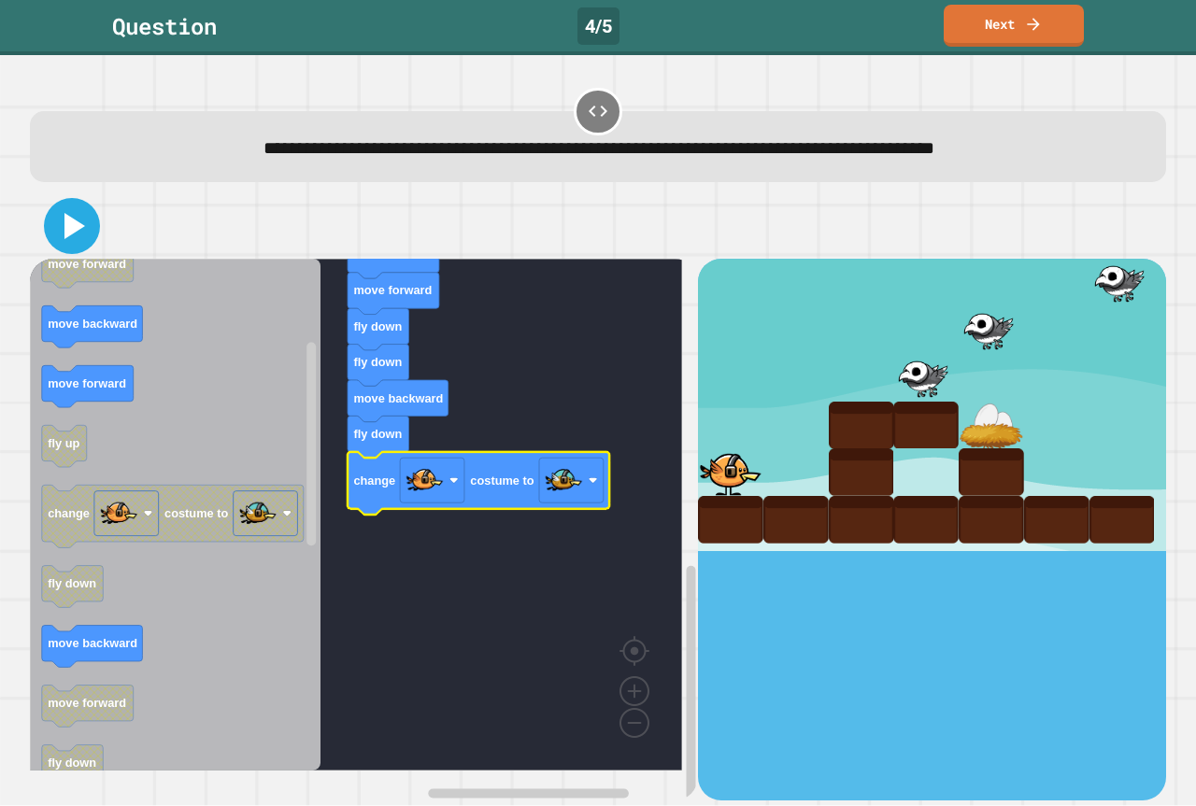
click at [79, 230] on icon at bounding box center [74, 226] width 21 height 26
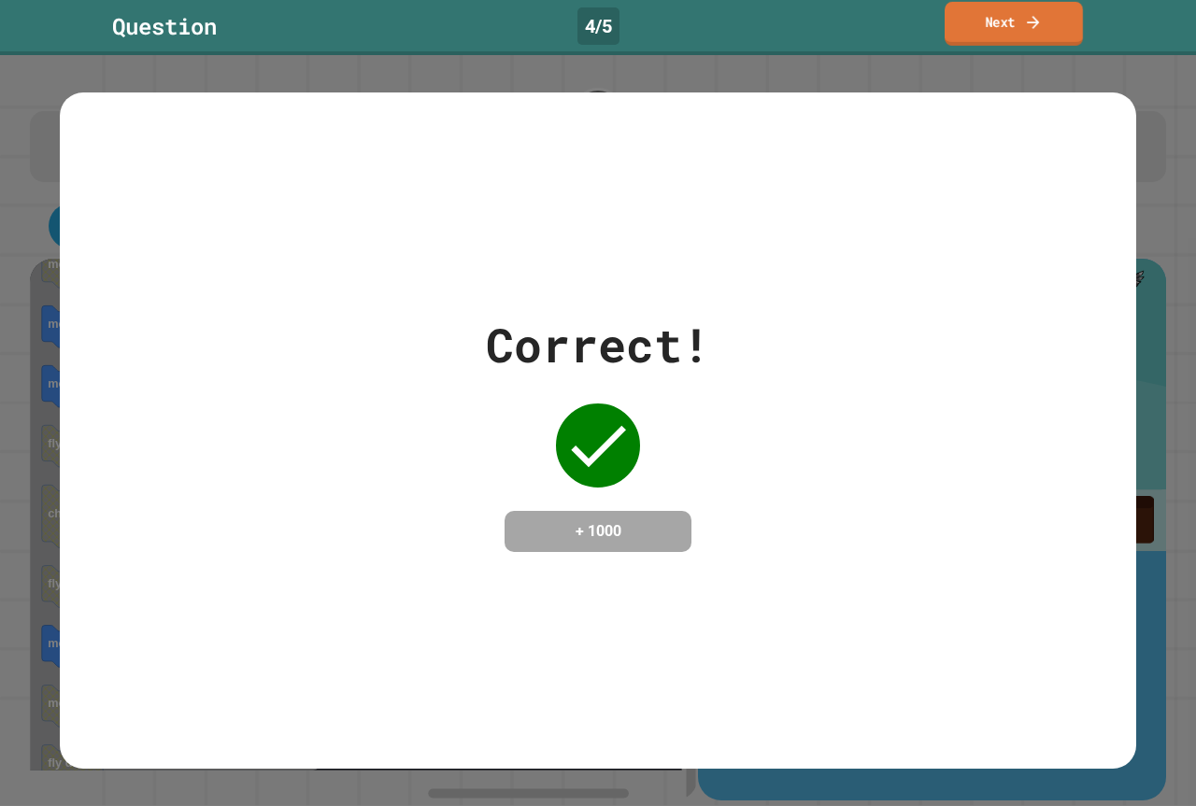
click at [983, 29] on link "Next" at bounding box center [1013, 24] width 138 height 44
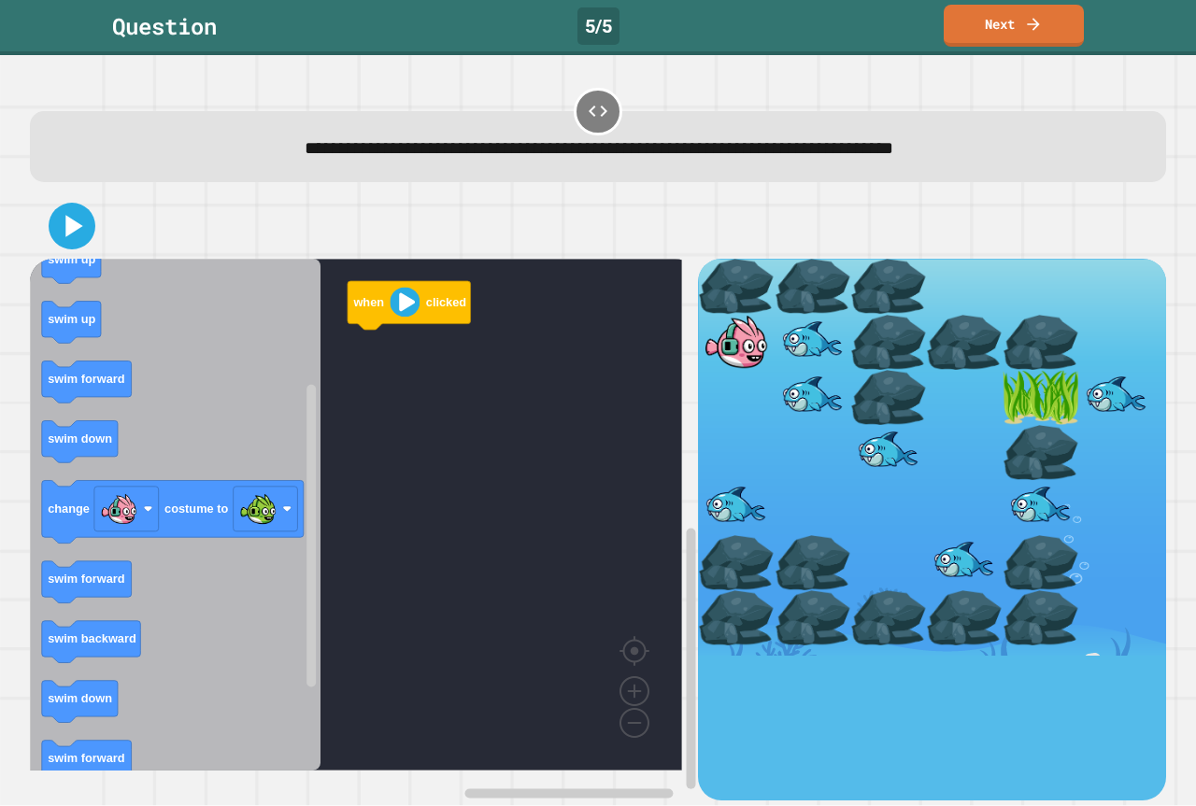
click at [263, 446] on icon "when clicked swim forward swim backward swim up swim up swim forward swim down …" at bounding box center [175, 515] width 290 height 512
click at [263, 446] on icon "Blockly Workspace" at bounding box center [175, 515] width 290 height 512
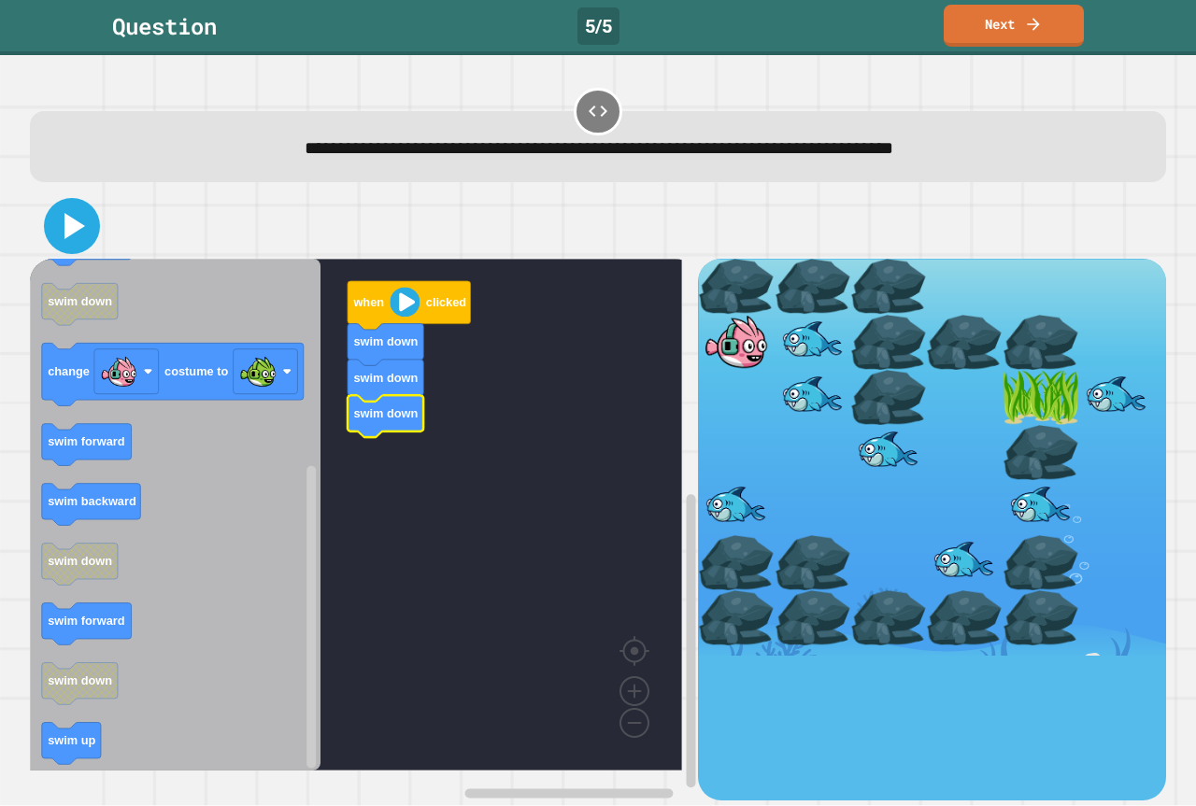
click at [88, 232] on icon at bounding box center [72, 226] width 45 height 45
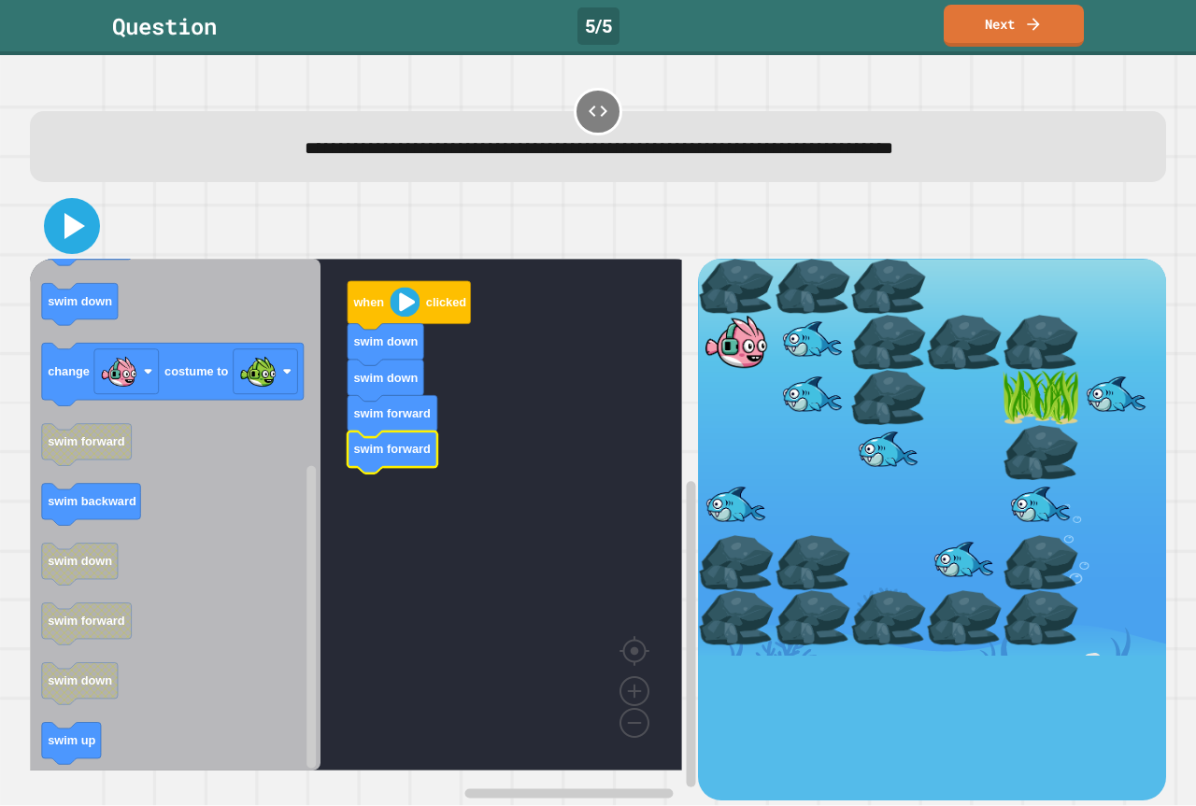
click at [79, 207] on icon at bounding box center [72, 226] width 45 height 45
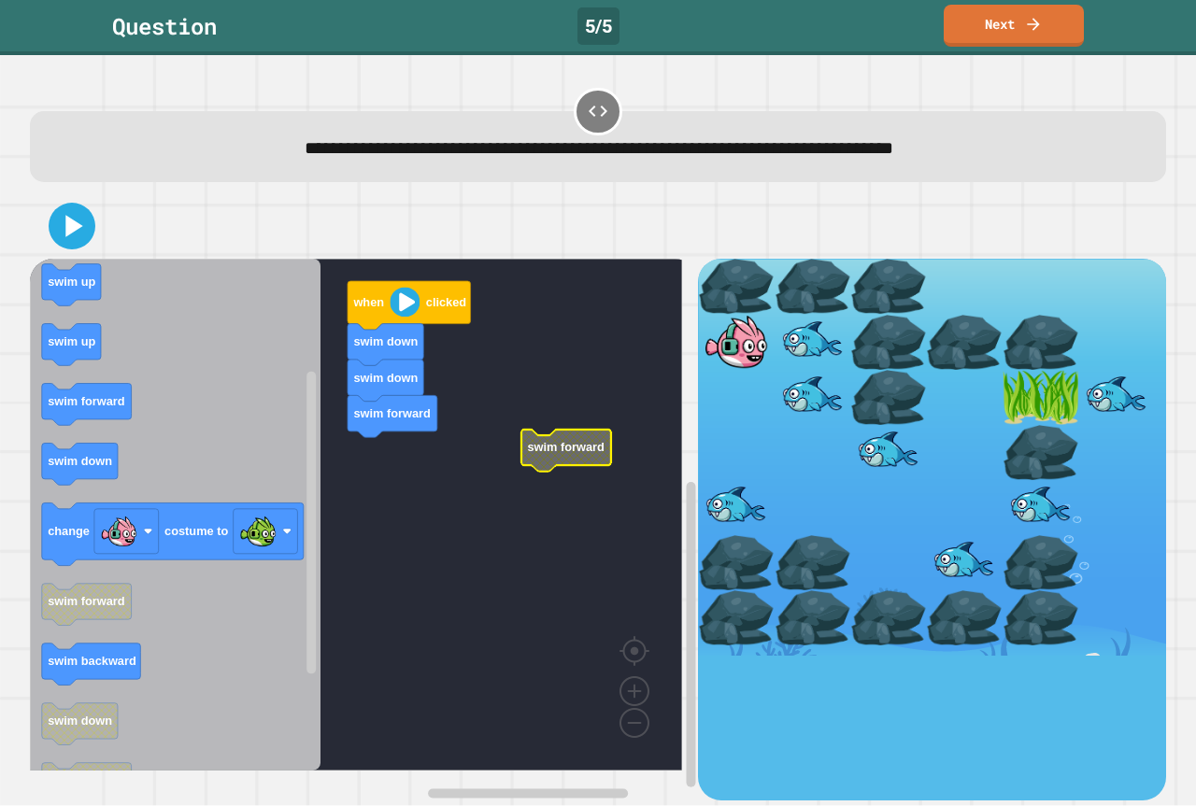
click at [78, 487] on icon "Blockly Workspace" at bounding box center [175, 515] width 290 height 512
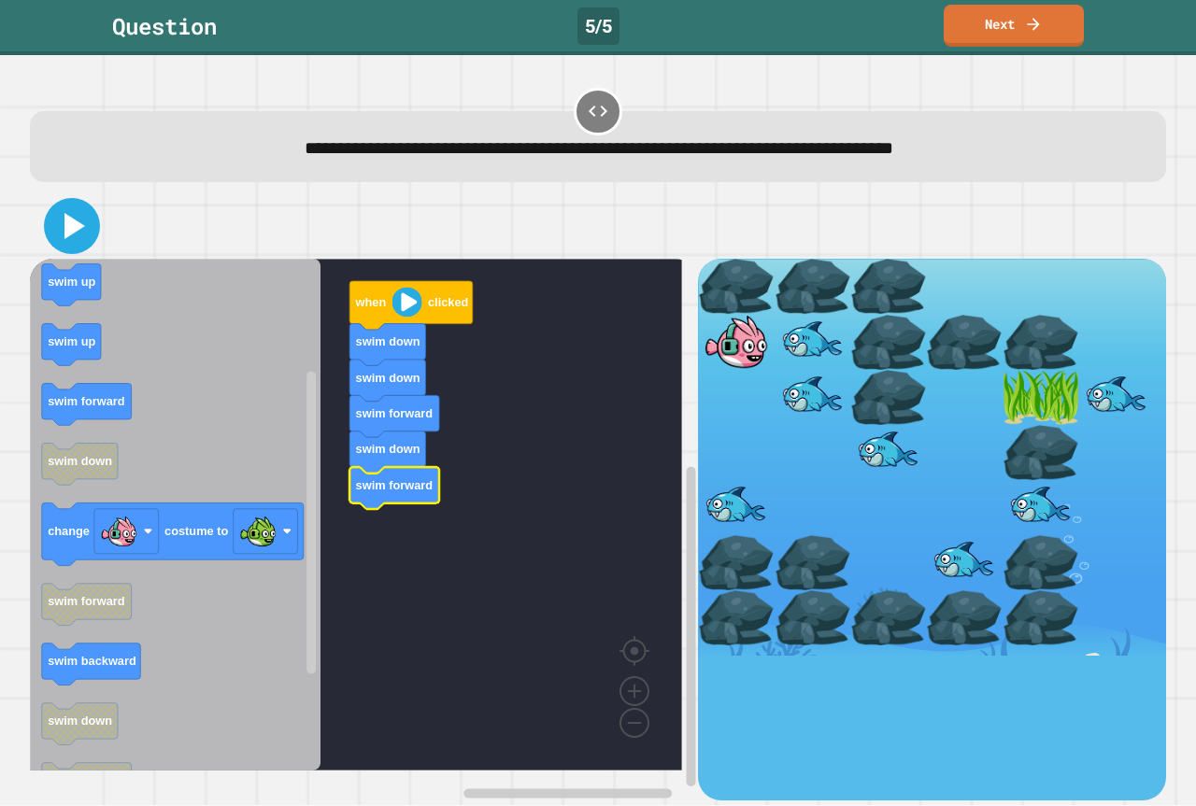
click at [71, 229] on icon at bounding box center [74, 226] width 21 height 26
click at [55, 236] on icon at bounding box center [72, 226] width 45 height 45
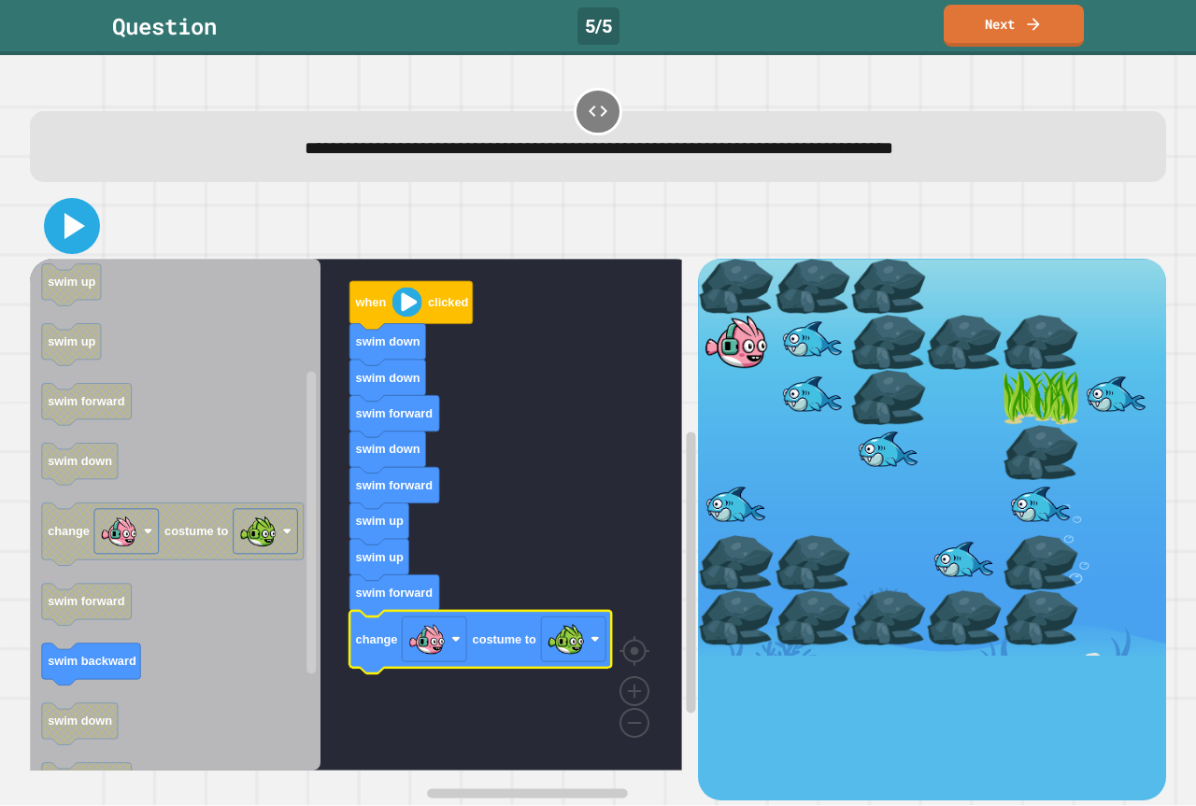
click at [86, 225] on icon at bounding box center [72, 226] width 45 height 45
click at [56, 240] on icon at bounding box center [72, 226] width 45 height 45
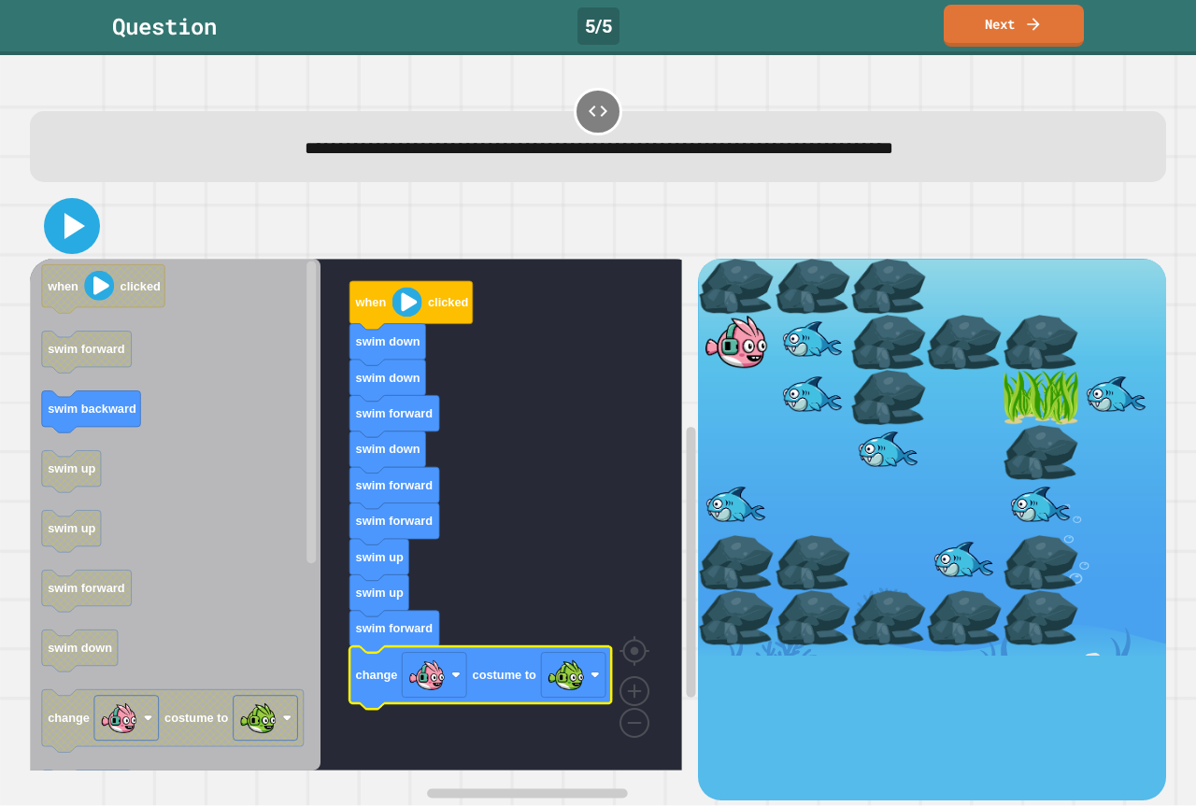
click at [90, 233] on icon at bounding box center [72, 226] width 45 height 45
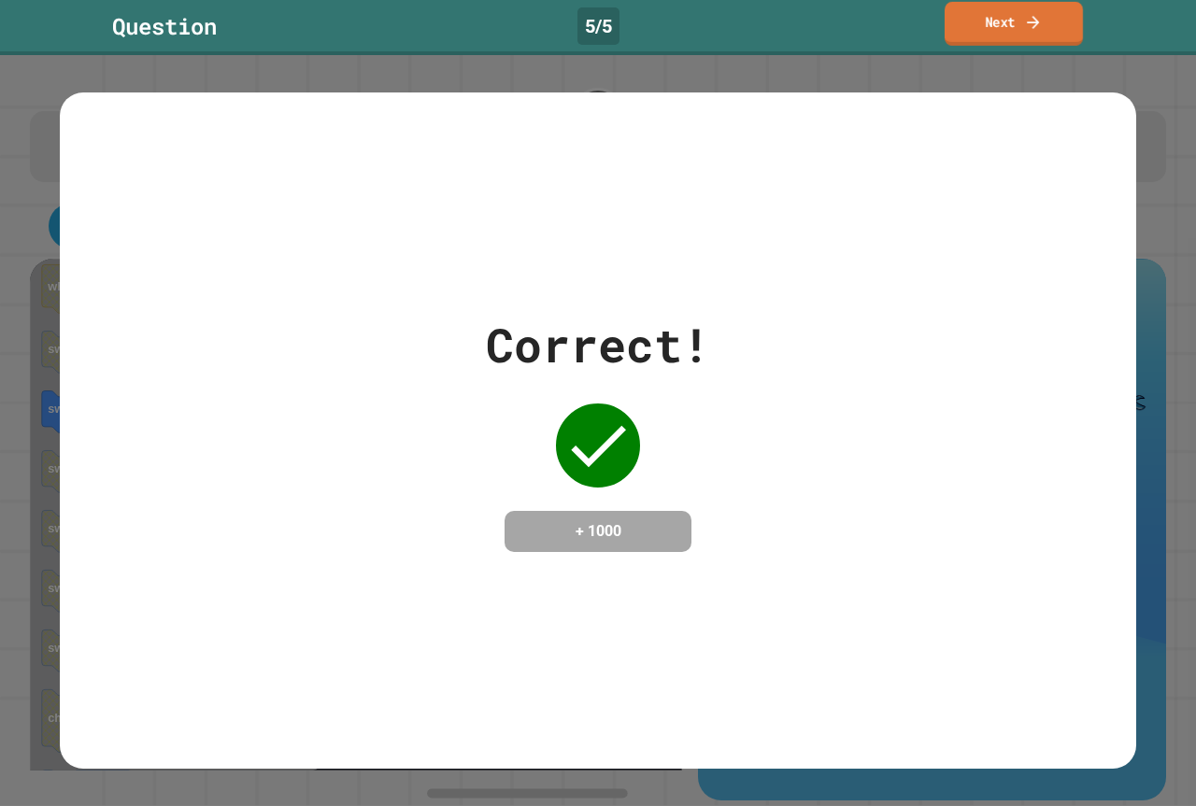
click at [1061, 33] on link "Next" at bounding box center [1013, 24] width 138 height 44
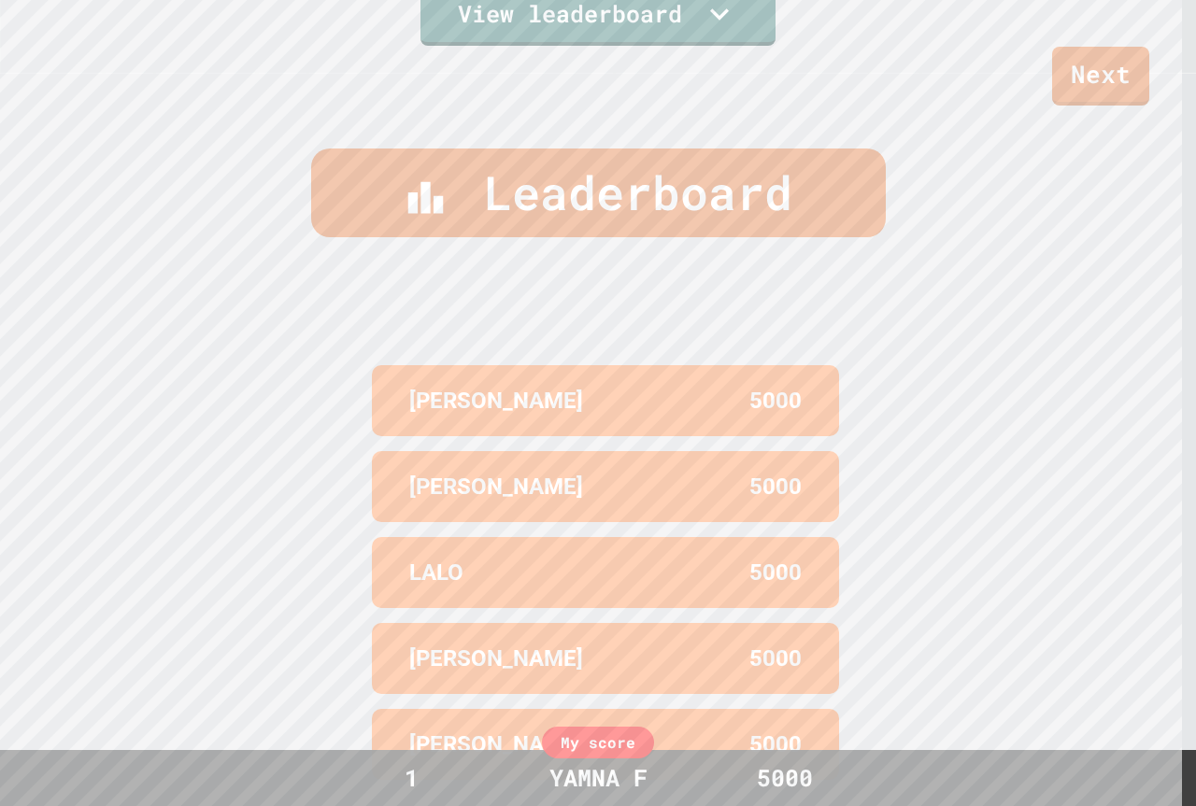
scroll to position [814, 0]
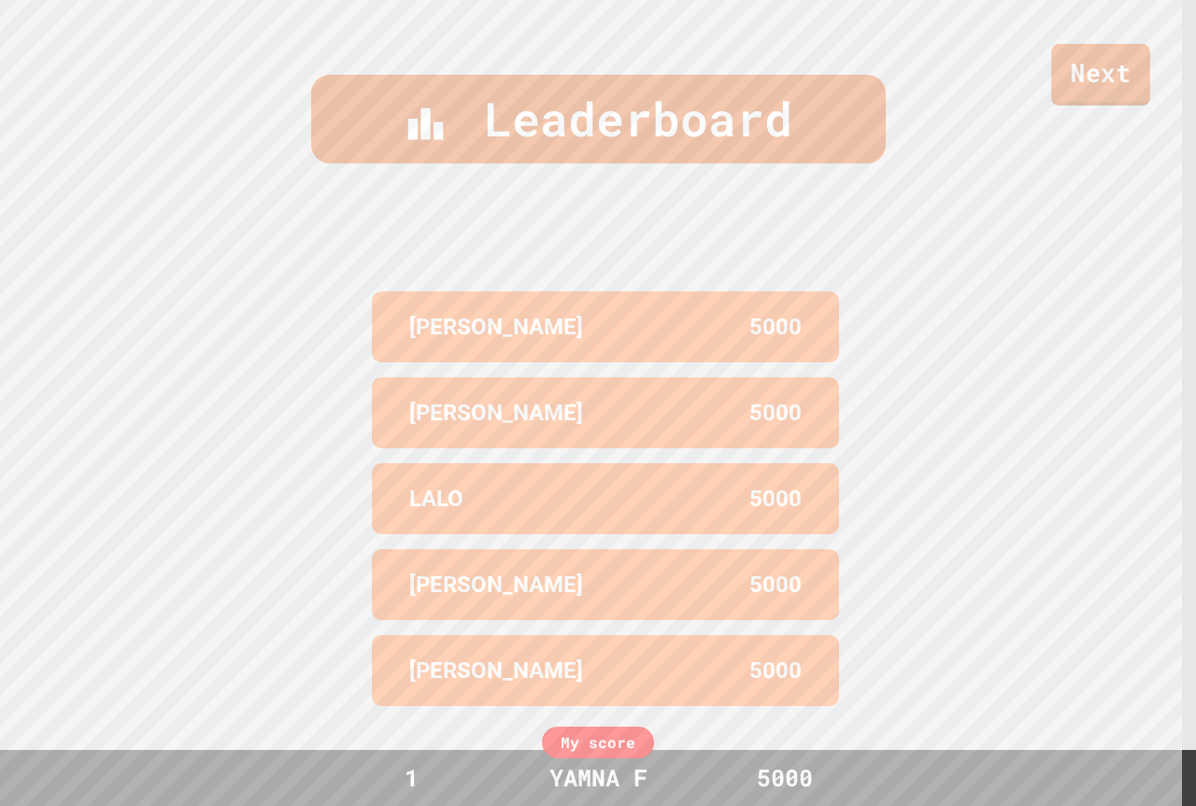
click at [1075, 70] on link "Next" at bounding box center [1100, 75] width 99 height 62
